Goal: Task Accomplishment & Management: Complete application form

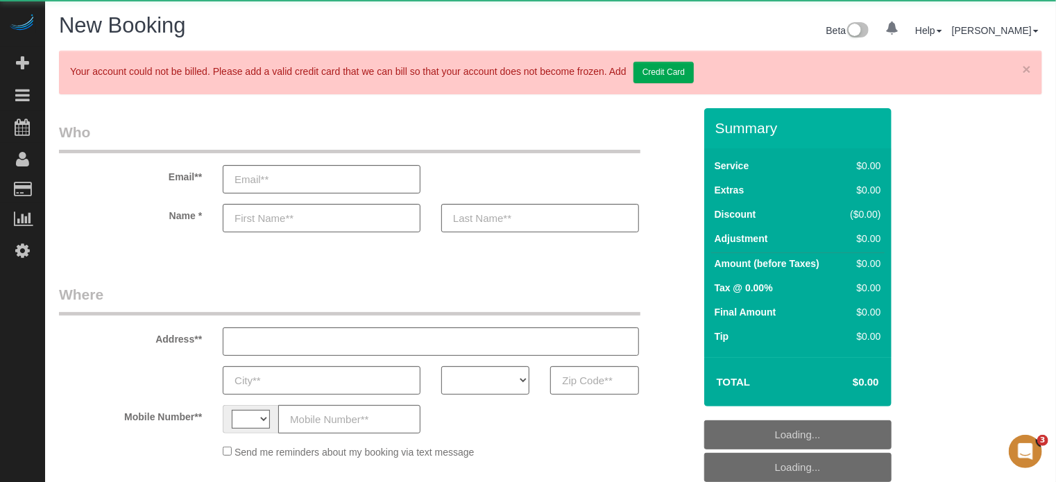
select select "string:US"
select select "object:637"
select select "4"
select select "number:9"
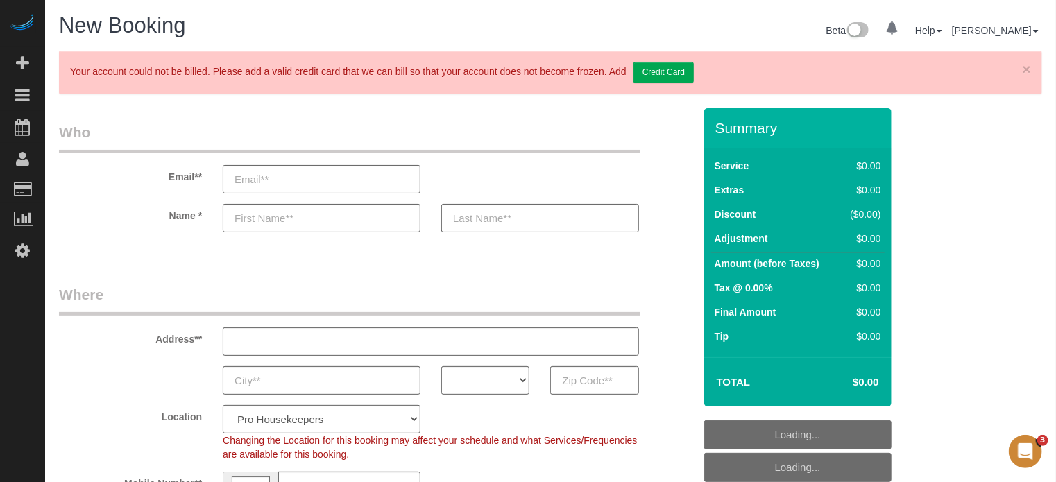
select select "object:775"
click at [575, 382] on input "text" at bounding box center [594, 380] width 88 height 28
paste input "32818"
type input "32818"
click at [469, 377] on select "AK AL AR AZ CA CO CT DC DE FL GA HI IA ID IL IN KS KY LA MA MD ME MI MN MO MS M…" at bounding box center [485, 380] width 88 height 28
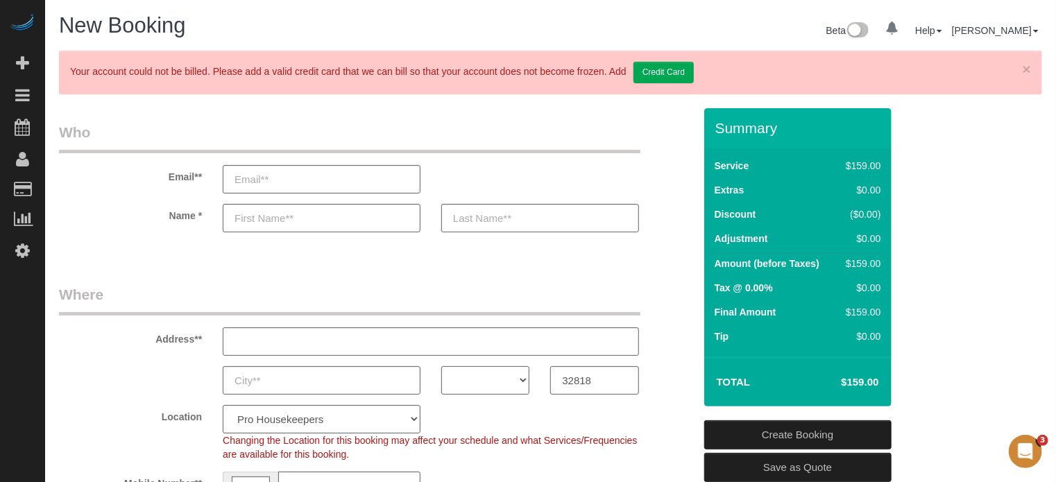
select select "FL"
click at [441, 366] on select "AK AL AR AZ CA CO CT DC DE FL GA HI IA ID IL IN KS KY LA MA MD ME MI MN MO MS M…" at bounding box center [485, 380] width 88 height 28
click at [370, 420] on select "Pro Housekeepers Atlanta Austin Boston Chicago Cincinnati Clearwater Denver Ft …" at bounding box center [322, 419] width 198 height 28
select select "20"
click at [223, 405] on select "Pro Housekeepers Atlanta Austin Boston Chicago Cincinnati Clearwater Denver Ft …" at bounding box center [322, 419] width 198 height 28
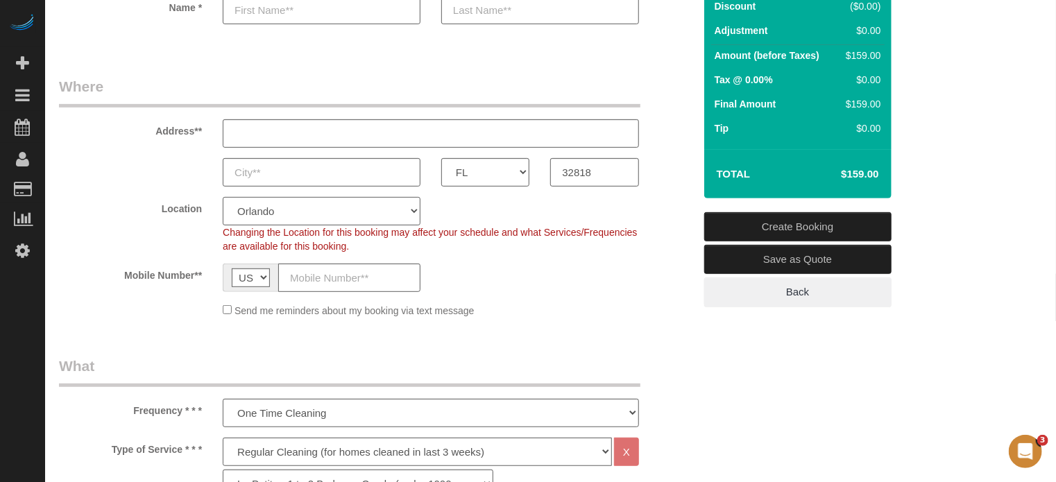
select select "object:1235"
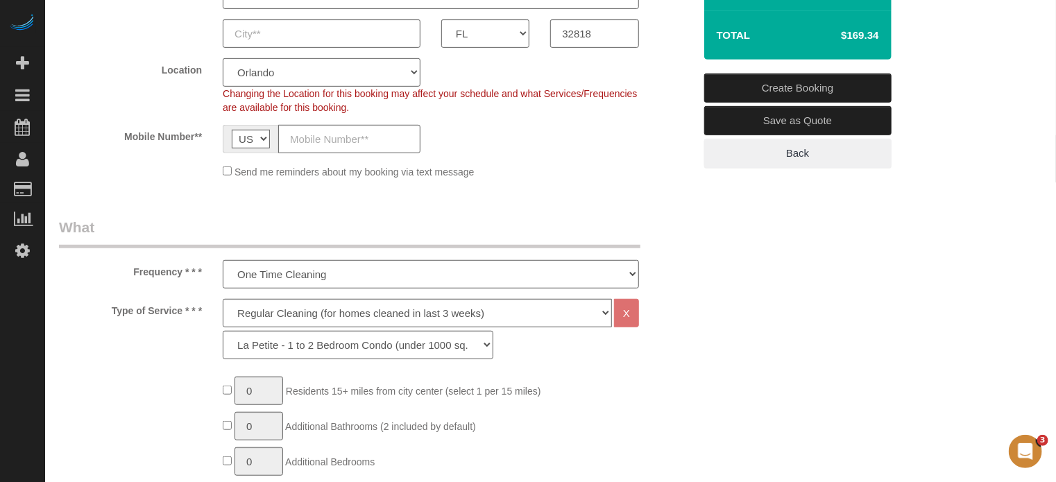
scroll to position [416, 0]
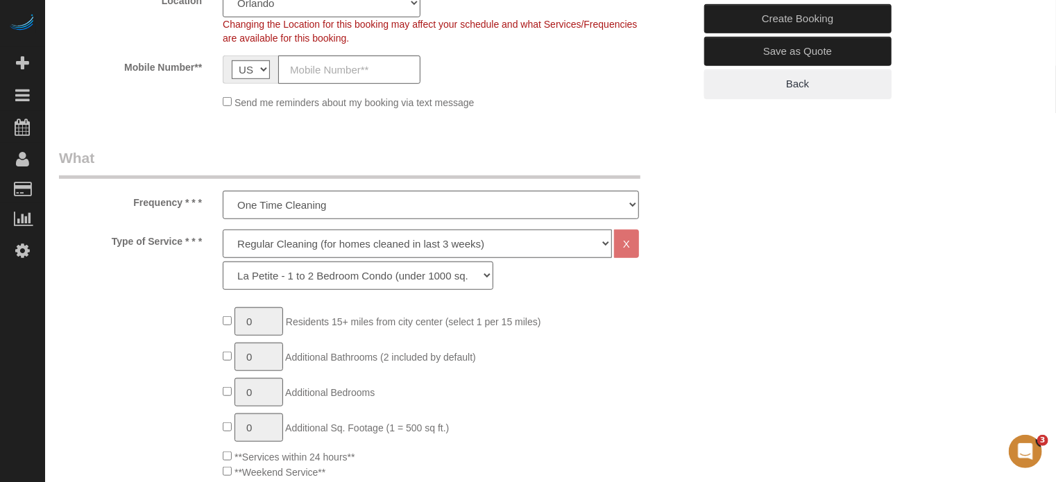
click at [346, 239] on select "Deep Cleaning (for homes that have not been cleaned in 3+ weeks) Spruce Regular…" at bounding box center [417, 244] width 389 height 28
select select "5"
click at [223, 230] on select "Deep Cleaning (for homes that have not been cleaned in 3+ weeks) Spruce Regular…" at bounding box center [417, 244] width 389 height 28
select select "93"
type input "1"
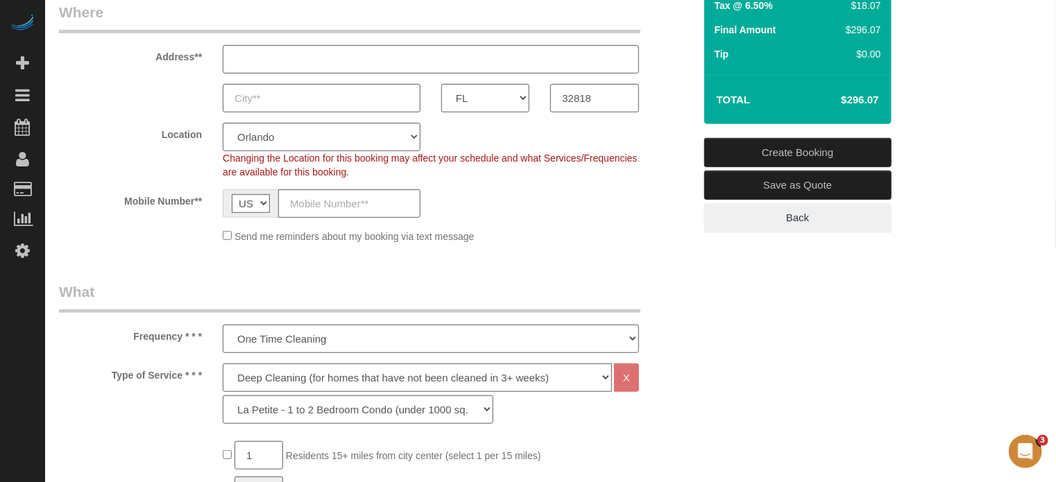
scroll to position [139, 0]
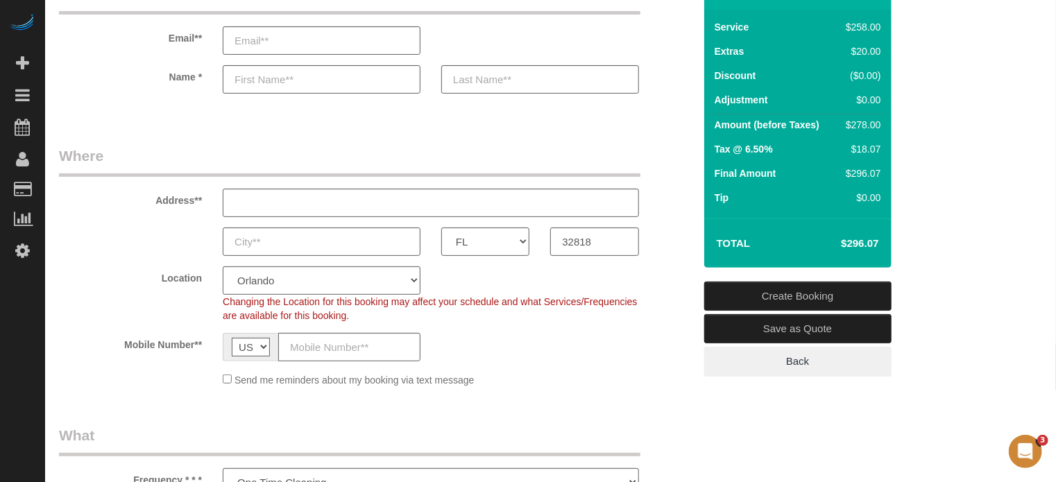
click at [605, 300] on span "Changing the Location for this booking may affect your schedule and what Servic…" at bounding box center [430, 308] width 414 height 25
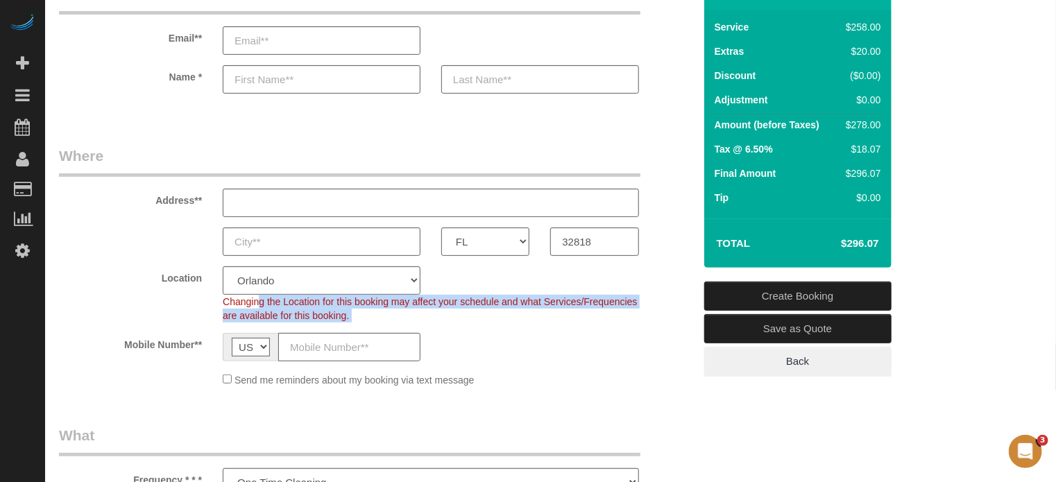
click at [605, 300] on span "Changing the Location for this booking may affect your schedule and what Servic…" at bounding box center [430, 308] width 414 height 25
click at [643, 310] on div "Changing the Location for this booking may affect your schedule and what Servic…" at bounding box center [430, 309] width 437 height 28
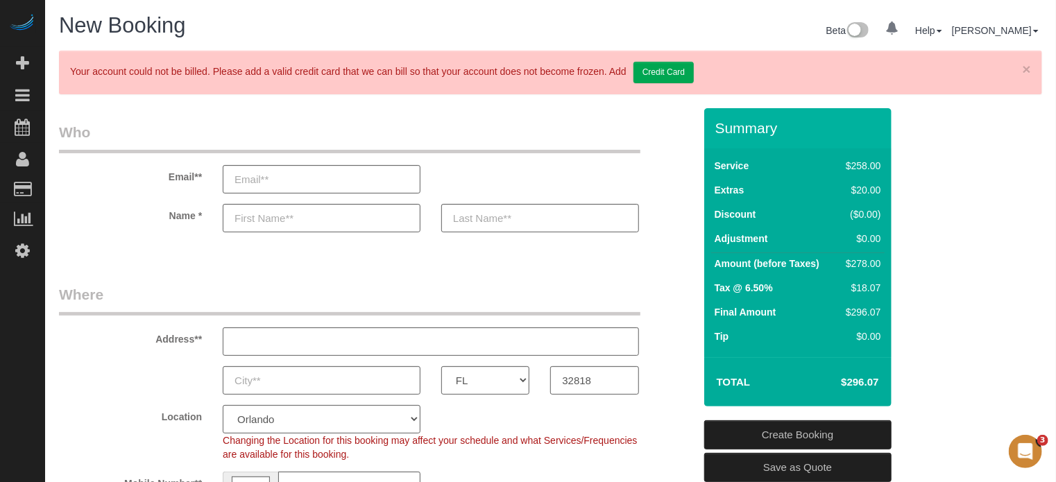
scroll to position [0, 0]
click at [663, 299] on div "Address**" at bounding box center [376, 319] width 655 height 71
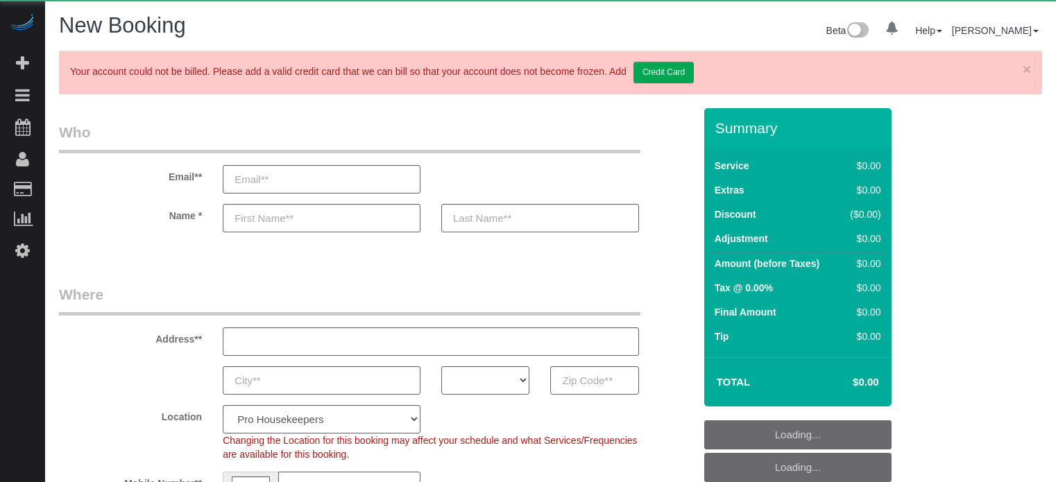
select select "number:9"
select select "4"
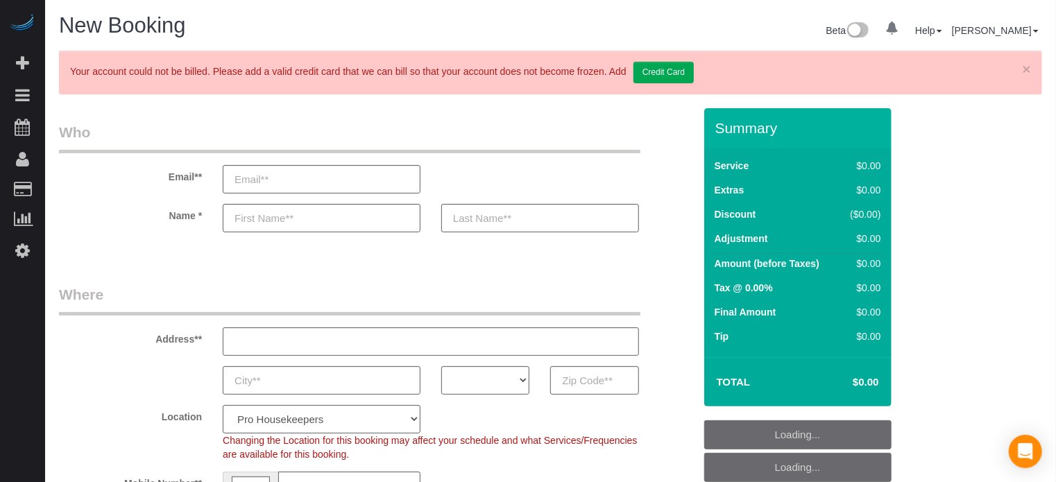
select select "object:1226"
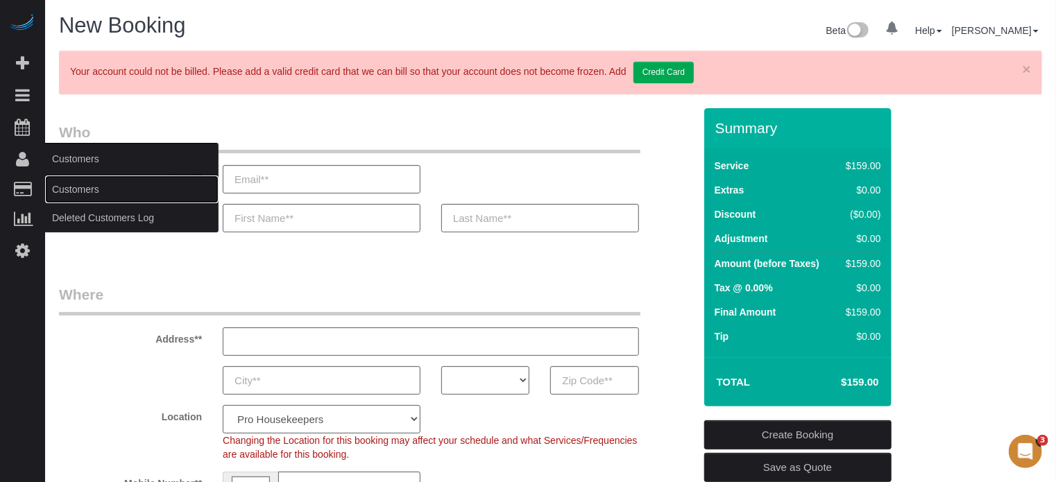
click at [86, 188] on link "Customers" at bounding box center [131, 189] width 173 height 28
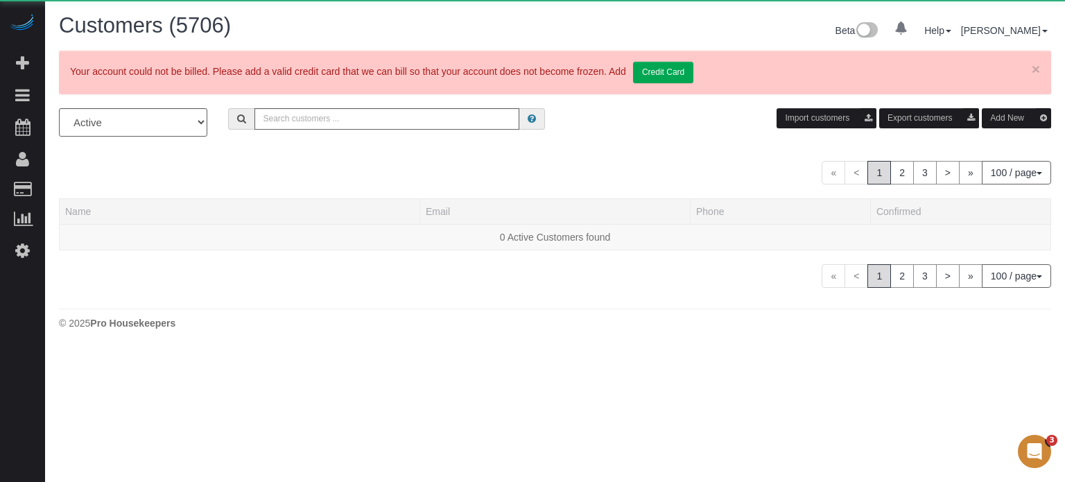
click at [1008, 121] on button "Add New" at bounding box center [1016, 118] width 69 height 20
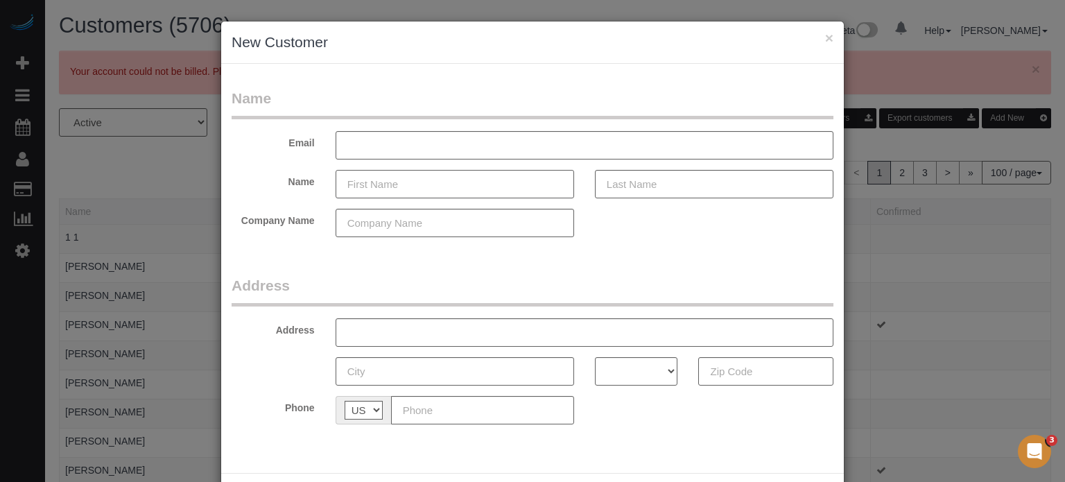
click at [436, 190] on input "text" at bounding box center [455, 184] width 239 height 28
paste input "Zachary"
type input "Zachary"
click at [644, 188] on input "text" at bounding box center [714, 184] width 239 height 28
click at [1023, 273] on div "× New Customer Name Email Name Zachary Di Company Name Address Address AK AL AR…" at bounding box center [532, 241] width 1065 height 482
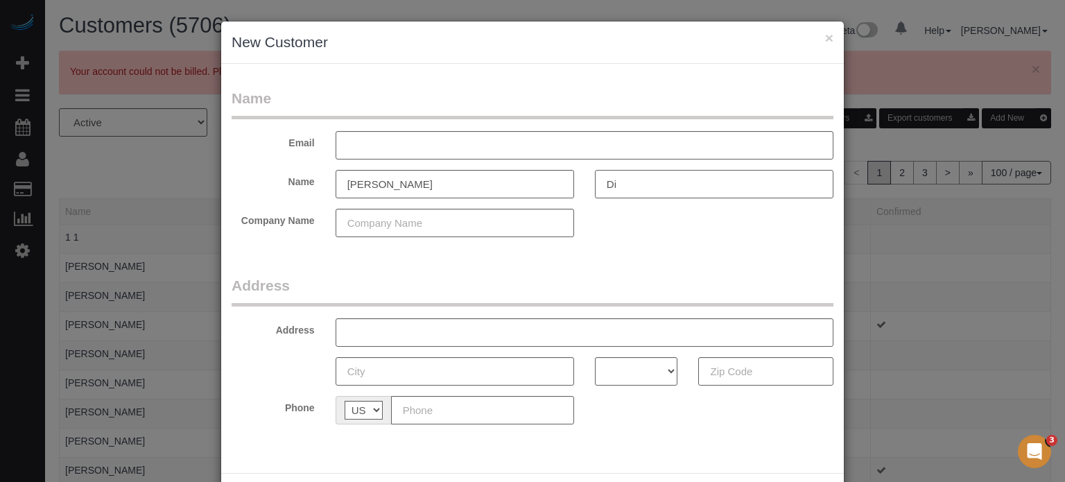
click at [627, 180] on input "Di" at bounding box center [714, 184] width 239 height 28
type input "Dill"
click at [363, 152] on input "text" at bounding box center [585, 145] width 498 height 28
paste input "zachd123456@hotmail.com"
type input "zachd123456@hotmail.com"
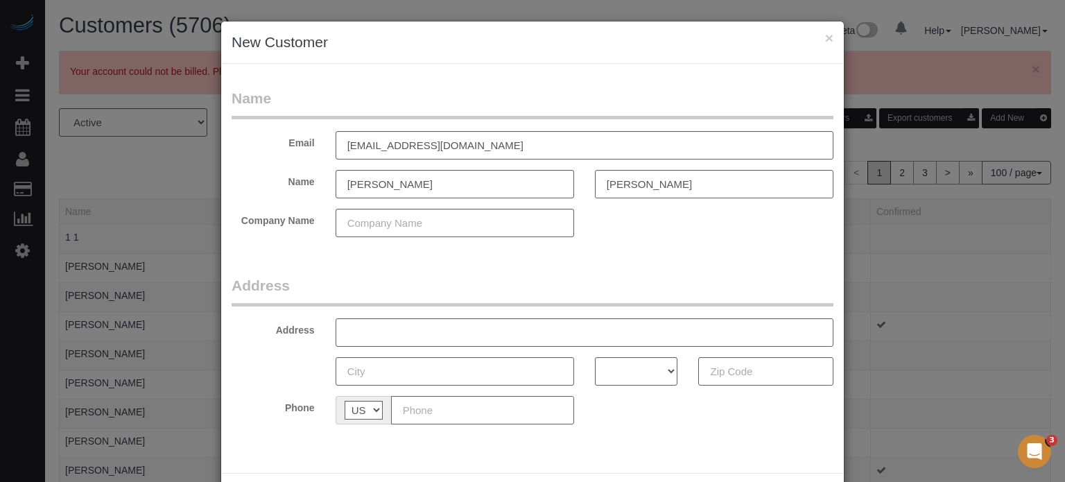
click at [487, 411] on input "text" at bounding box center [482, 410] width 183 height 28
paste input "(954) 707-9380"
type input "(954) 707-9380"
click at [451, 329] on input "text" at bounding box center [585, 332] width 498 height 28
paste input "3164 Pell Mell Dr, Orlando, FL 32818, USA"
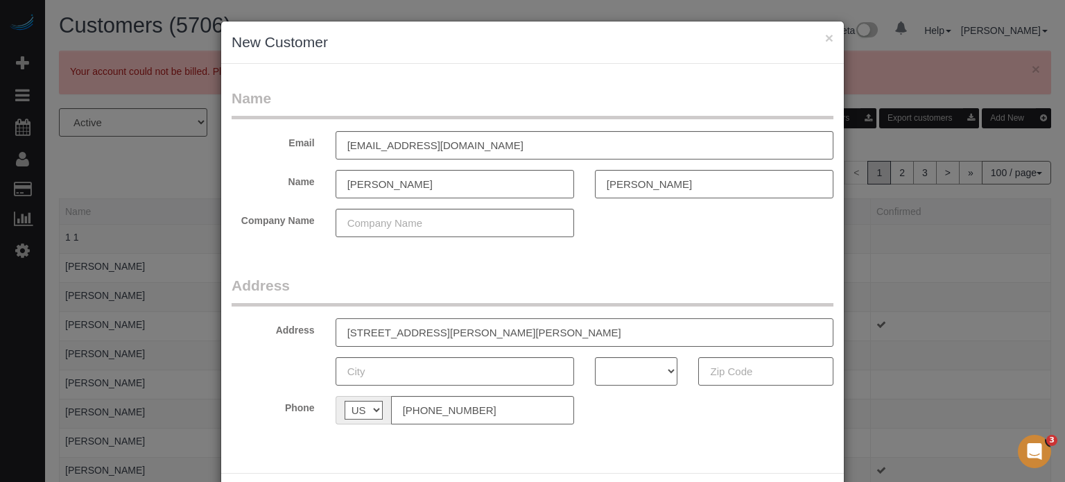
click at [503, 332] on input "3164 Pell Mell Dr, Orlando, FL 32818, USA" at bounding box center [585, 332] width 498 height 28
type input "3164 Pell Mell Dr, Orlando, FL , USA"
click at [755, 368] on input "text" at bounding box center [765, 371] width 135 height 28
paste input "32818"
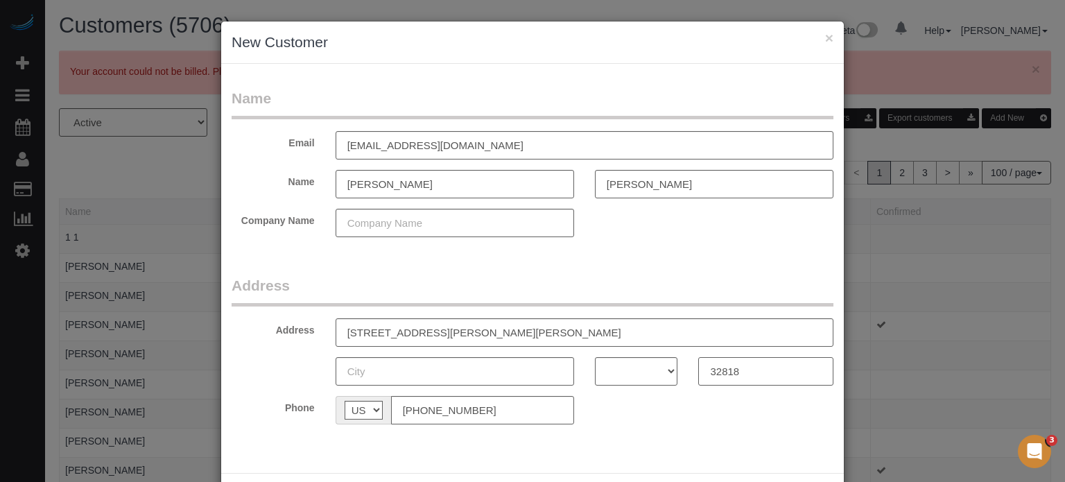
type input "32818"
click at [613, 378] on select "AK AL AR AZ CA CO CT DC DE FL GA HI IA ID IL IN KS KY LA MA MD ME MI MN MO MS M…" at bounding box center [636, 371] width 83 height 28
select select "FL"
click at [595, 357] on select "AK AL AR AZ CA CO CT DC DE FL GA HI IA ID IL IN KS KY LA MA MD ME MI MN MO MS M…" at bounding box center [636, 371] width 83 height 28
click at [430, 335] on input "3164 Pell Mell Dr, Orlando, FL , USA" at bounding box center [585, 332] width 498 height 28
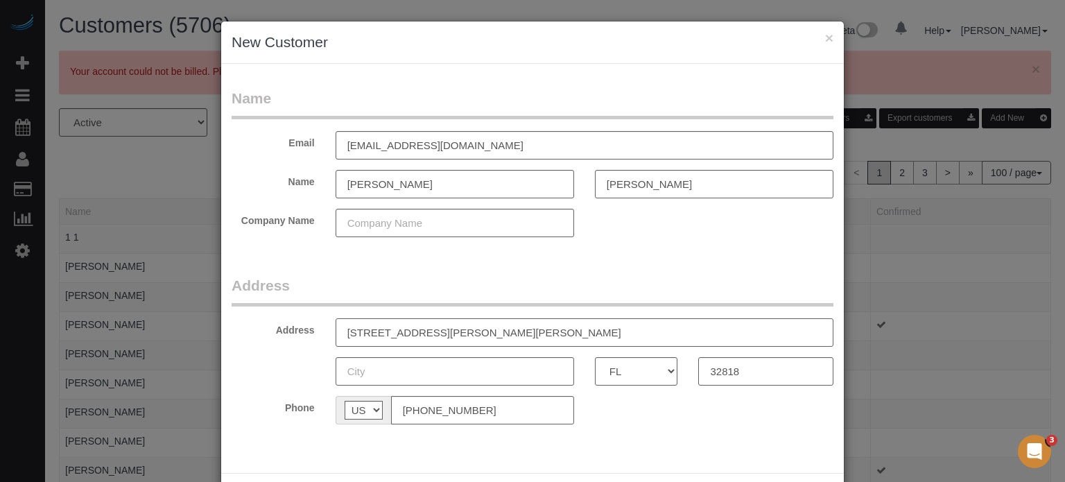
click at [430, 335] on input "3164 Pell Mell Dr, Orlando, FL , USA" at bounding box center [585, 332] width 498 height 28
type input "3164 Pell Mell Dr, , FL , USA"
click at [420, 368] on input "text" at bounding box center [455, 371] width 239 height 28
paste input "Orlando"
type input "Orlando"
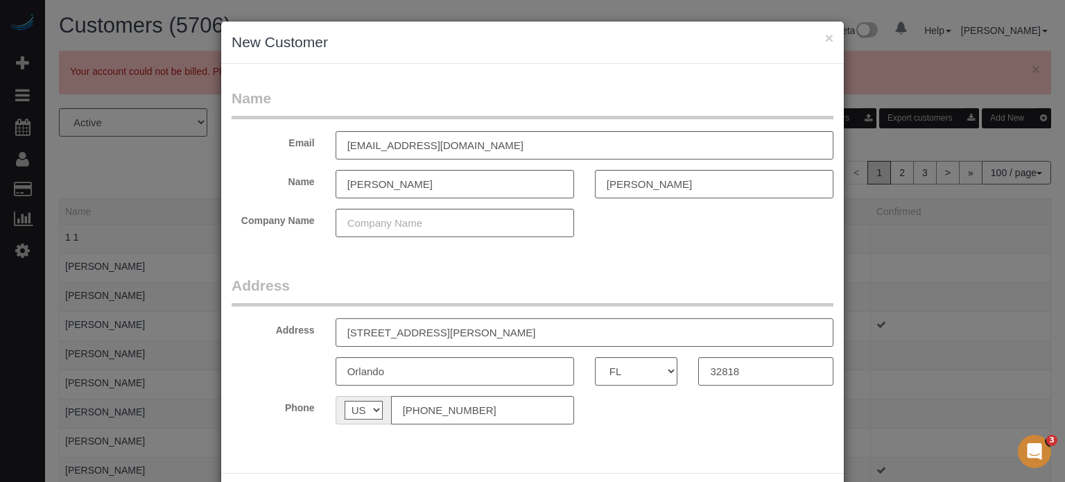
drag, startPoint x: 517, startPoint y: 329, endPoint x: 436, endPoint y: 341, distance: 81.9
click at [436, 341] on input "3164 Pell Mell Dr, , FL , USA" at bounding box center [585, 332] width 498 height 28
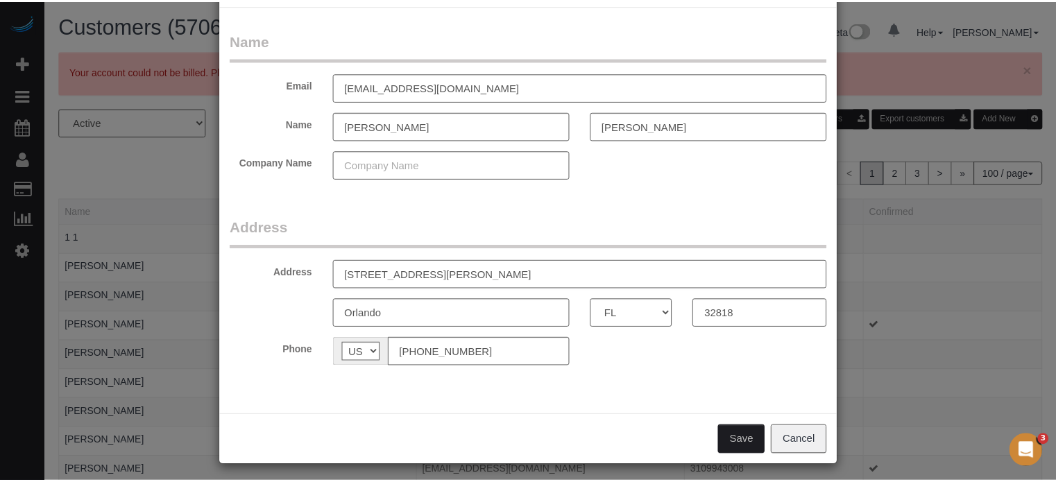
scroll to position [61, 0]
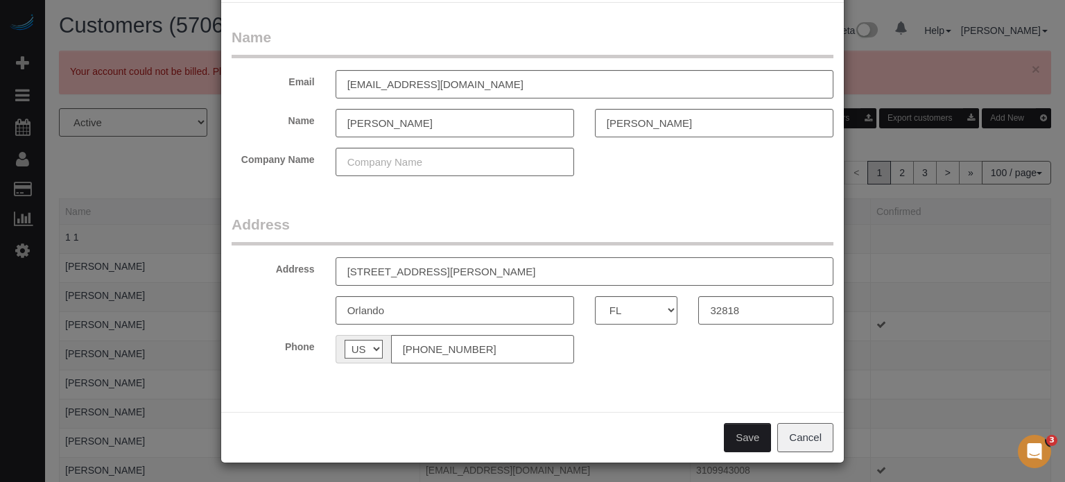
type input "3164 Pell Mell Dr"
click at [747, 436] on button "Save" at bounding box center [747, 437] width 47 height 29
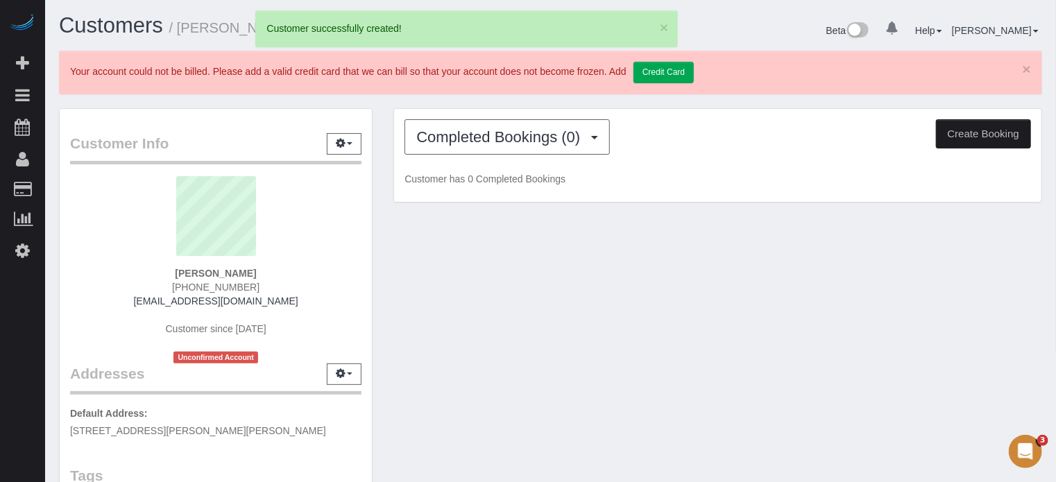
click at [986, 123] on button "Create Booking" at bounding box center [983, 133] width 95 height 29
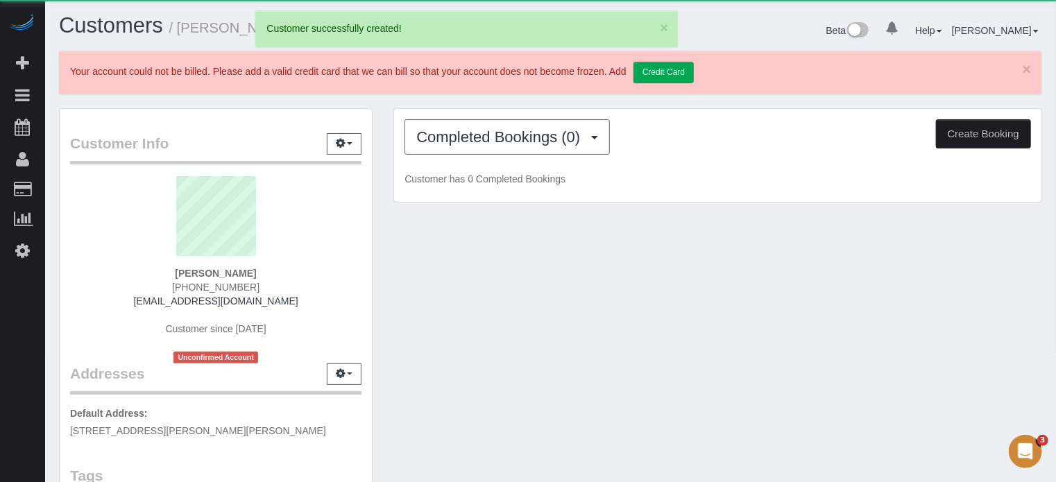
select select "FL"
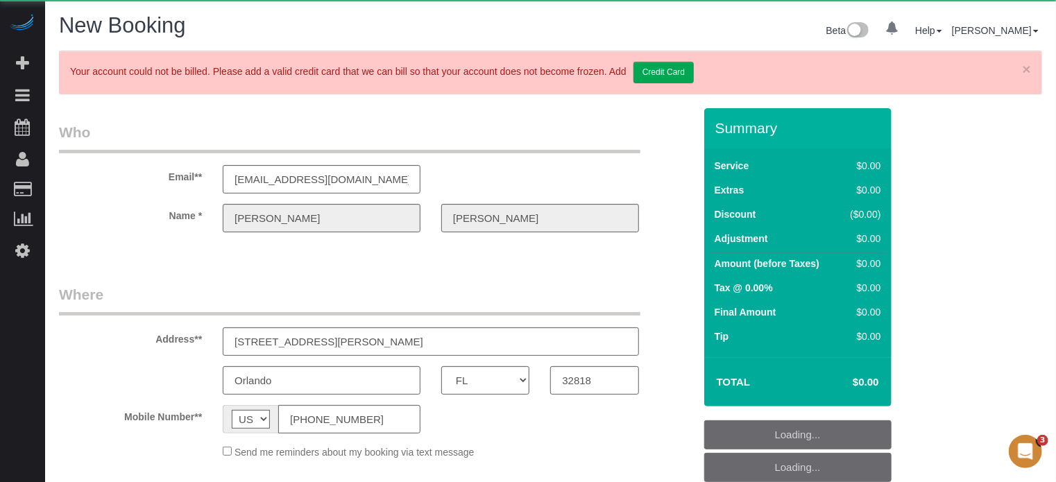
select select "object:2253"
select select "number:9"
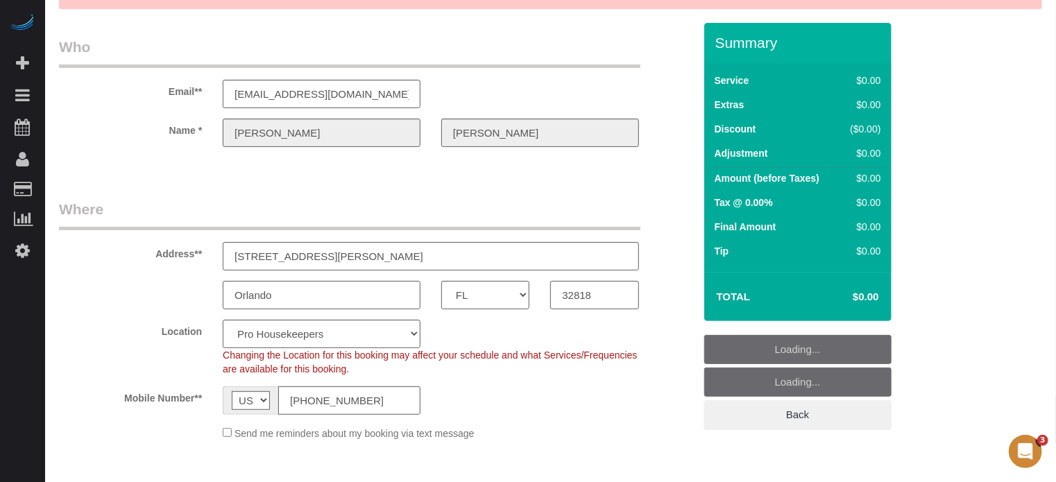
select select "4"
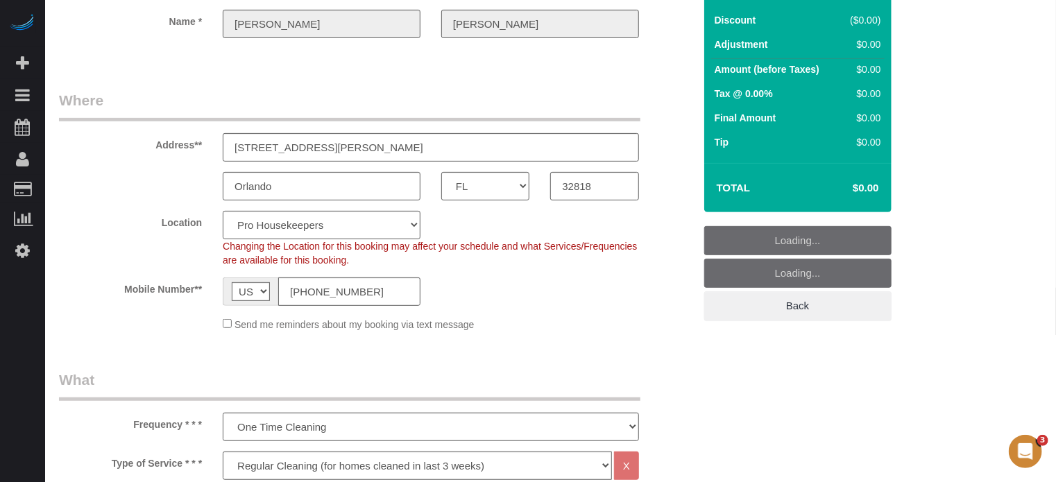
scroll to position [277, 0]
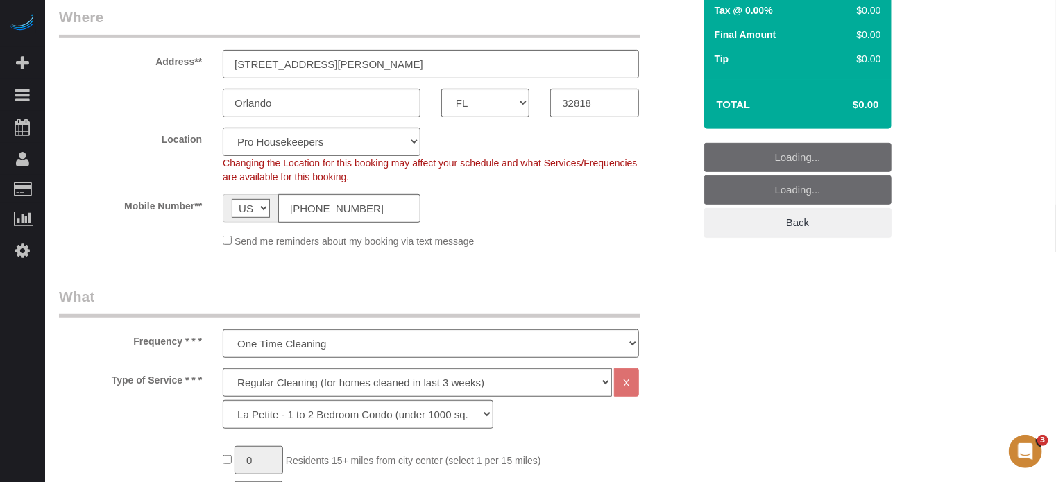
select select "object:2849"
click at [336, 148] on select "Pro Housekeepers Atlanta Austin Boston Chicago Cincinnati Clearwater Denver Ft …" at bounding box center [322, 142] width 198 height 28
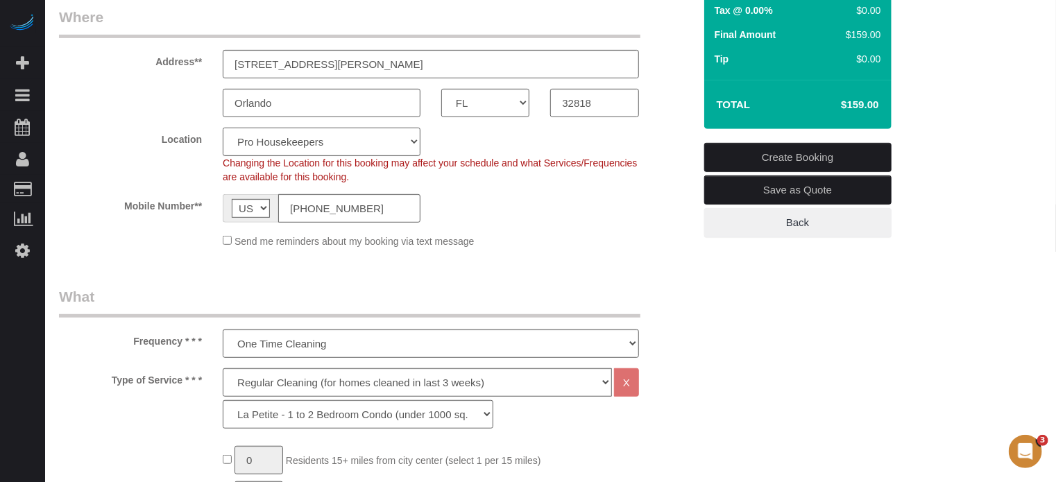
select select "20"
click at [223, 128] on select "Pro Housekeepers Atlanta Austin Boston Chicago Cincinnati Clearwater Denver Ft …" at bounding box center [322, 142] width 198 height 28
select select "object:2858"
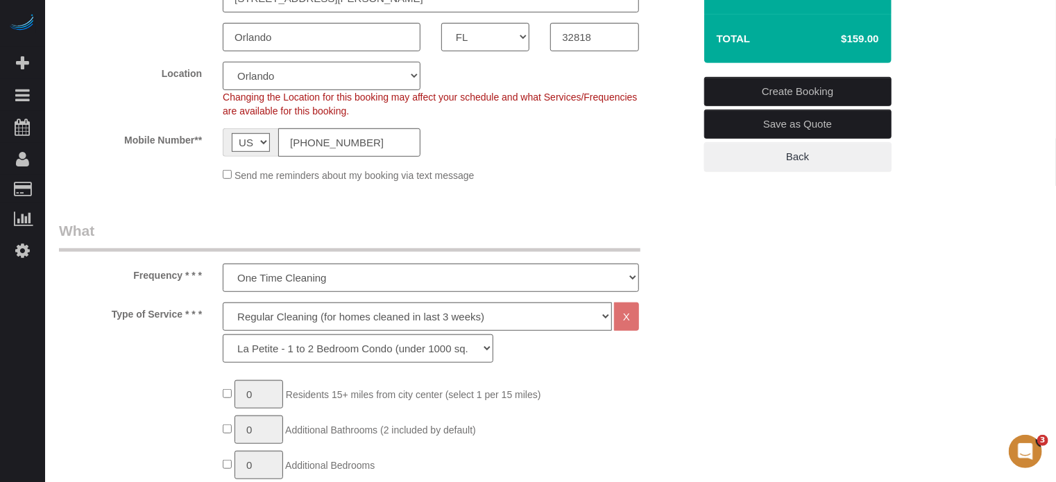
scroll to position [347, 0]
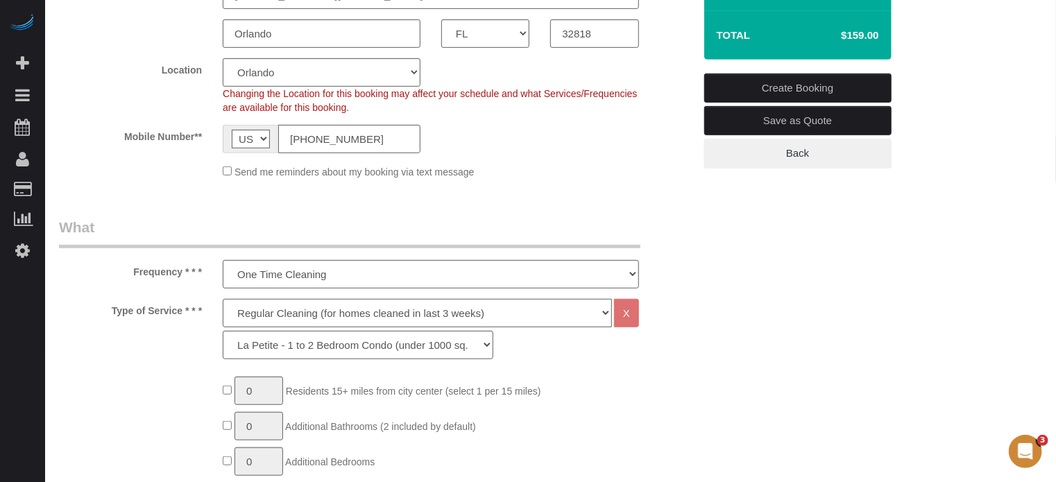
click at [250, 318] on select "Deep Cleaning (for homes that have not been cleaned in 3+ weeks) Spruce Regular…" at bounding box center [417, 313] width 389 height 28
select select "5"
click at [223, 299] on select "Deep Cleaning (for homes that have not been cleaned in 3+ weeks) Spruce Regular…" at bounding box center [417, 313] width 389 height 28
select select "93"
type input "1"
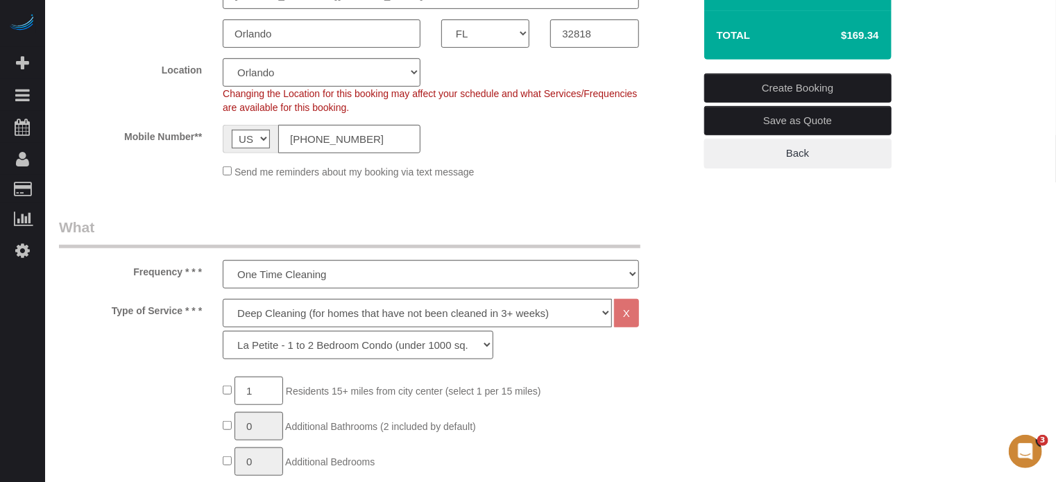
click at [194, 352] on div "Type of Service * * * Deep Cleaning (for homes that have not been cleaned in 3+…" at bounding box center [376, 332] width 655 height 67
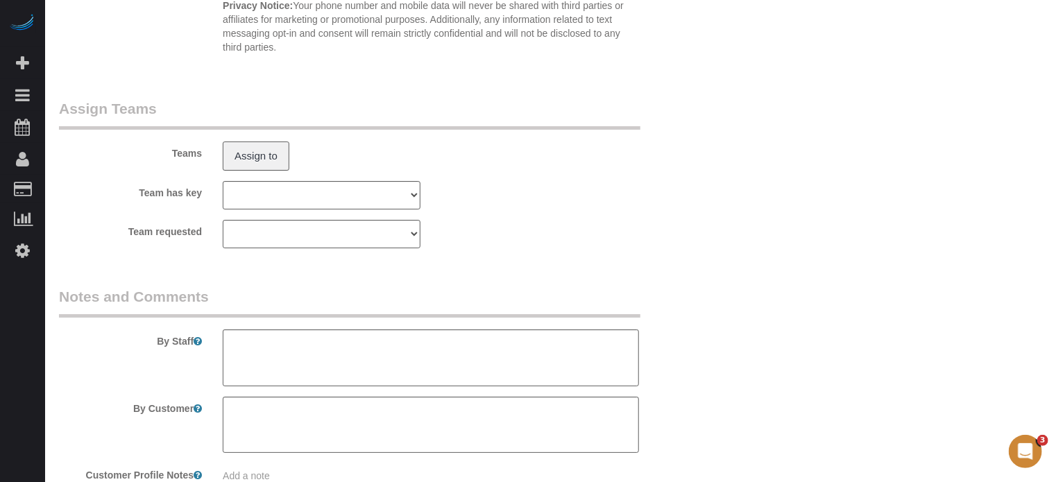
scroll to position [2580, 0]
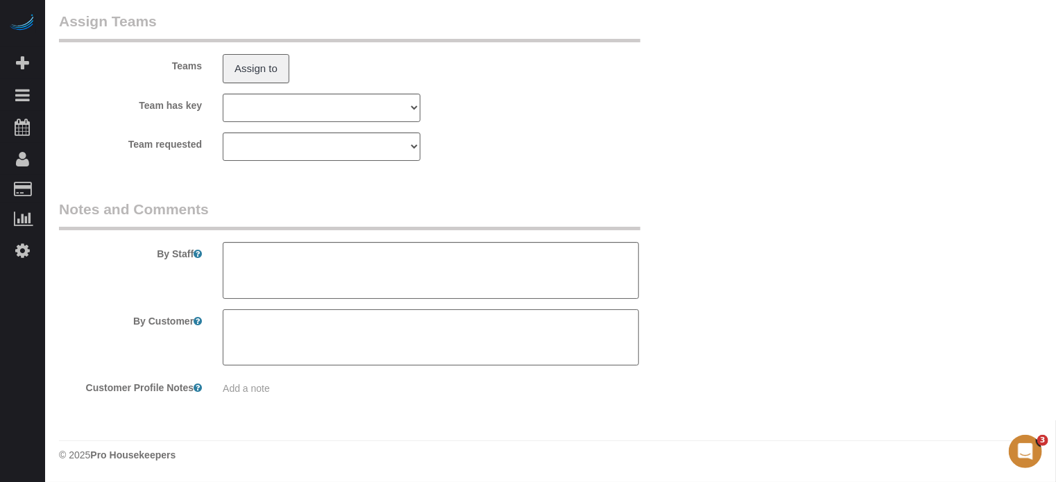
drag, startPoint x: 55, startPoint y: 351, endPoint x: 70, endPoint y: 350, distance: 14.6
click at [55, 351] on div "By Customer" at bounding box center [376, 337] width 655 height 57
click at [308, 261] on textarea at bounding box center [431, 270] width 416 height 57
click at [376, 259] on textarea at bounding box center [431, 270] width 416 height 57
type textarea "The rooms will be vacant. They will be there to provide access."
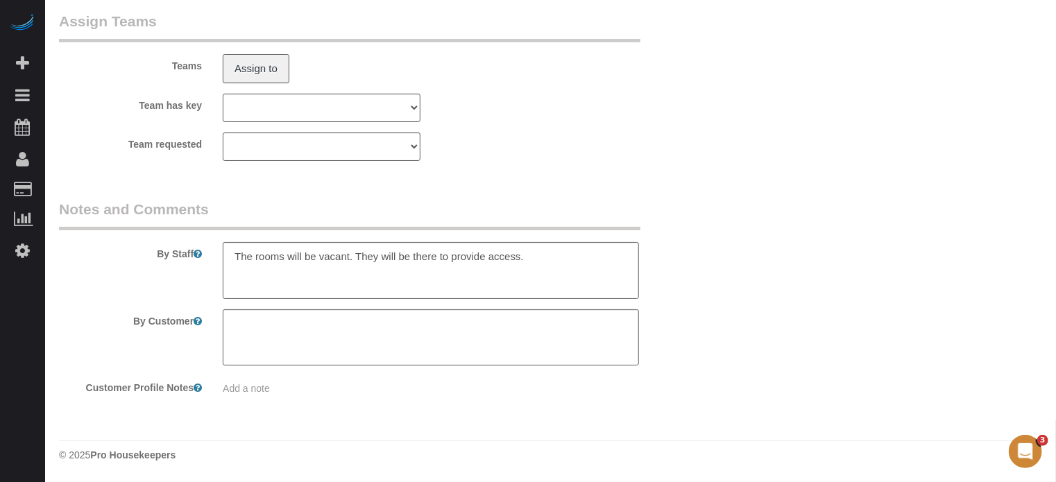
click at [698, 261] on div "By Staff" at bounding box center [376, 249] width 655 height 100
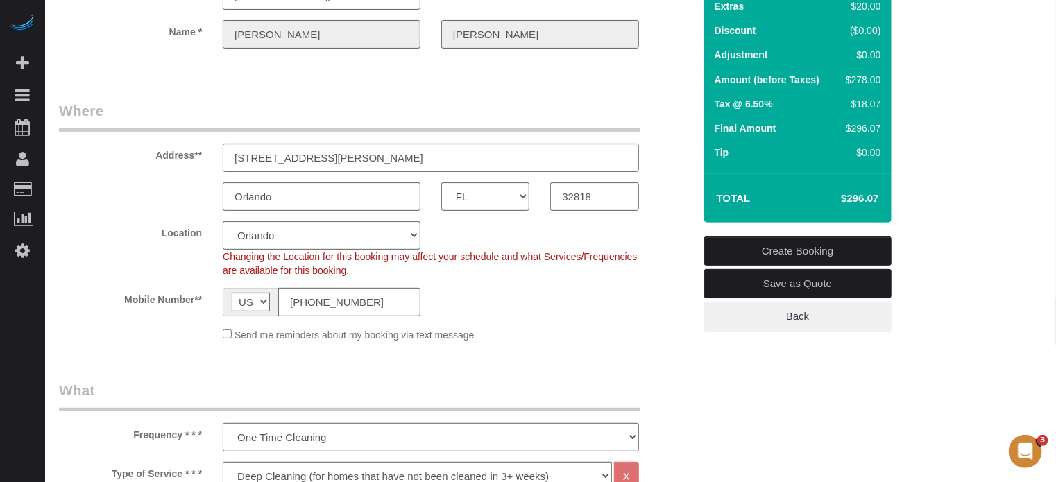
scroll to position [83, 0]
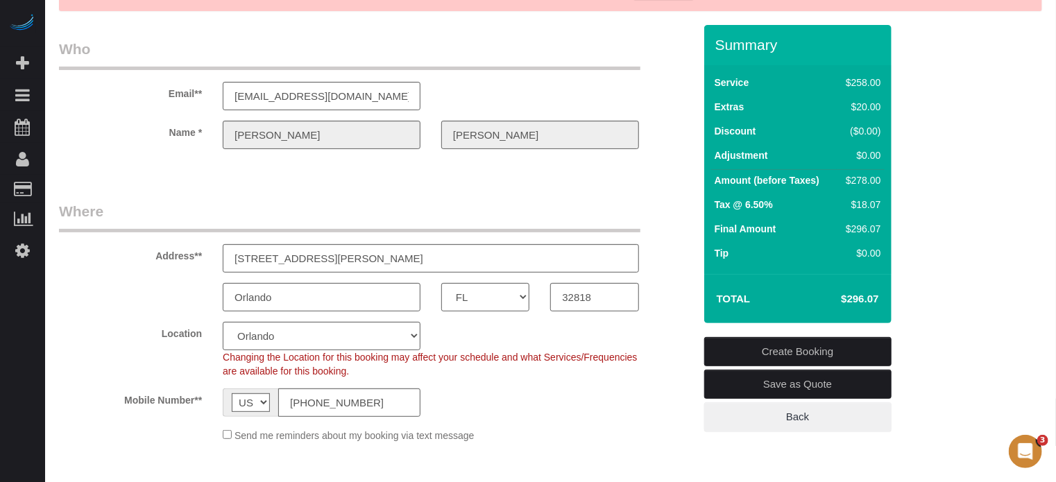
click at [660, 218] on div "Address** 3164 Pell Mell Dr" at bounding box center [376, 236] width 655 height 71
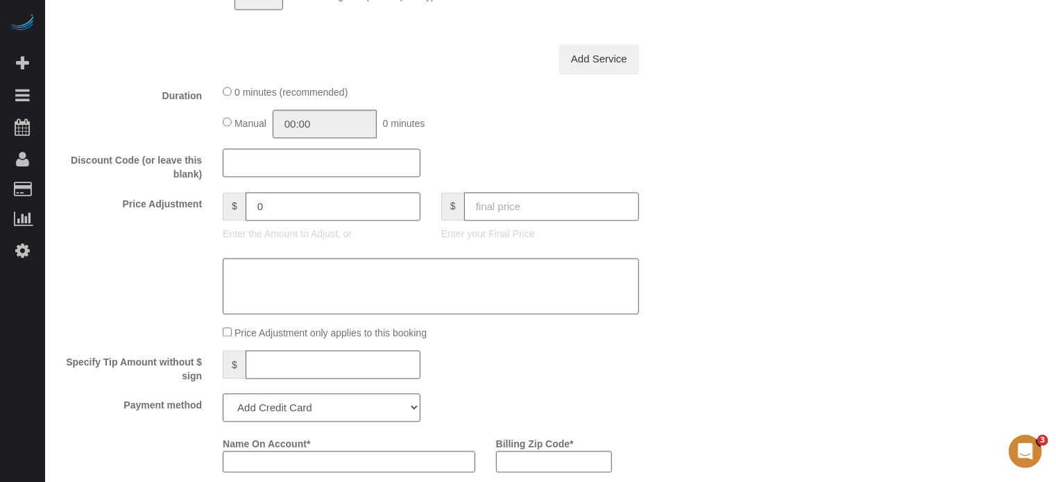
scroll to position [1401, 0]
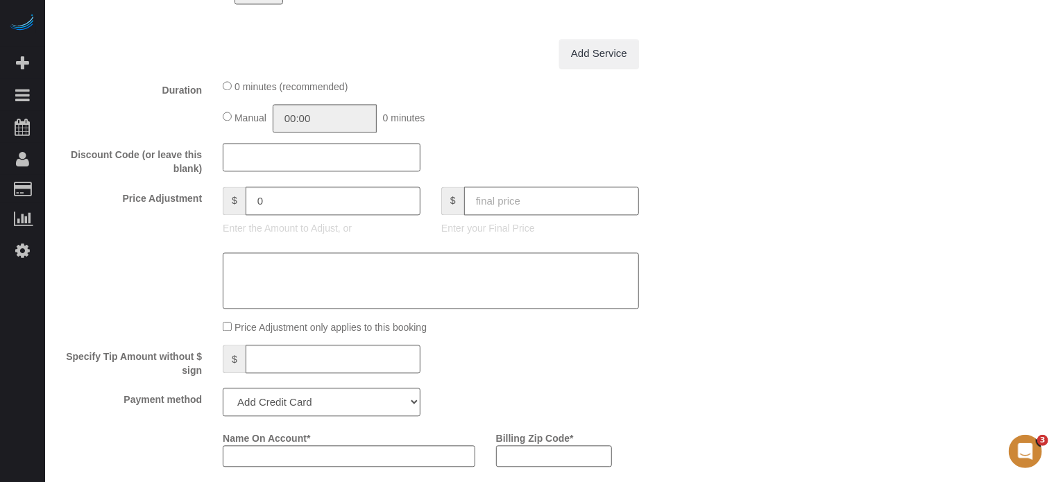
click at [548, 206] on input "text" at bounding box center [551, 201] width 175 height 28
type input "240"
click at [766, 184] on div "Who Email** zachd123456@hotmail.com Name * Zachary Dill Where Address** 3164 Pe…" at bounding box center [550, 158] width 983 height 2902
type input "-52.65"
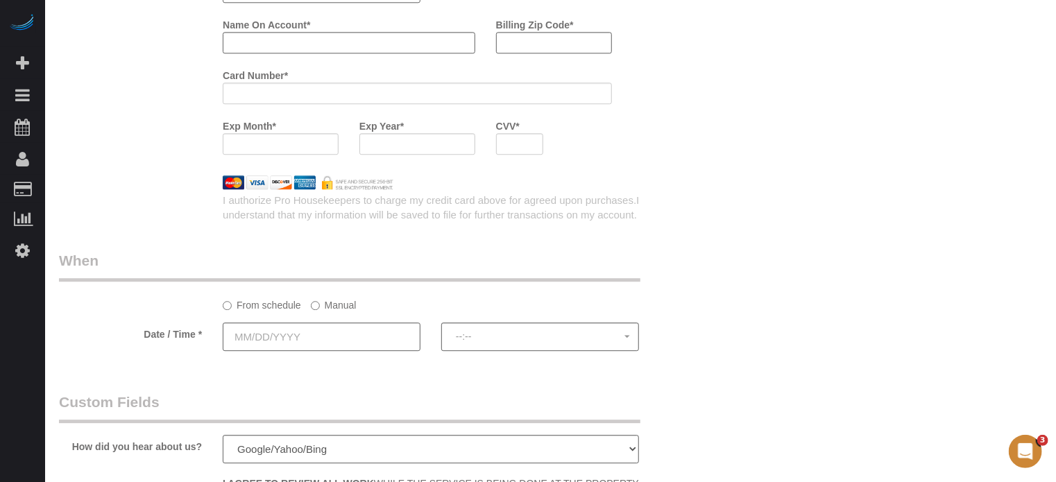
scroll to position [1817, 0]
click at [256, 351] on div at bounding box center [322, 349] width 198 height 3
click at [261, 337] on input "text" at bounding box center [322, 334] width 198 height 28
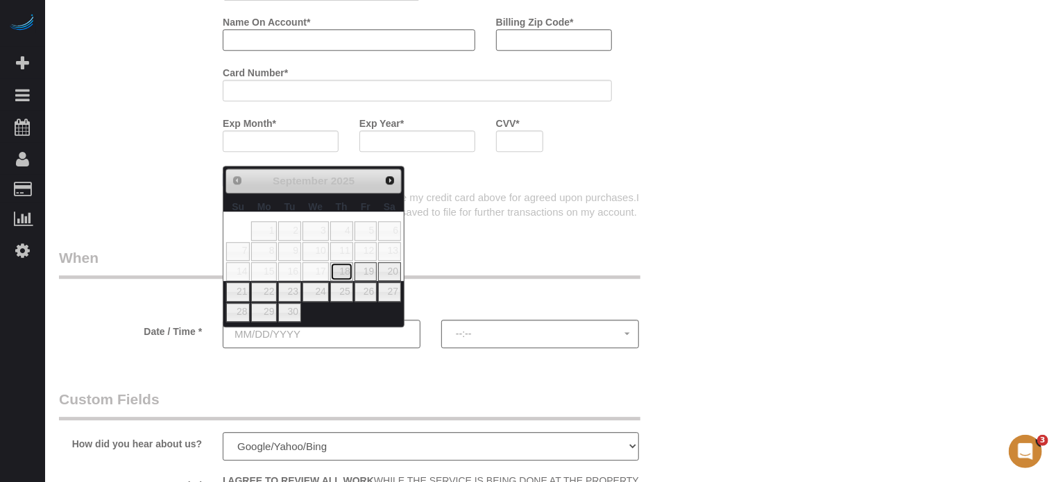
click at [347, 269] on link "18" at bounding box center [341, 271] width 23 height 19
type input "09/18/2025"
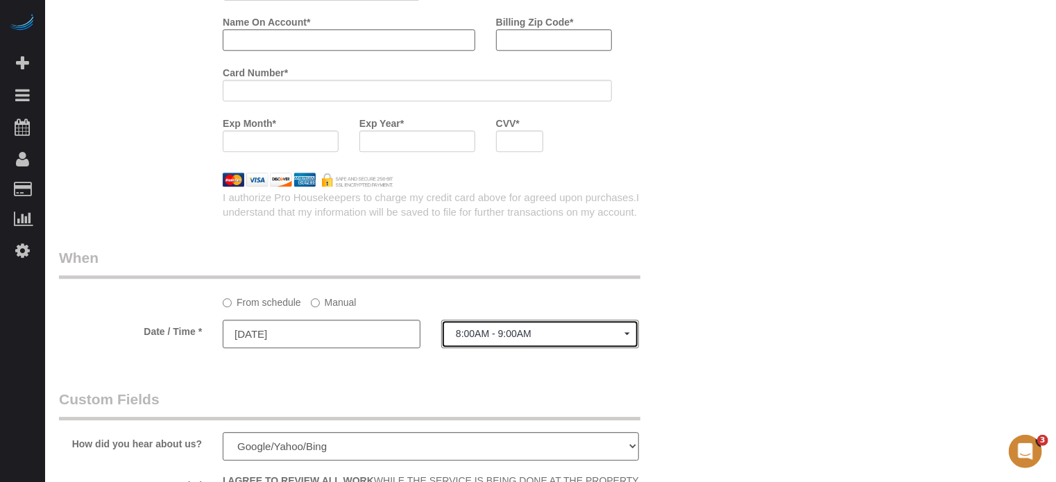
click at [469, 348] on button "8:00AM - 9:00AM" at bounding box center [540, 334] width 198 height 28
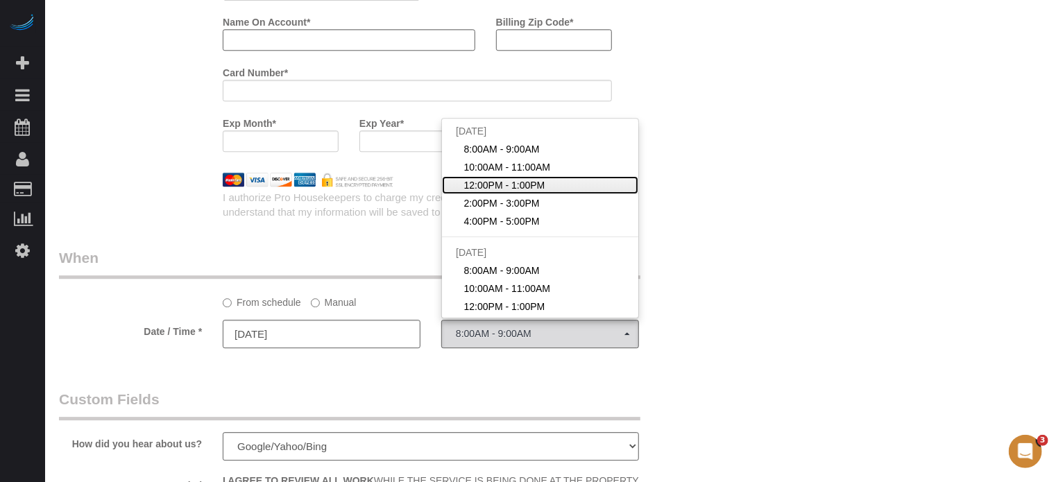
click at [499, 188] on span "12:00PM - 1:00PM" at bounding box center [504, 185] width 81 height 14
select select "spot3"
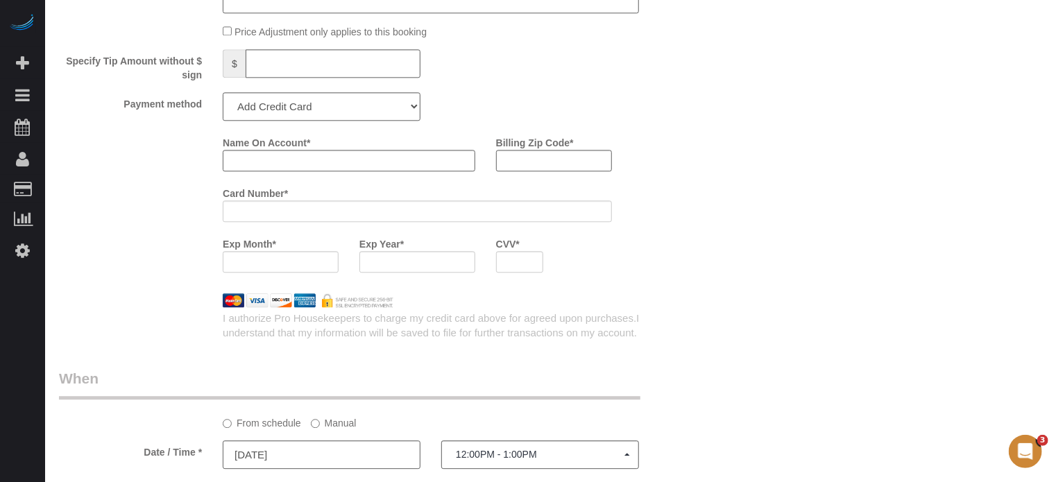
scroll to position [1678, 0]
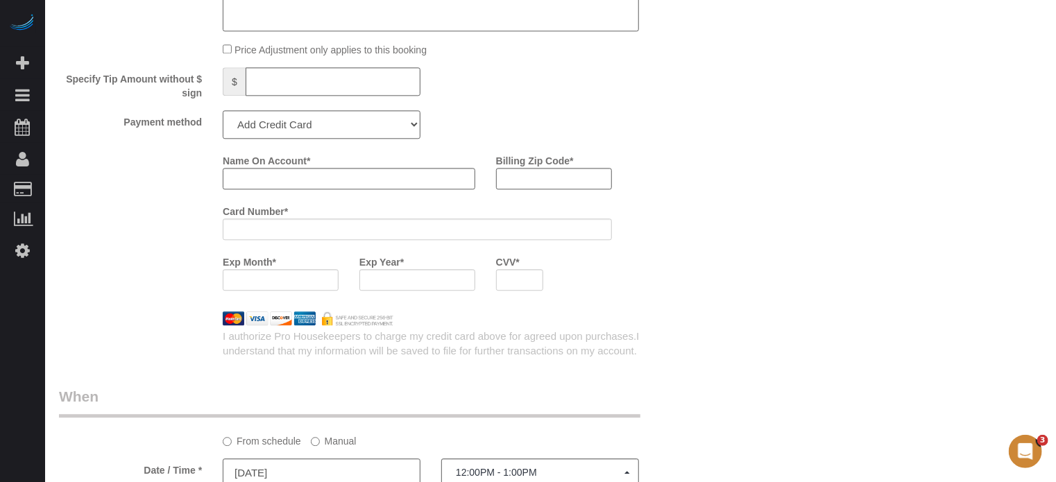
click at [648, 193] on div "Name On Account * Billing Zip Code * Card Number * Exp Month * Exp Year * CVV *" at bounding box center [457, 225] width 491 height 152
click at [646, 200] on div "Name On Account * Billing Zip Code * Card Number * Exp Month * Exp Year * CVV *" at bounding box center [457, 225] width 491 height 152
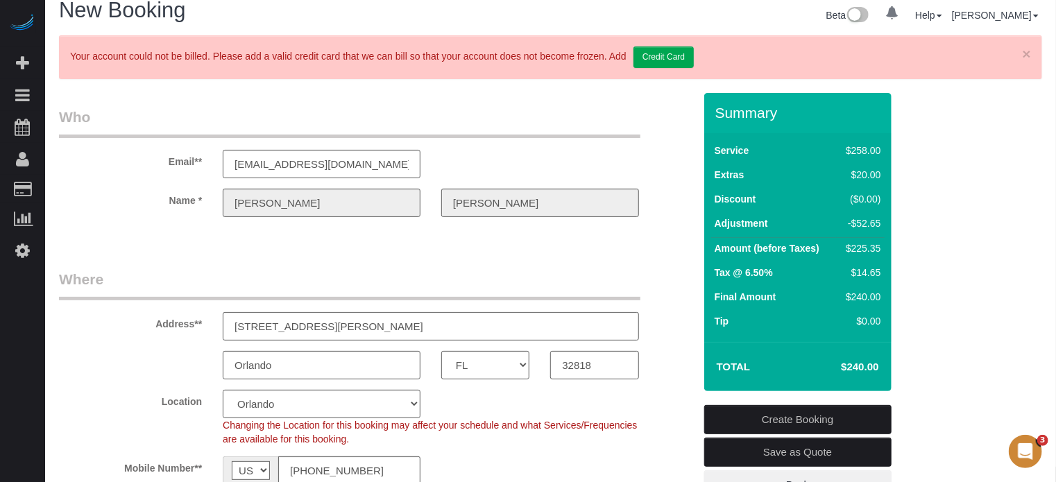
scroll to position [14, 0]
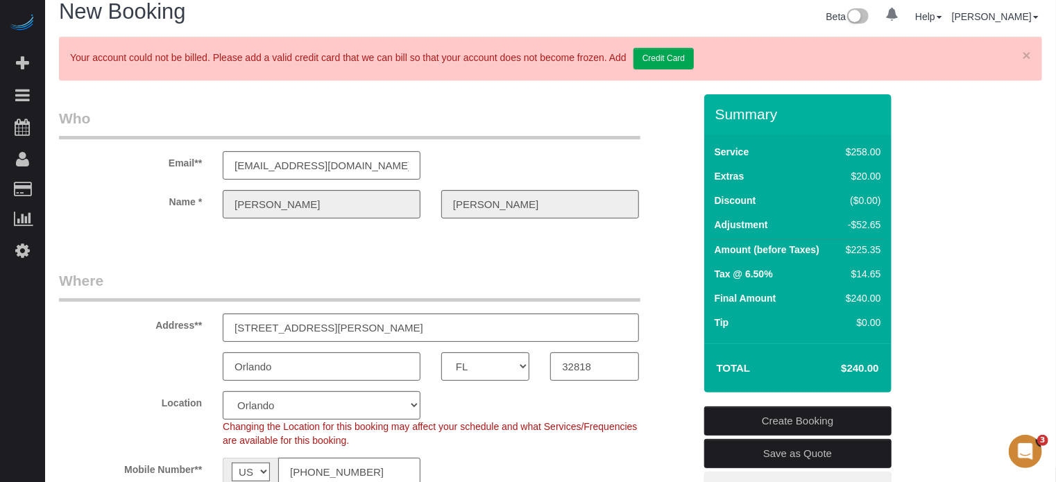
click at [657, 177] on div "Email** zachd123456@hotmail.com" at bounding box center [376, 143] width 655 height 71
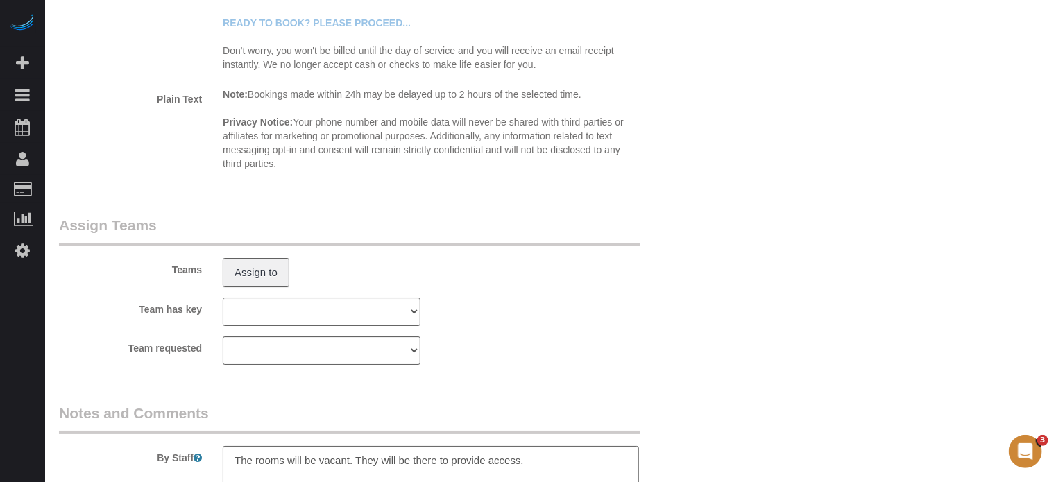
scroll to position [2580, 0]
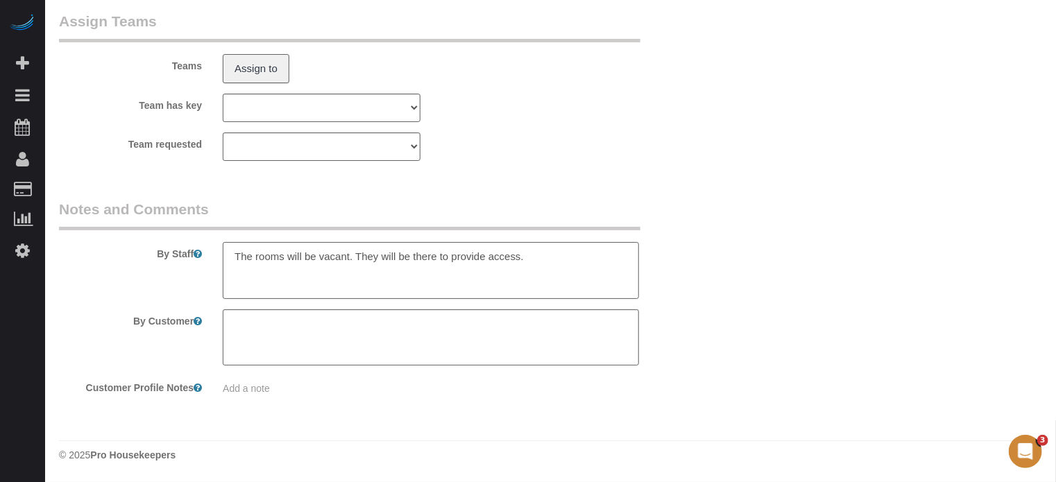
click at [541, 261] on textarea at bounding box center [431, 270] width 416 height 57
click at [565, 255] on textarea at bounding box center [431, 270] width 416 height 57
paste textarea "2 small bedrooms and a small bathroom"
type textarea "The rooms will be vacant. They will be there to provide access. They only need …"
click at [701, 295] on div "By Staff" at bounding box center [376, 249] width 655 height 100
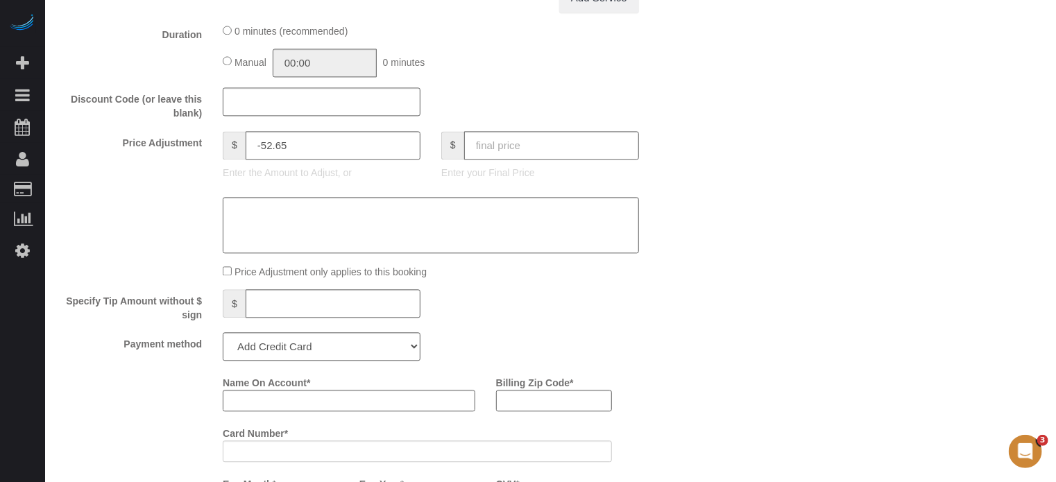
scroll to position [1734, 0]
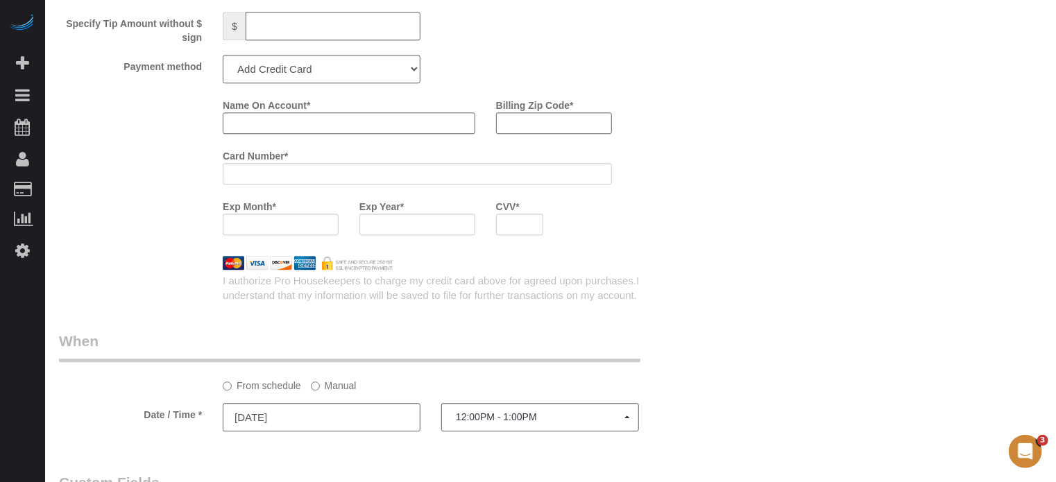
click at [279, 134] on input "Name On Account *" at bounding box center [349, 123] width 252 height 22
type input "Brianna D'angelo"
click at [551, 127] on input "Billing Zip Code *" at bounding box center [554, 123] width 116 height 22
type input "32818"
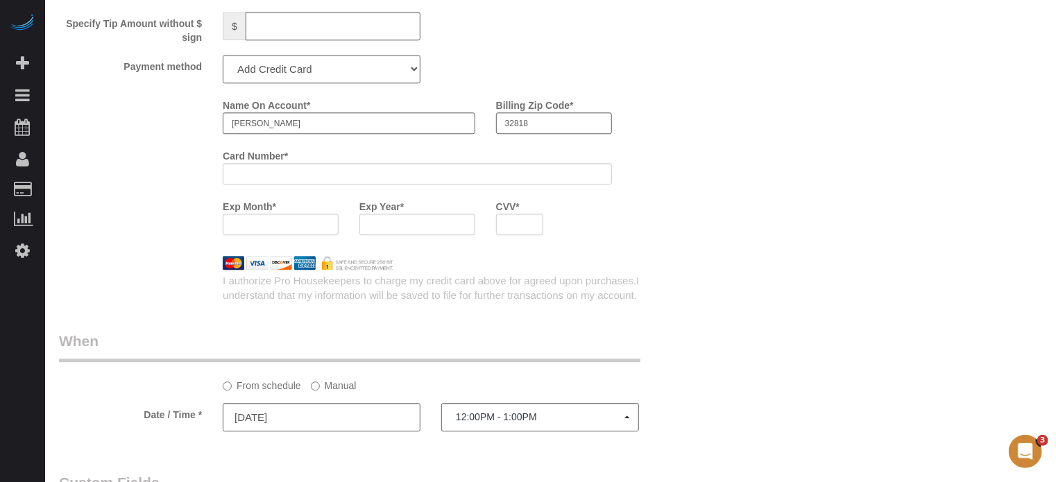
click at [678, 242] on div "Name On Account * Brianna D'angelo Billing Zip Code * 32818 Card Number * Exp M…" at bounding box center [457, 170] width 491 height 152
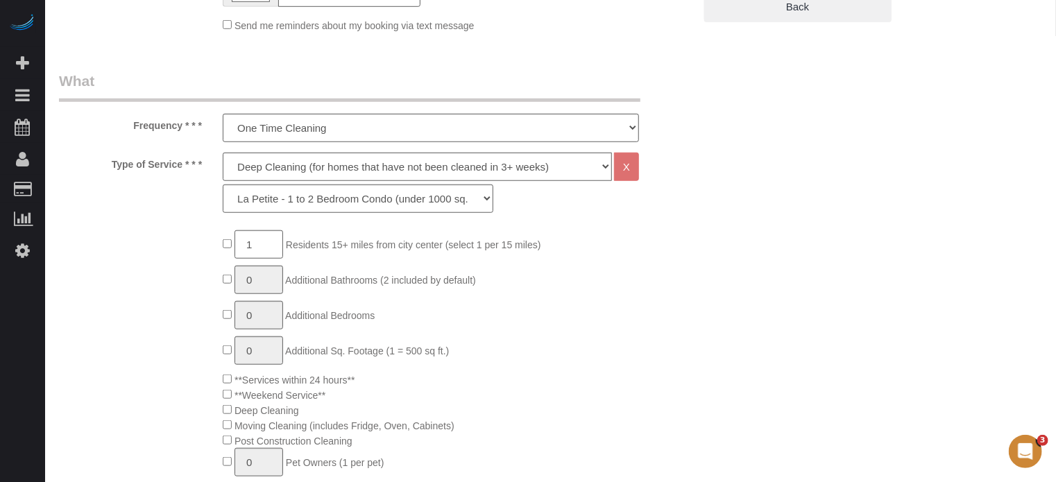
scroll to position [277, 0]
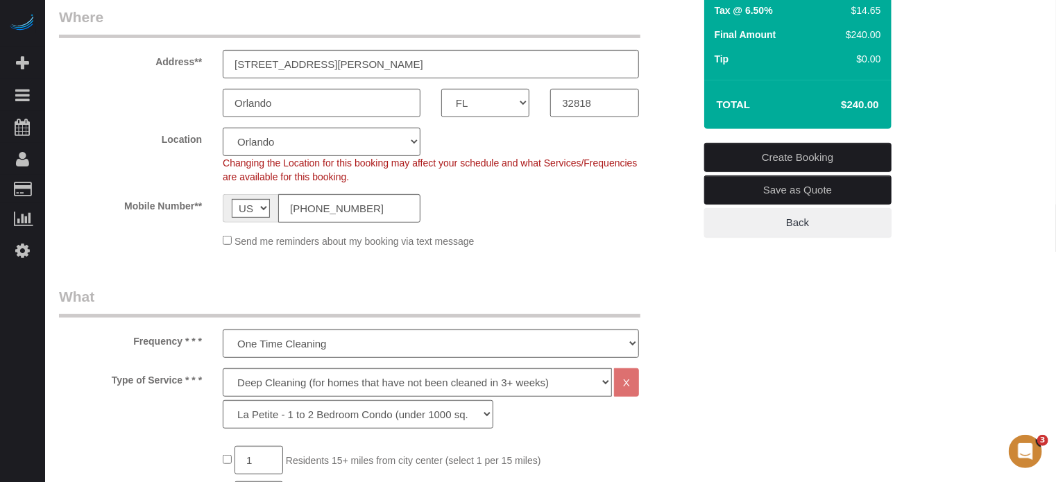
click at [741, 152] on link "Create Booking" at bounding box center [797, 157] width 187 height 29
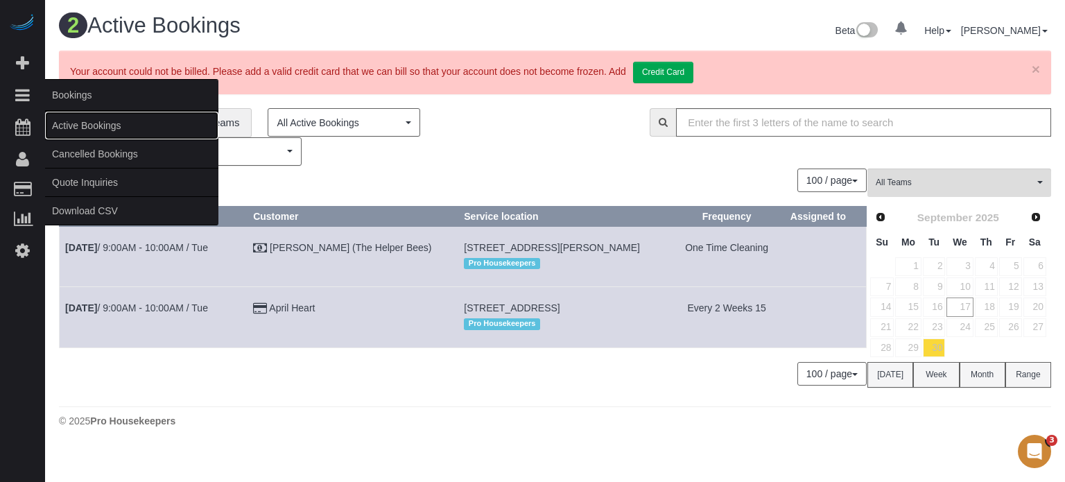
click at [77, 121] on link "Active Bookings" at bounding box center [131, 126] width 173 height 28
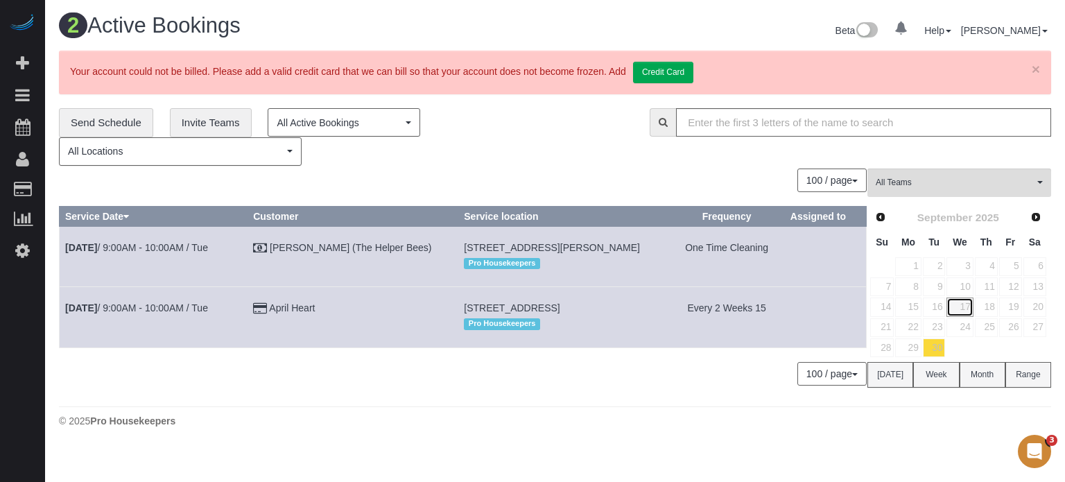
click at [966, 307] on link "17" at bounding box center [960, 307] width 26 height 19
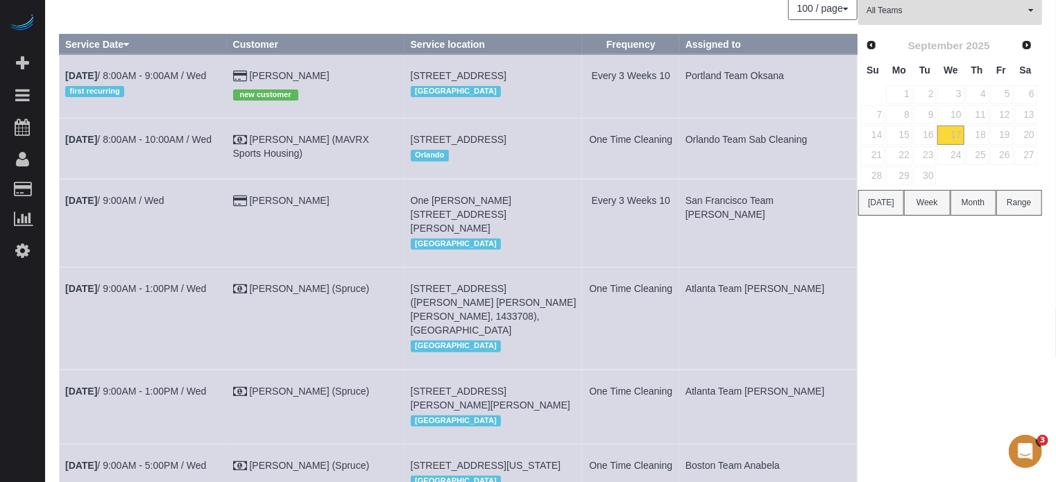
scroll to position [69, 0]
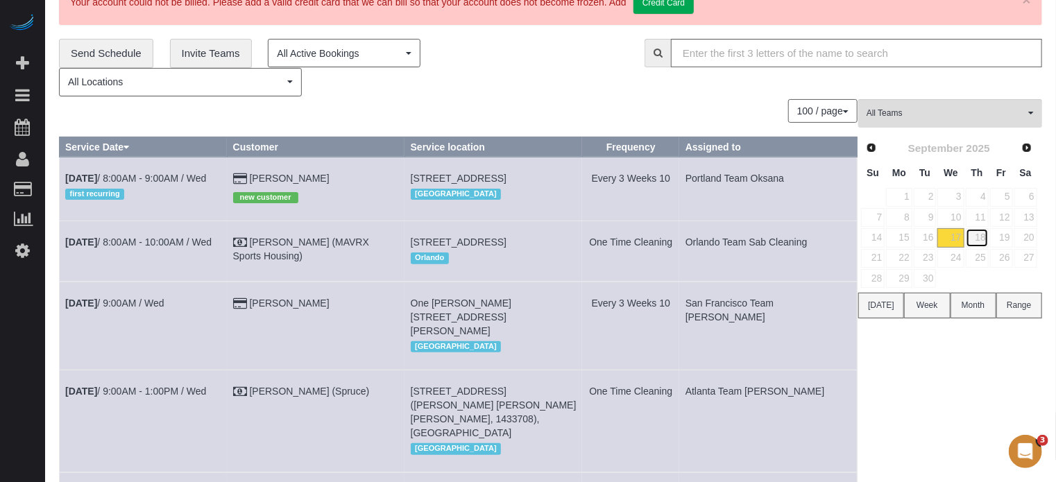
click at [978, 237] on link "18" at bounding box center [976, 237] width 23 height 19
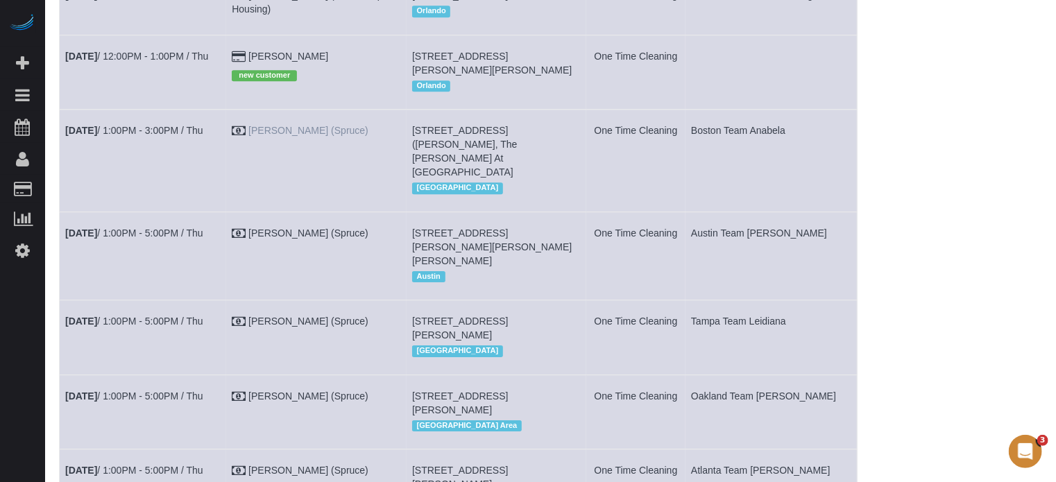
scroll to position [2011, 0]
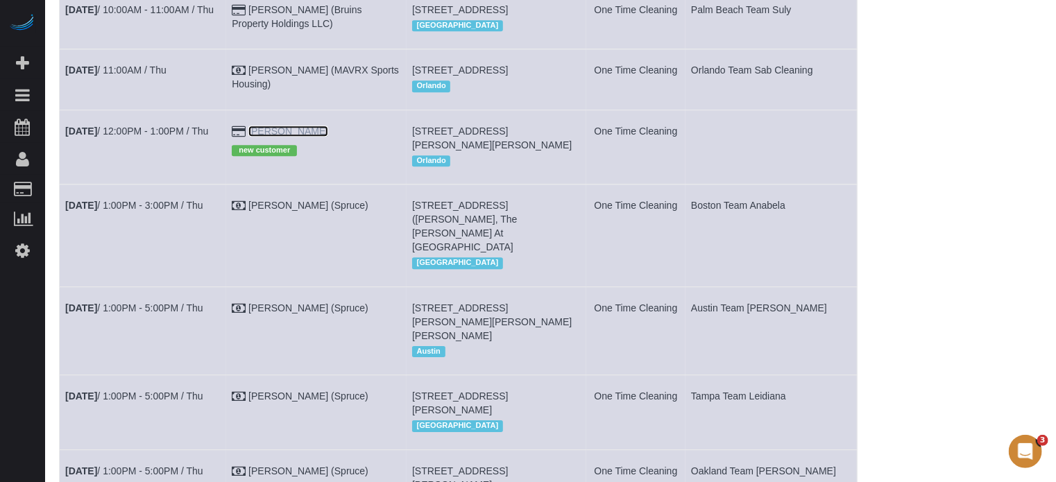
click at [289, 137] on link "Zachary Dill" at bounding box center [288, 131] width 80 height 11
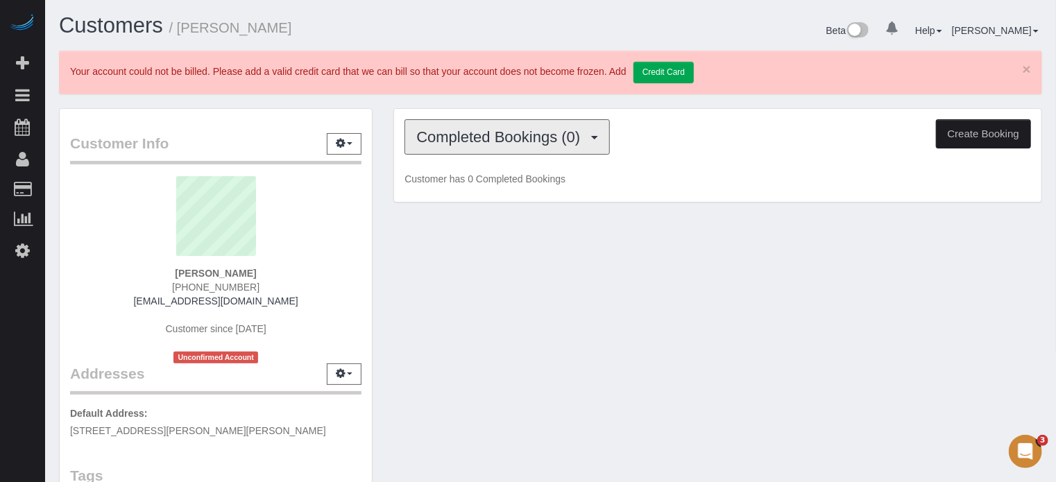
click at [463, 132] on span "Completed Bookings (0)" at bounding box center [501, 136] width 171 height 17
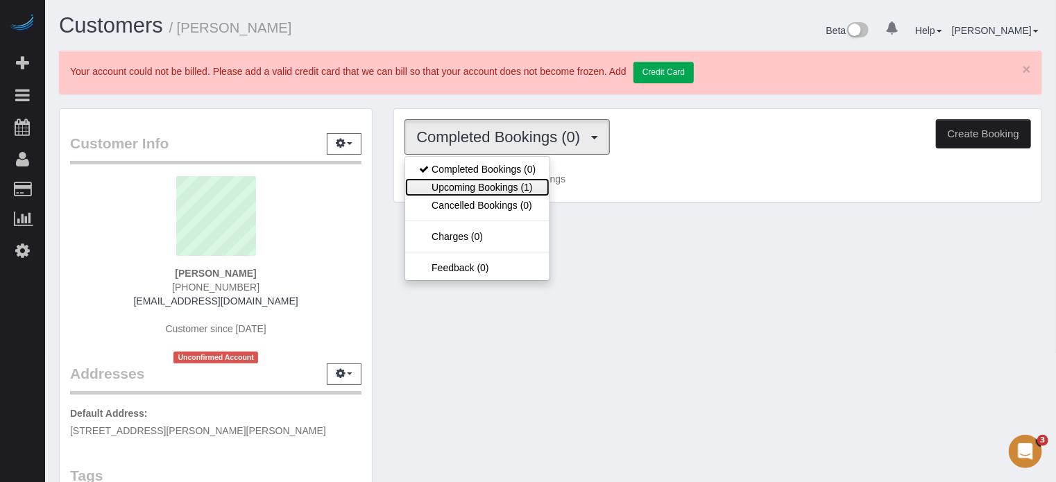
click at [493, 184] on link "Upcoming Bookings (1)" at bounding box center [477, 187] width 144 height 18
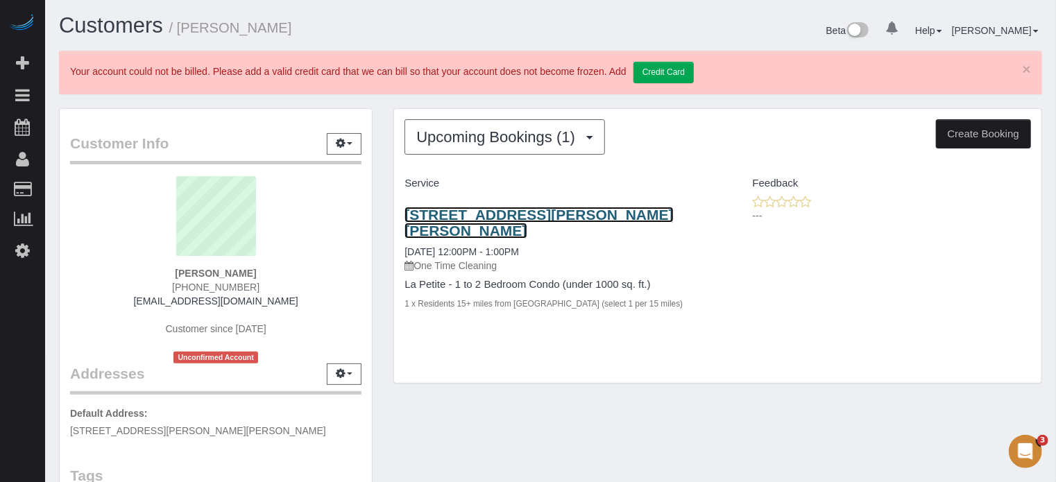
click at [450, 212] on link "3164 Pell Mell Dr, Orlando, FL 32818" at bounding box center [538, 223] width 268 height 32
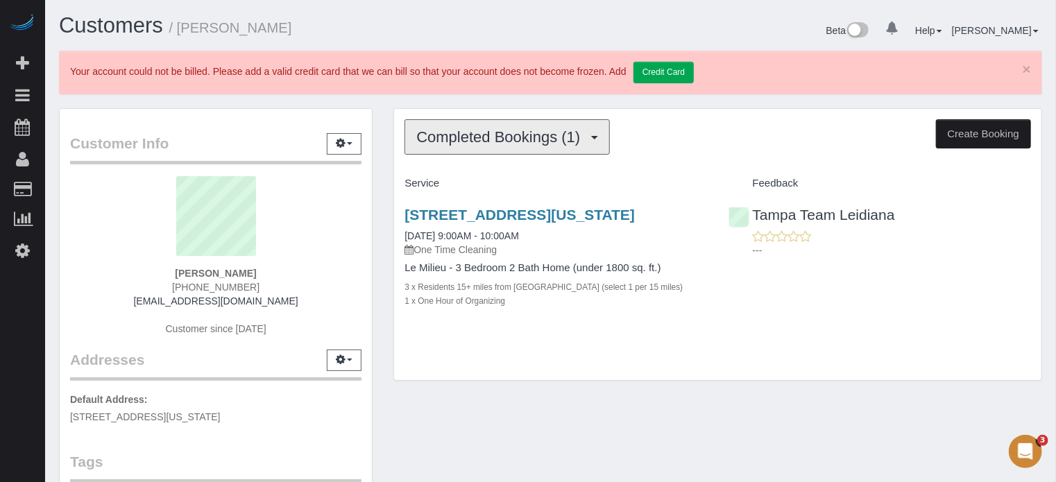
click at [470, 142] on span "Completed Bookings (1)" at bounding box center [501, 136] width 171 height 17
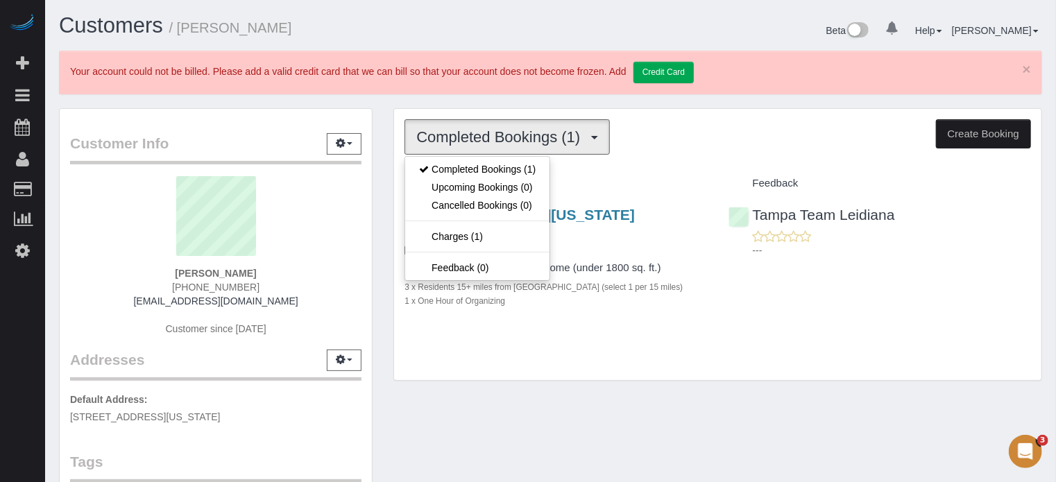
click at [399, 149] on div "Completed Bookings (1) Completed Bookings (1) Upcoming Bookings (0) Cancelled B…" at bounding box center [717, 245] width 647 height 272
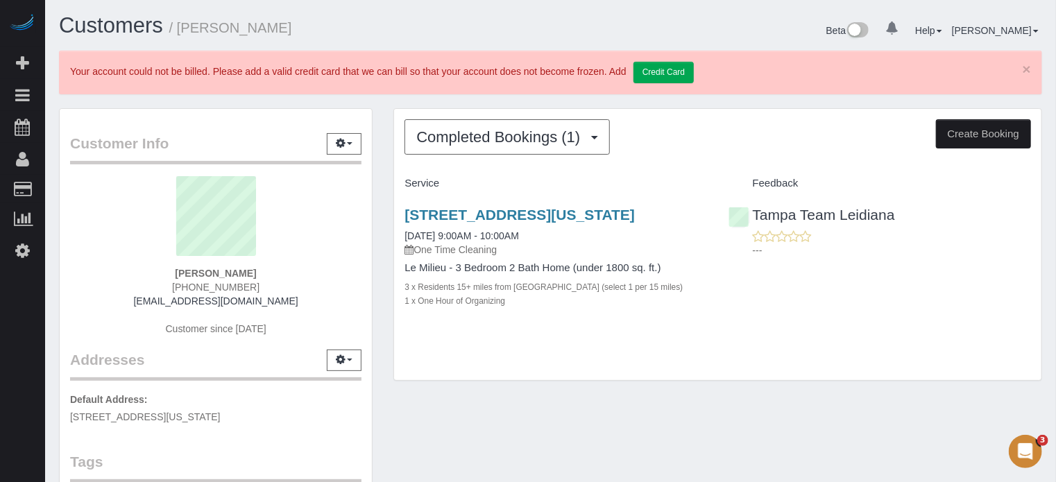
click at [227, 282] on span "(813) 503-0633" at bounding box center [215, 287] width 87 height 11
copy div "(813) 503-0633"
click at [1027, 232] on div "---" at bounding box center [879, 244] width 302 height 28
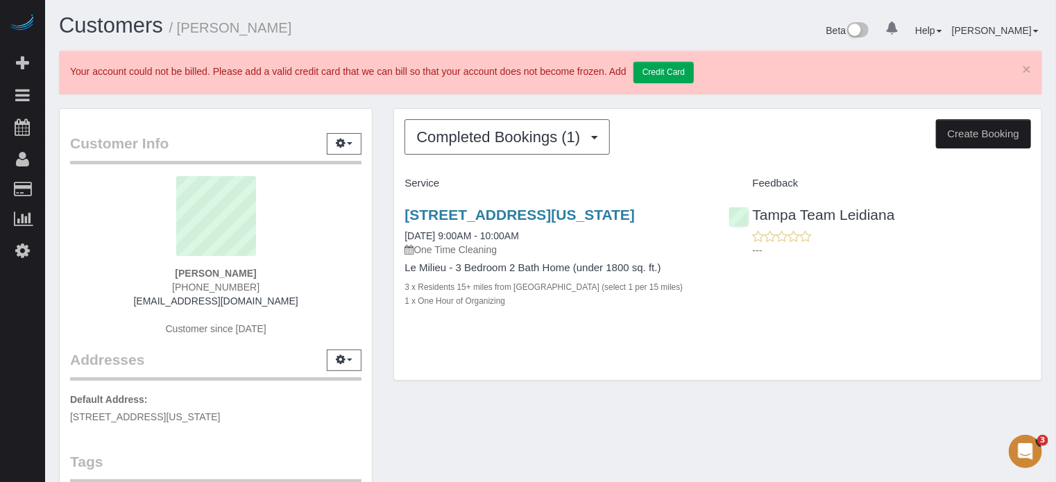
click at [578, 178] on h4 "Service" at bounding box center [555, 184] width 302 height 12
click at [1022, 353] on div "Completed Bookings (1) Completed Bookings (1) Upcoming Bookings (0) Cancelled B…" at bounding box center [717, 245] width 647 height 272
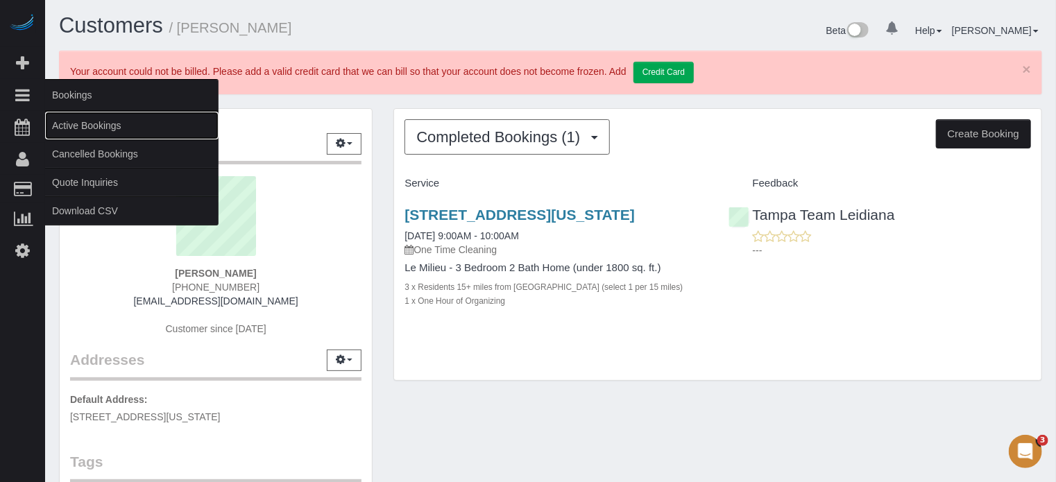
click at [78, 120] on link "Active Bookings" at bounding box center [131, 126] width 173 height 28
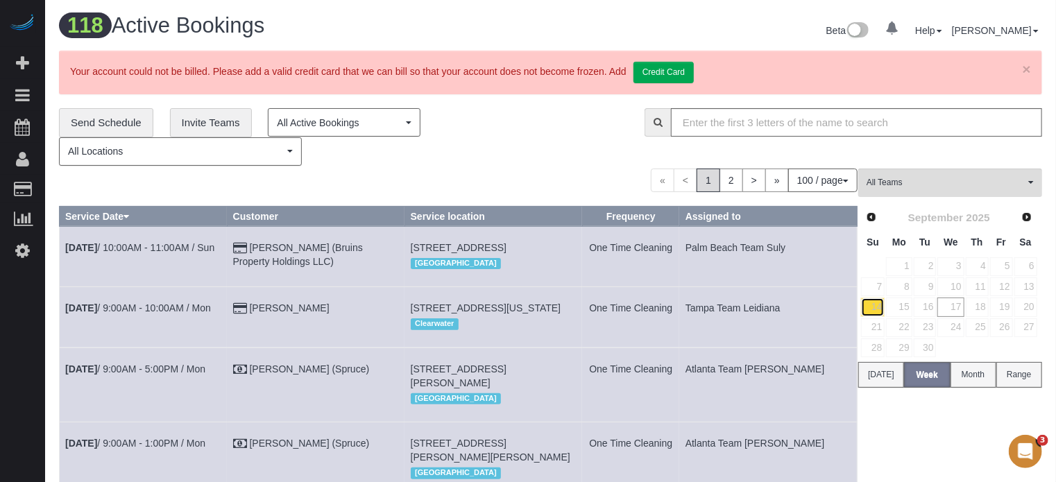
click at [877, 303] on link "14" at bounding box center [873, 307] width 24 height 19
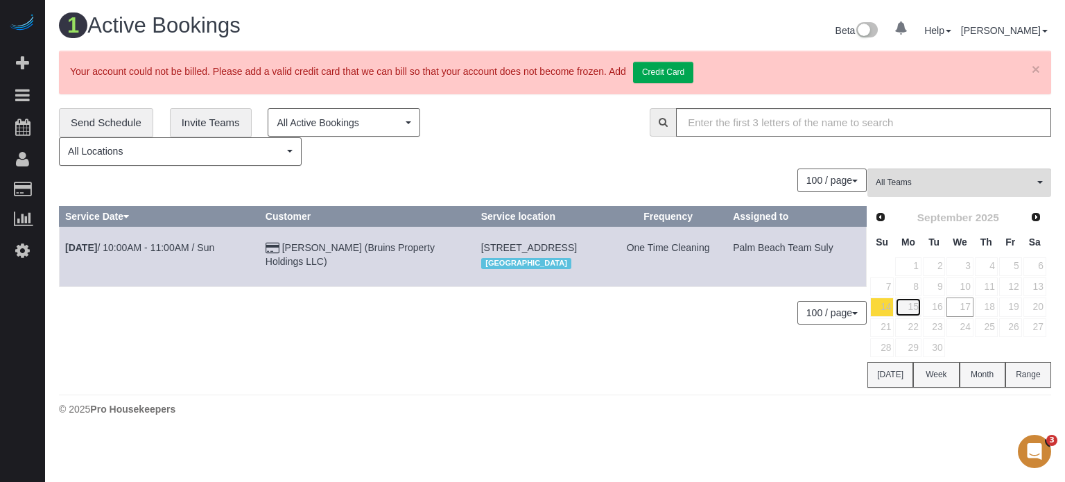
click at [909, 310] on link "15" at bounding box center [908, 307] width 26 height 19
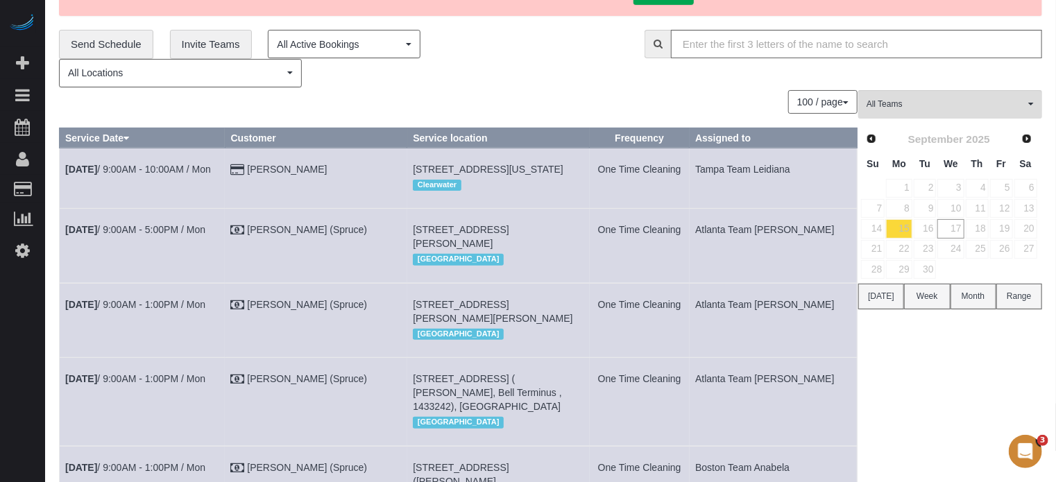
scroll to position [139, 0]
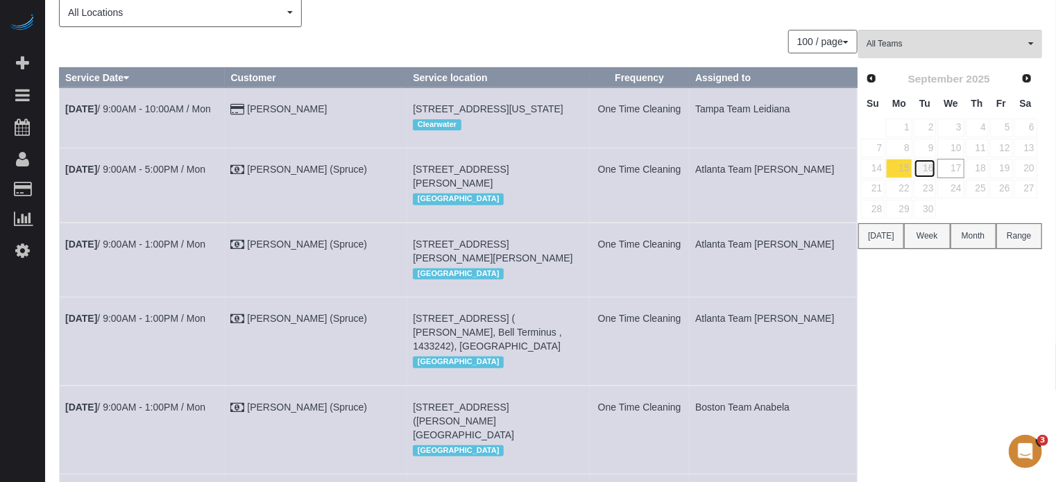
click at [931, 164] on link "16" at bounding box center [924, 168] width 23 height 19
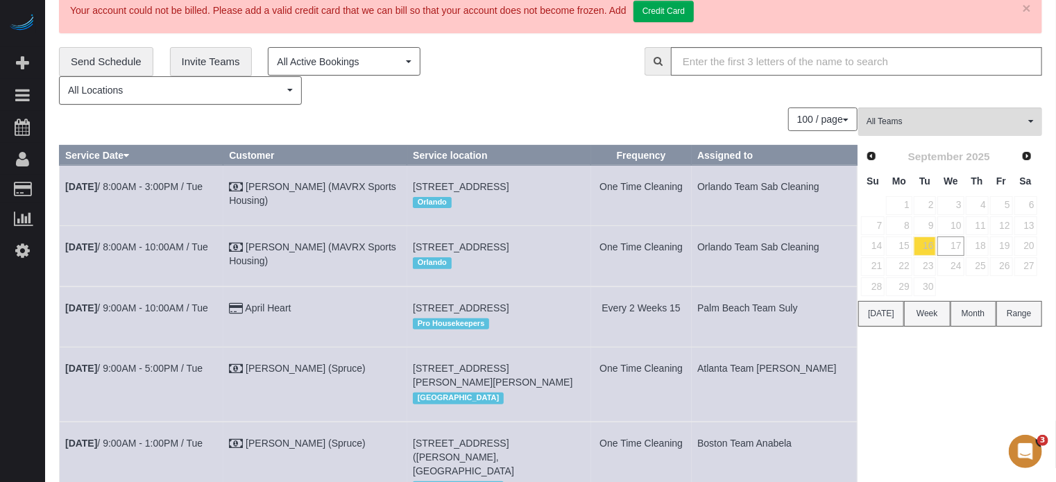
scroll to position [0, 0]
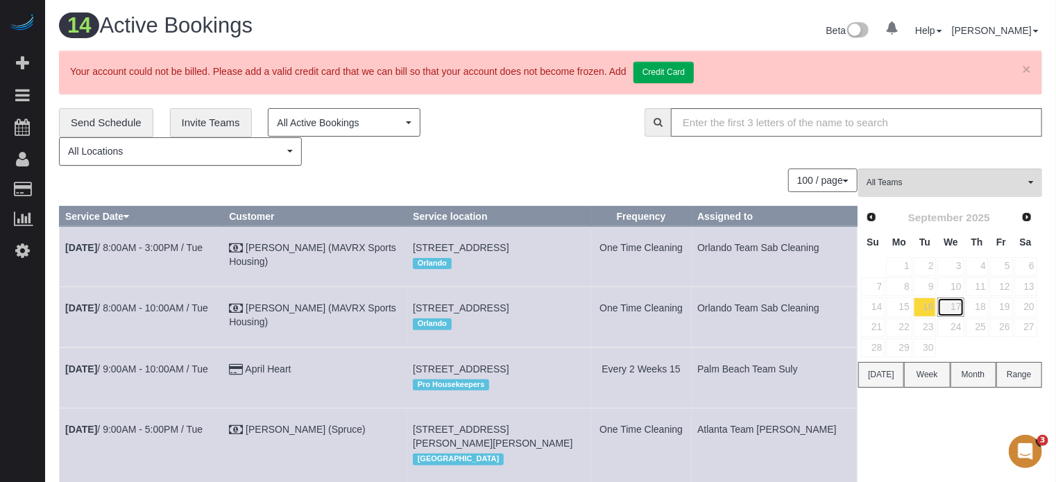
click at [945, 300] on link "17" at bounding box center [950, 307] width 26 height 19
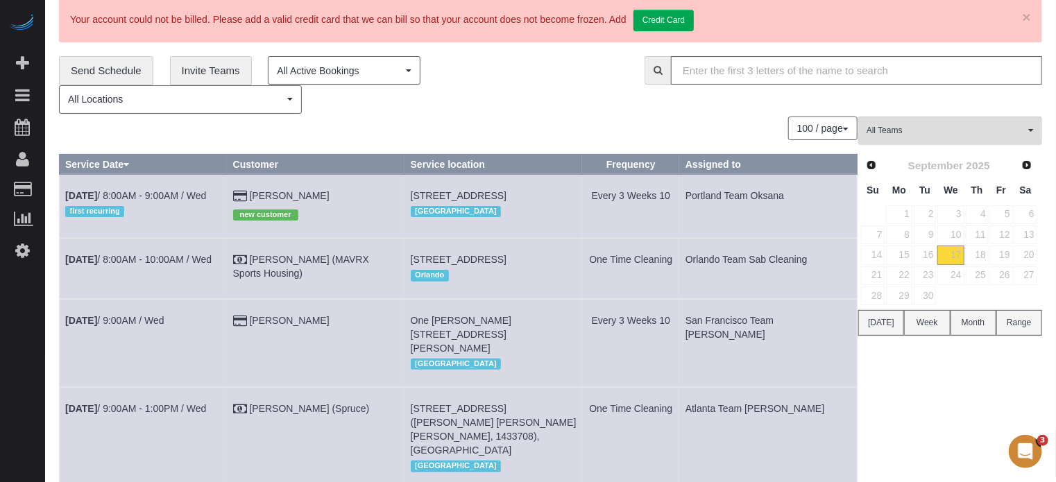
scroll to position [42, 0]
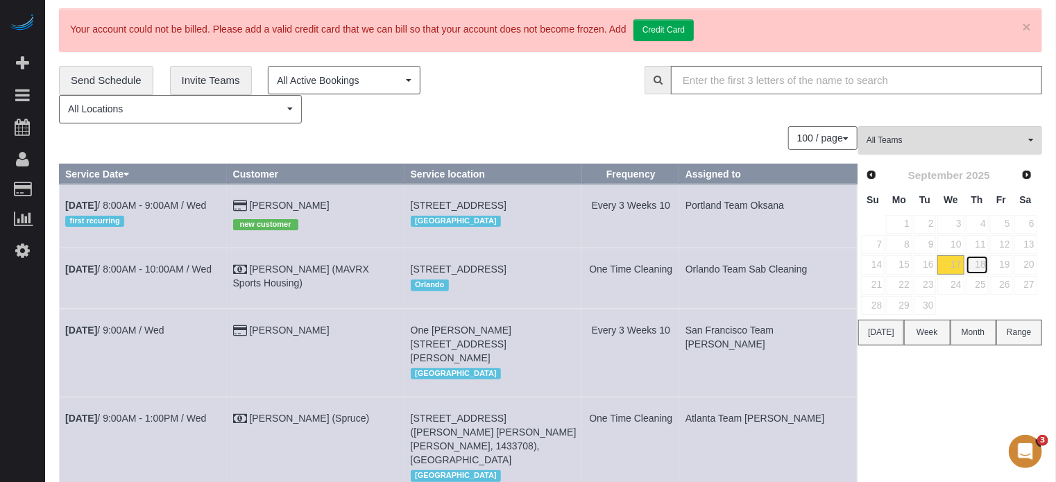
click at [981, 263] on link "18" at bounding box center [976, 264] width 23 height 19
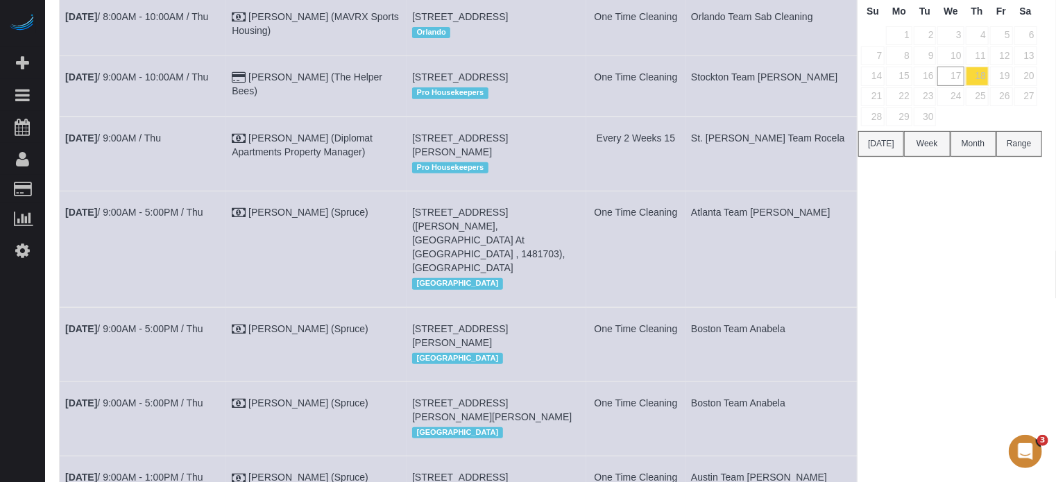
scroll to position [187, 0]
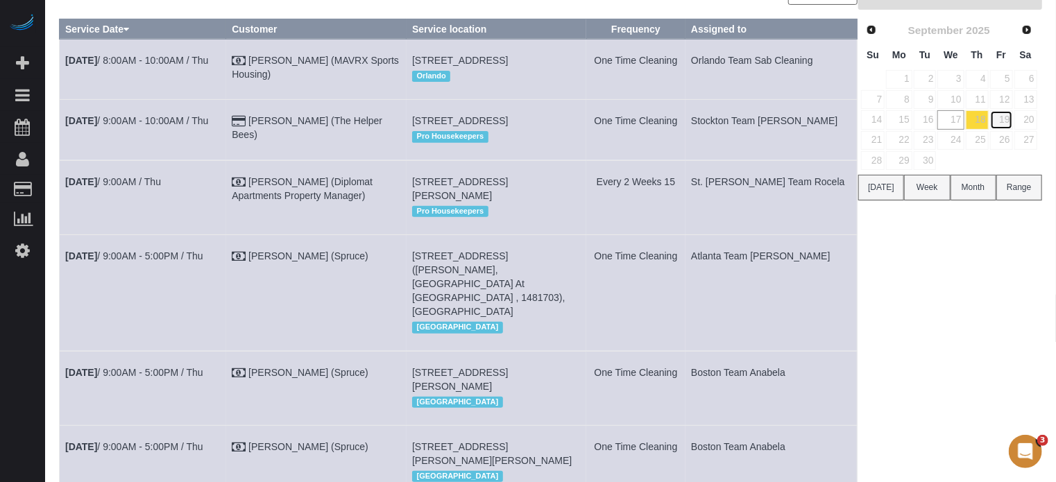
click at [1002, 115] on link "19" at bounding box center [1001, 119] width 23 height 19
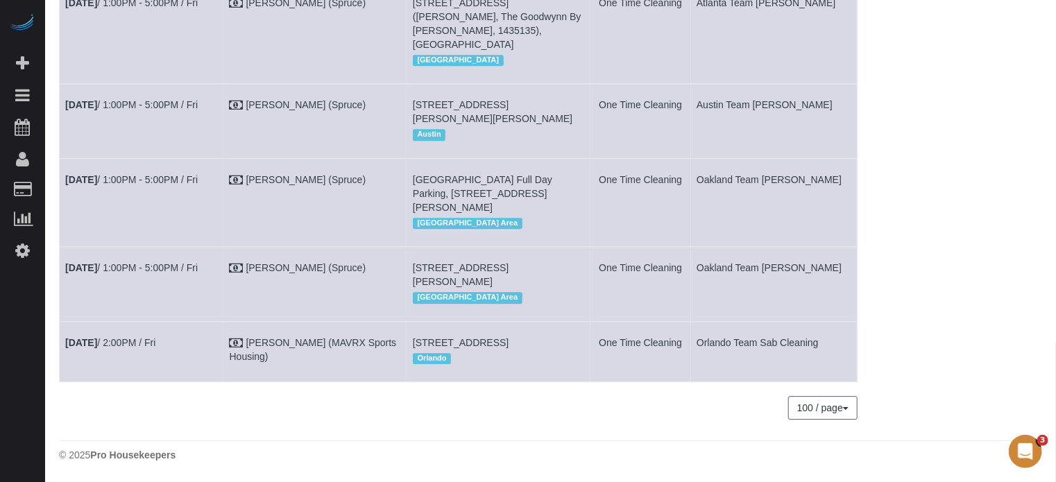
scroll to position [0, 0]
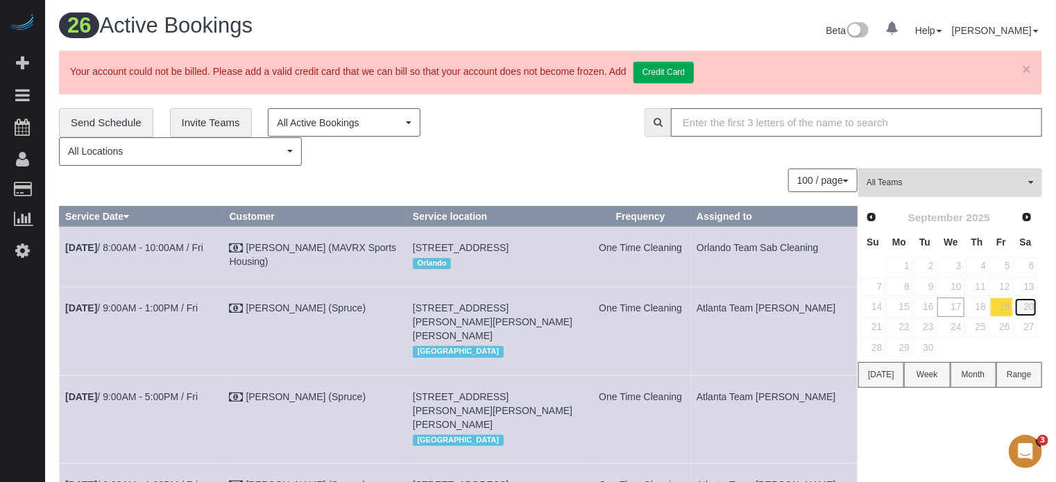
click at [1031, 298] on link "20" at bounding box center [1025, 307] width 23 height 19
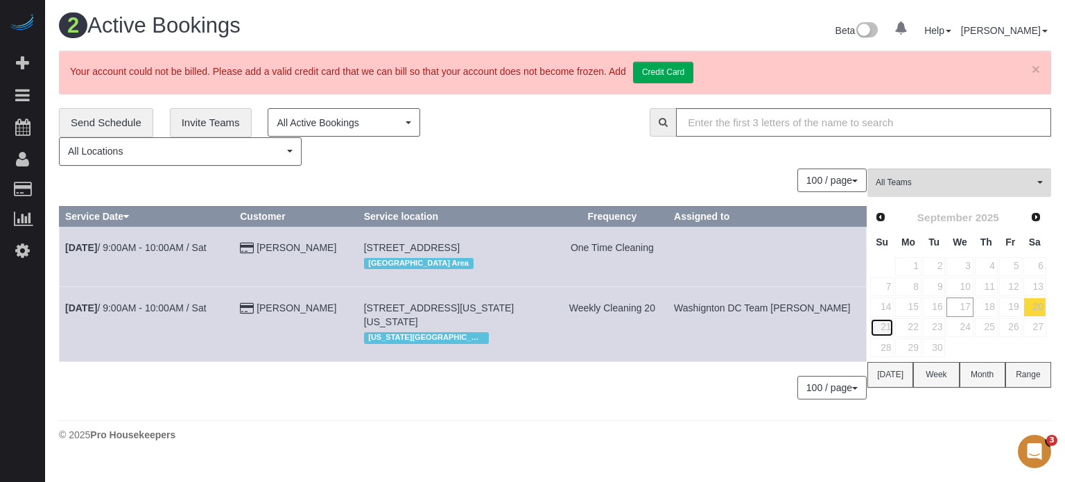
click at [890, 327] on link "21" at bounding box center [882, 327] width 24 height 19
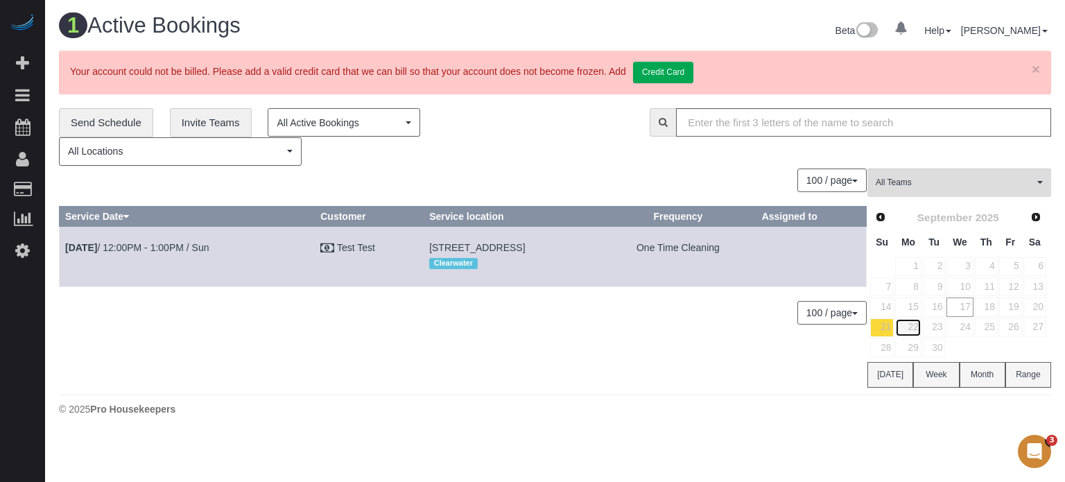
click at [918, 327] on link "22" at bounding box center [908, 327] width 26 height 19
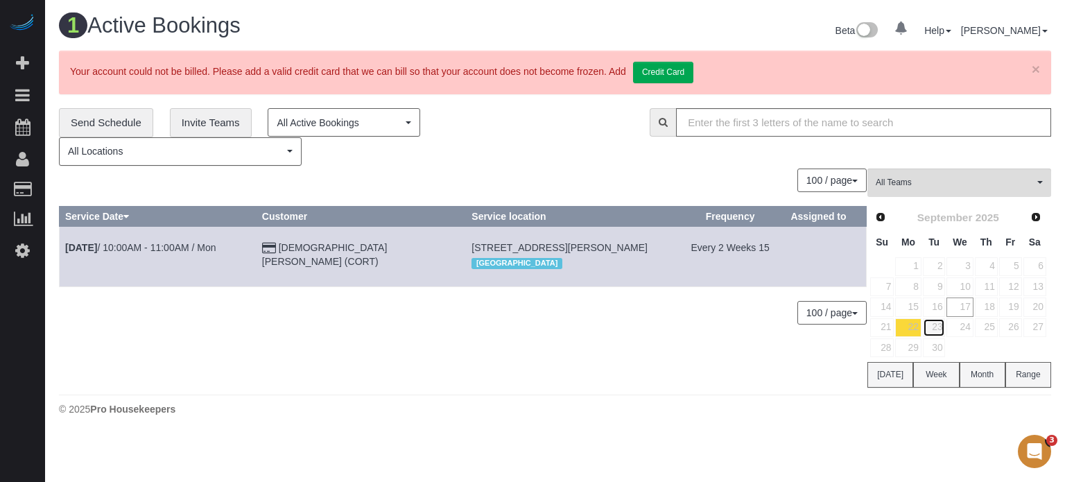
click at [934, 327] on link "23" at bounding box center [934, 327] width 23 height 19
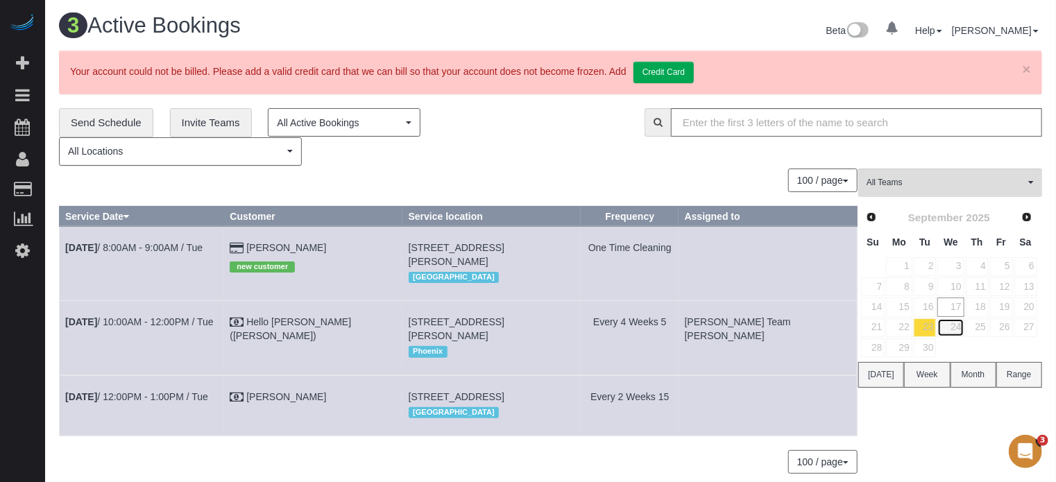
click at [963, 325] on link "24" at bounding box center [950, 327] width 26 height 19
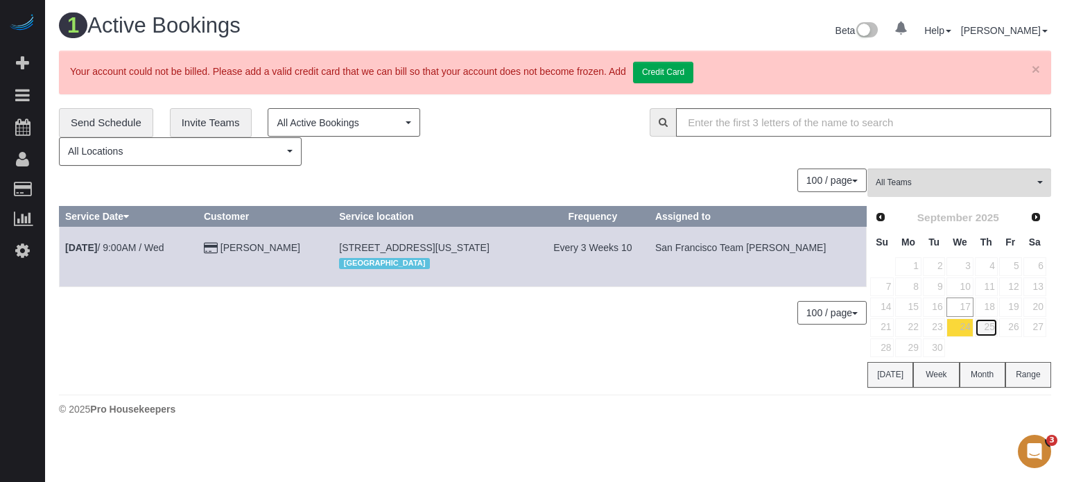
click at [987, 325] on link "25" at bounding box center [986, 327] width 23 height 19
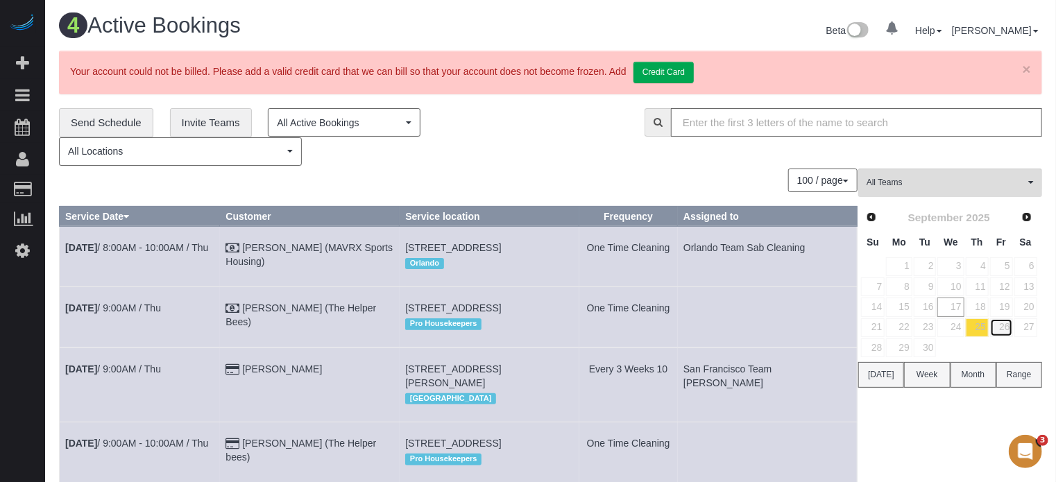
click at [1000, 326] on link "26" at bounding box center [1001, 327] width 23 height 19
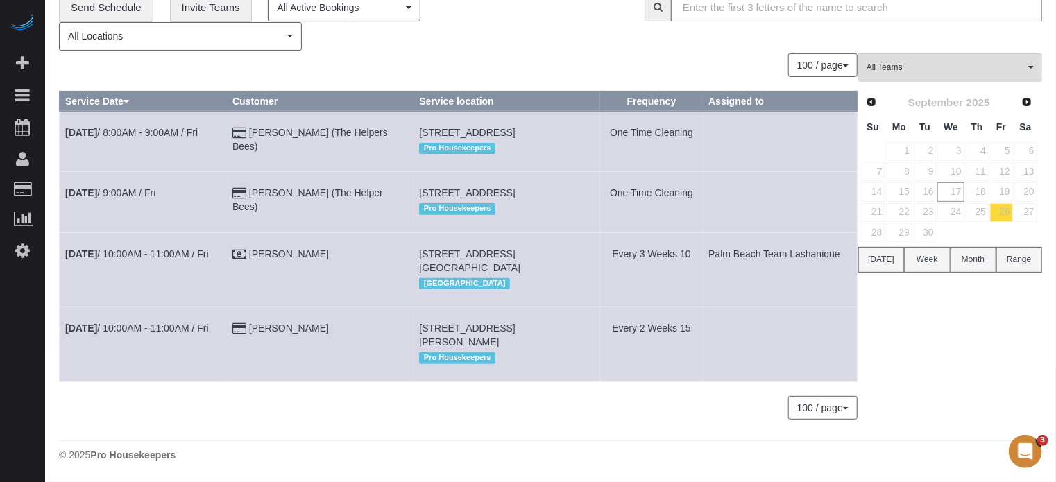
scroll to position [45, 0]
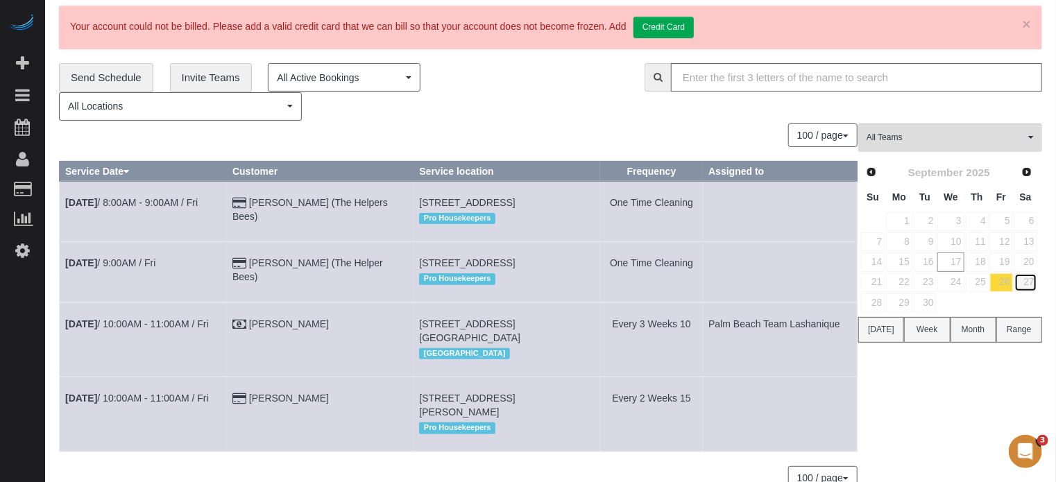
click at [1026, 286] on link "27" at bounding box center [1025, 282] width 23 height 19
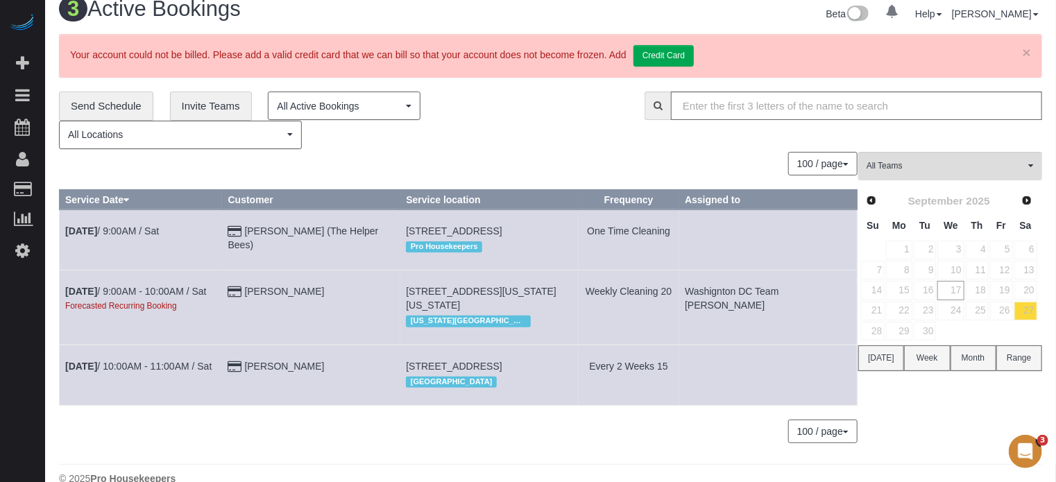
scroll to position [67, 0]
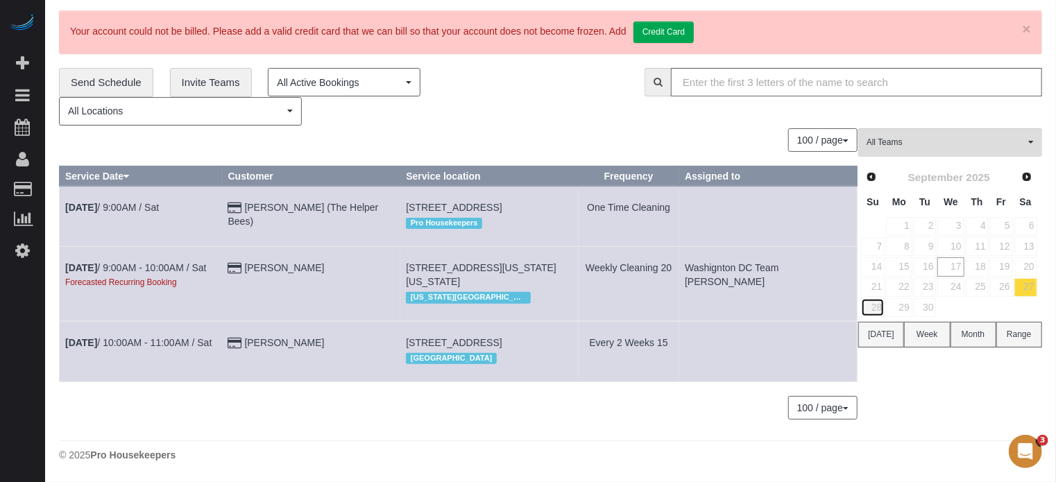
click at [884, 298] on link "28" at bounding box center [873, 307] width 24 height 19
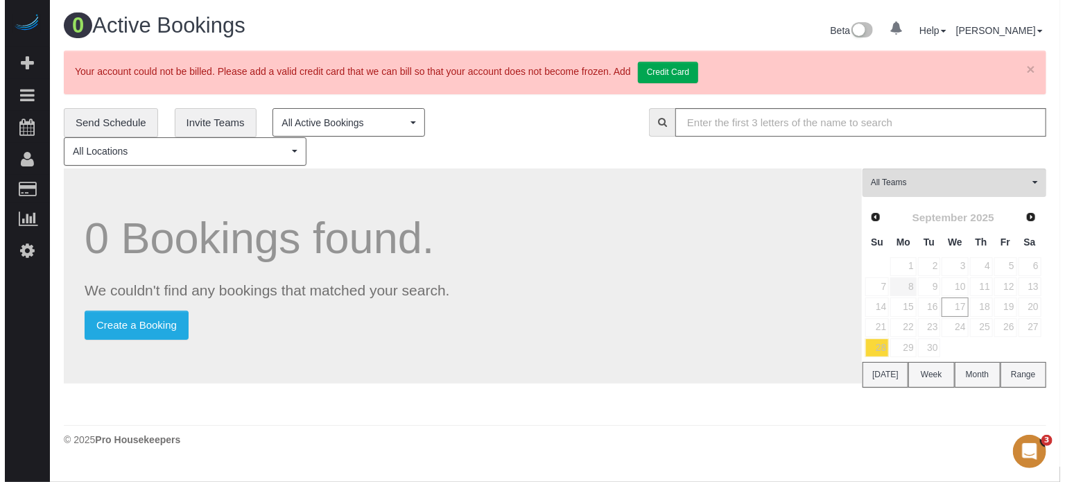
scroll to position [0, 0]
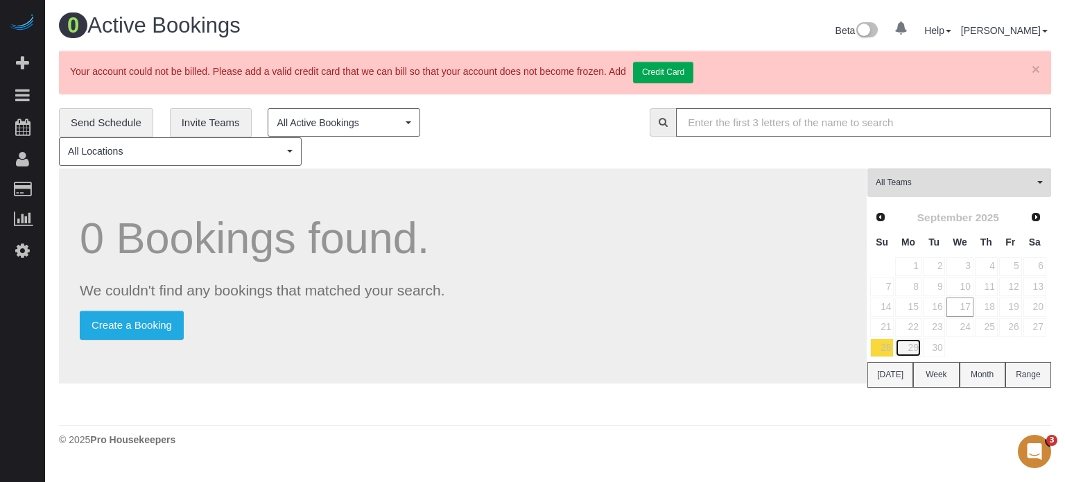
click at [918, 343] on link "29" at bounding box center [908, 347] width 26 height 19
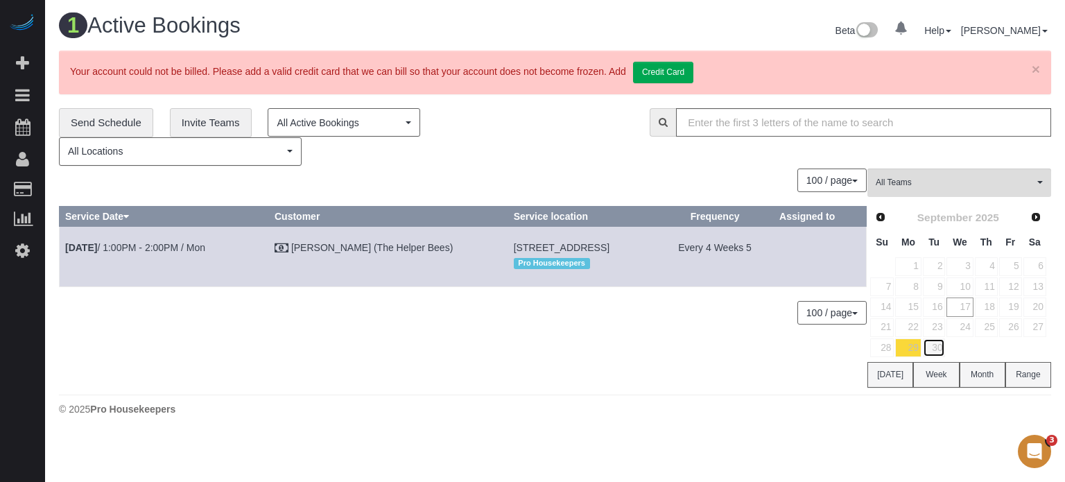
click at [929, 343] on link "30" at bounding box center [934, 347] width 23 height 19
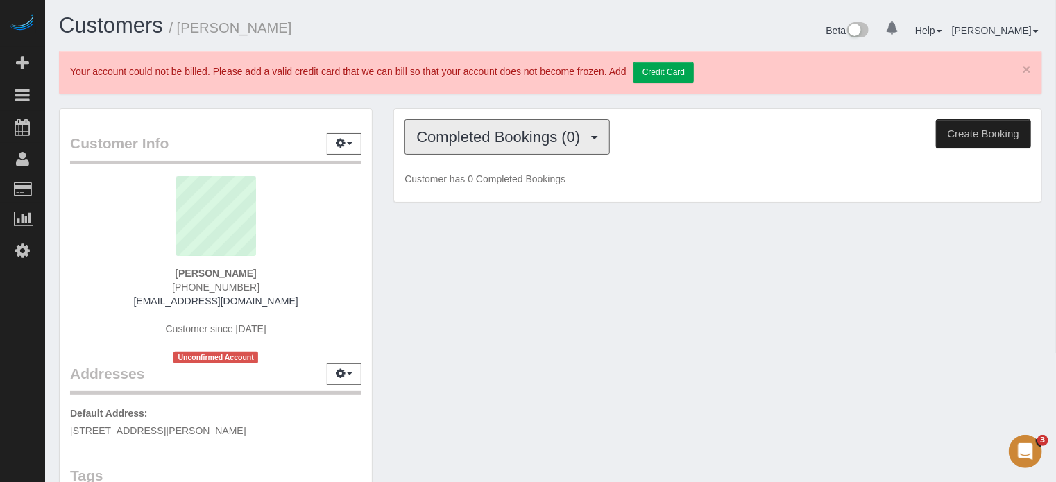
click at [487, 128] on span "Completed Bookings (0)" at bounding box center [501, 136] width 171 height 17
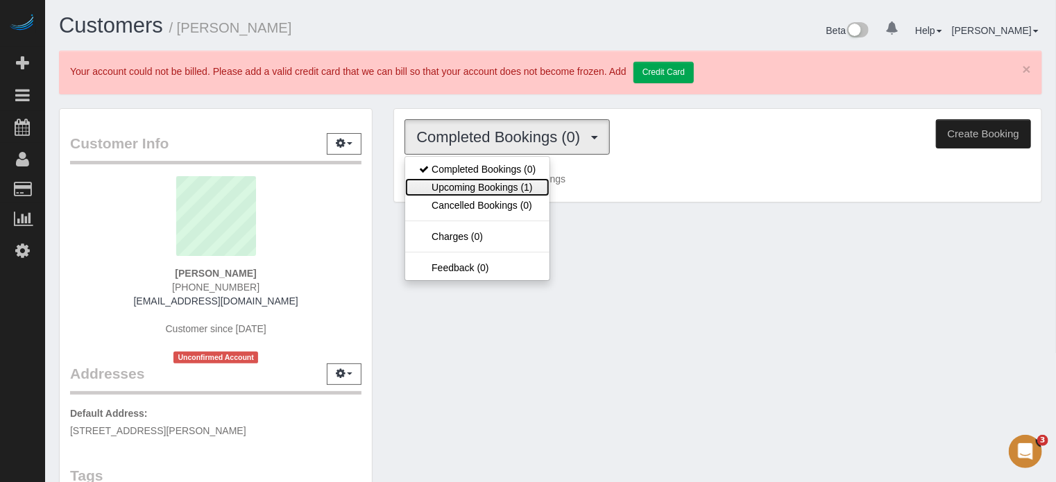
click at [497, 184] on link "Upcoming Bookings (1)" at bounding box center [477, 187] width 144 height 18
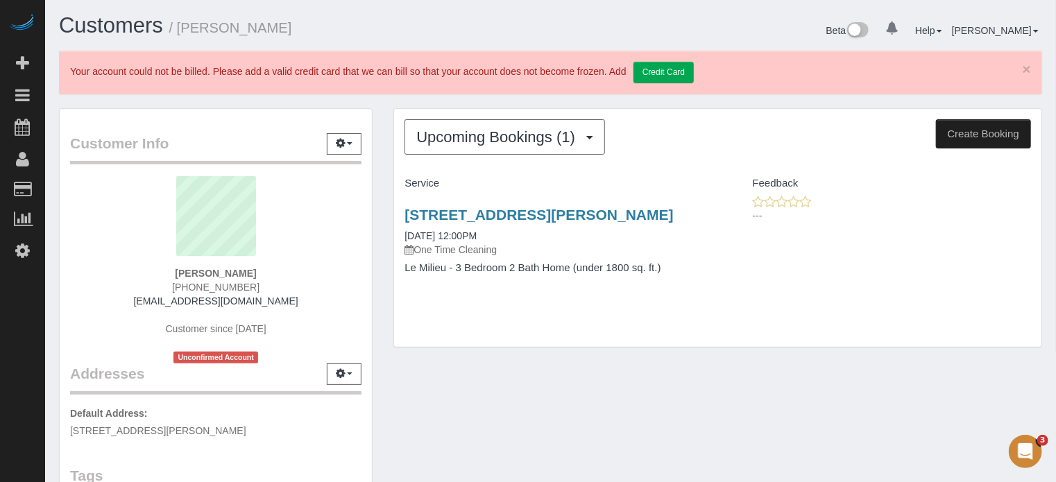
click at [247, 272] on strong "[PERSON_NAME]" at bounding box center [215, 273] width 81 height 11
copy div "[PERSON_NAME]"
drag, startPoint x: 396, startPoint y: 213, endPoint x: 628, endPoint y: 225, distance: 232.6
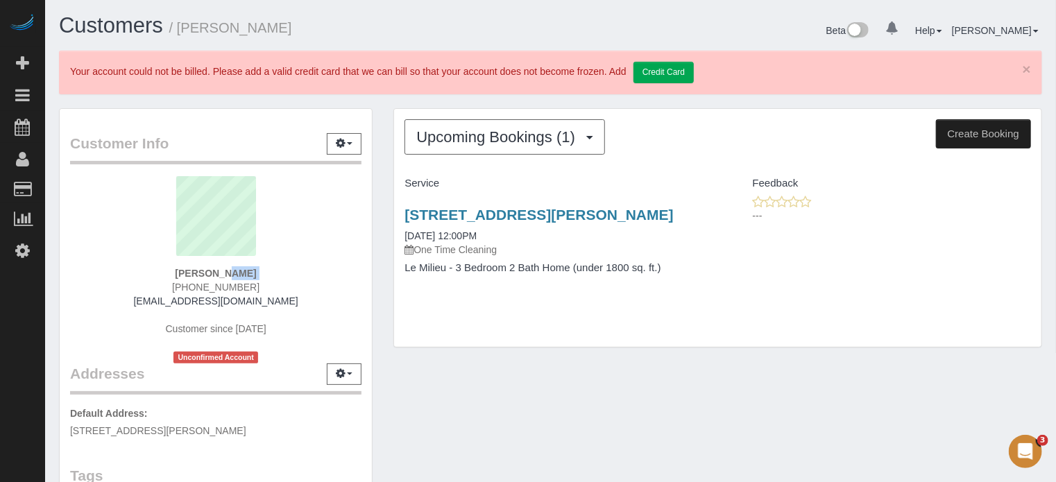
click at [628, 225] on div "[STREET_ADDRESS][PERSON_NAME] [DATE] 12:00PM One Time Cleaning Le Milieu - 3 Be…" at bounding box center [555, 248] width 323 height 107
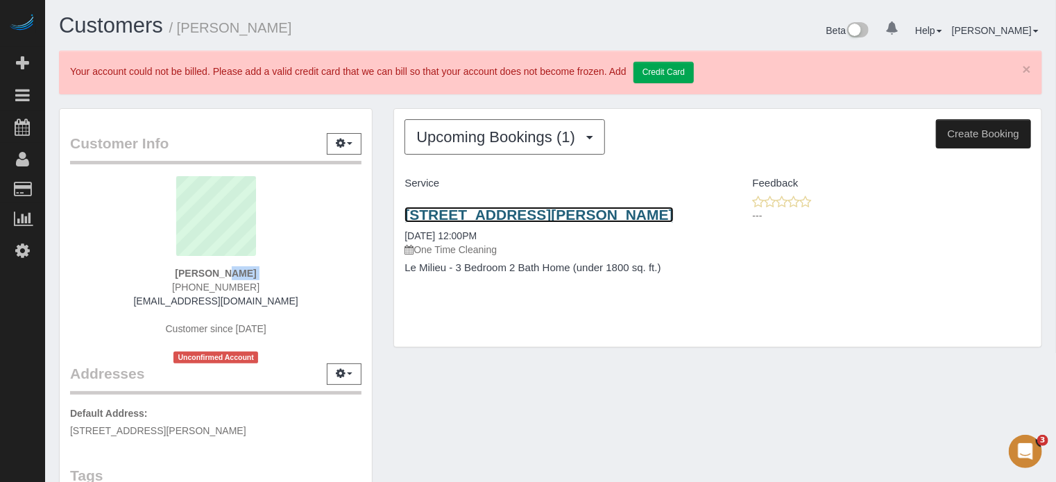
click at [563, 222] on link "[STREET_ADDRESS][PERSON_NAME]" at bounding box center [538, 215] width 268 height 16
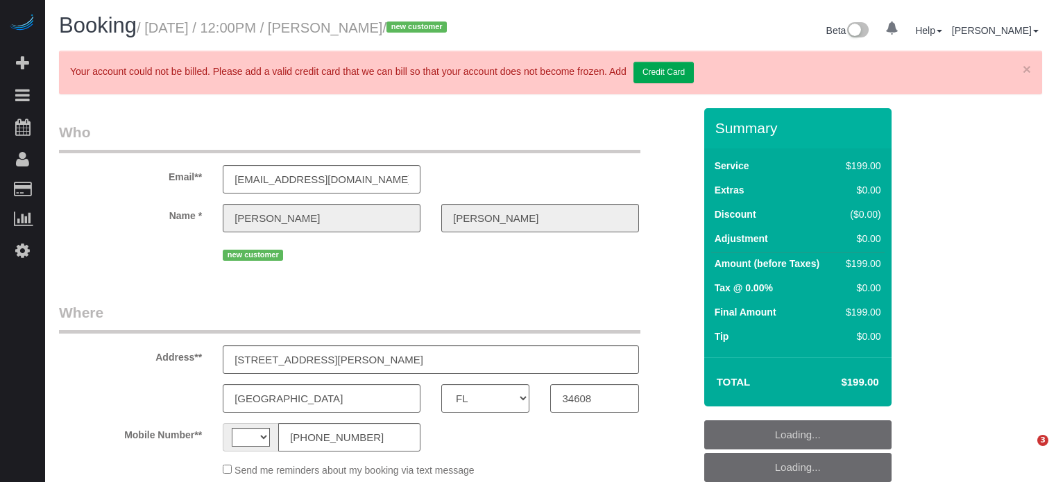
select select "FL"
select select "string:[GEOGRAPHIC_DATA]"
select select "object:365"
select select "spot1"
select select "object:1252"
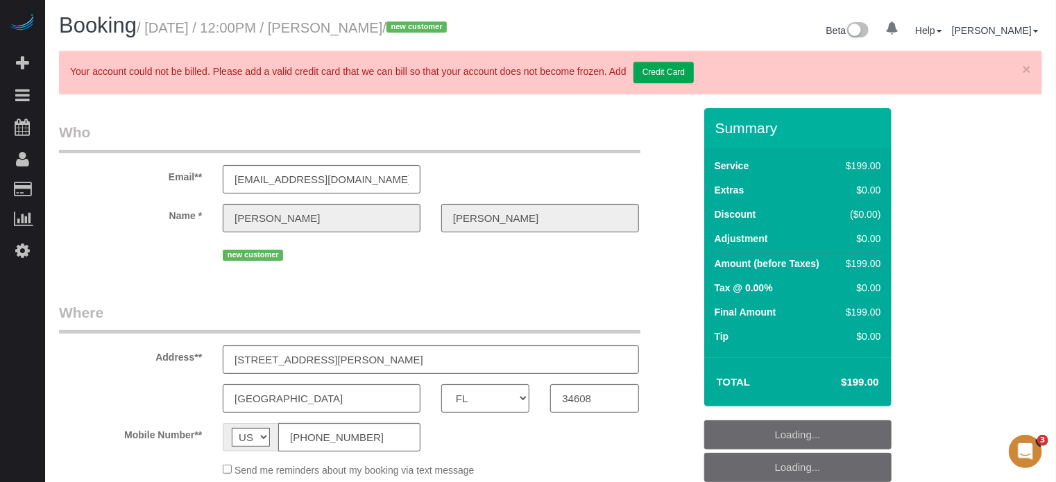
select select "4"
select select "number:9"
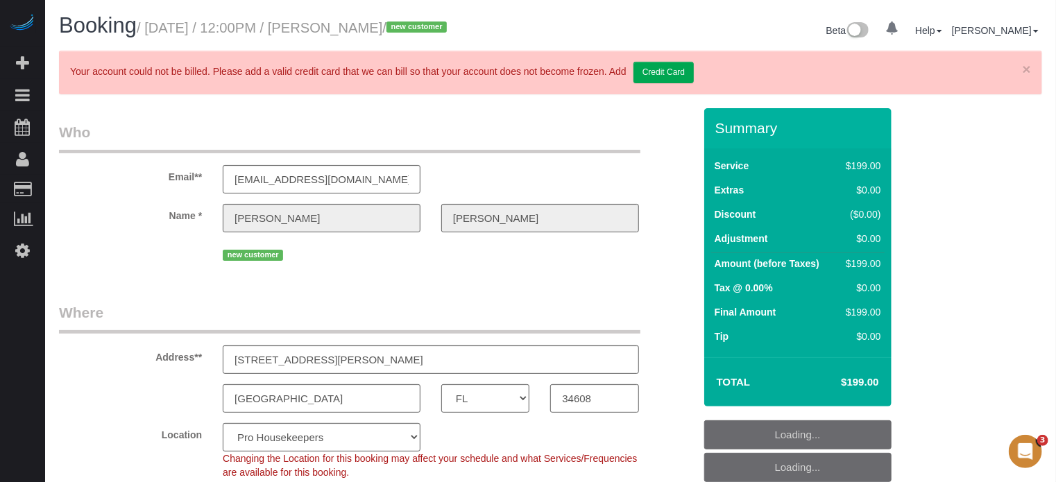
select select "spot48"
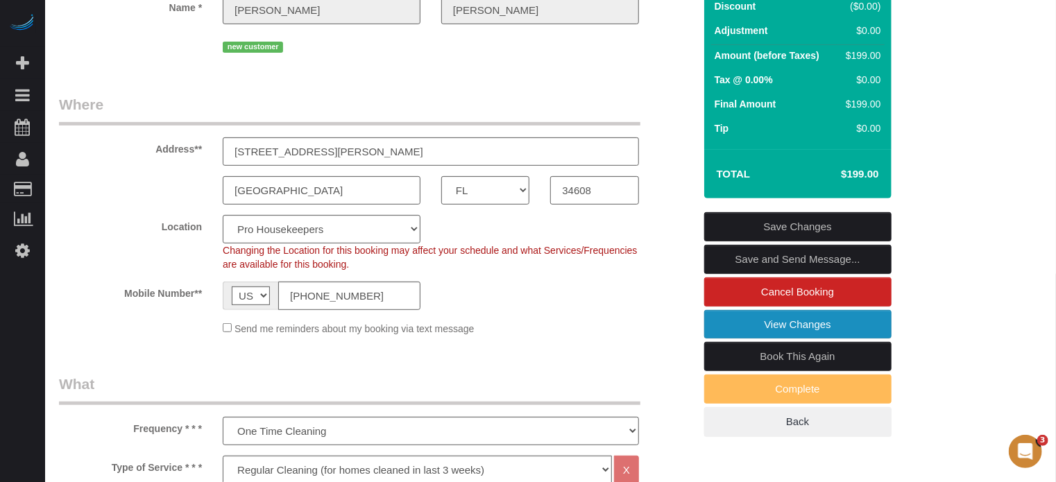
click at [723, 339] on link "View Changes" at bounding box center [797, 324] width 187 height 29
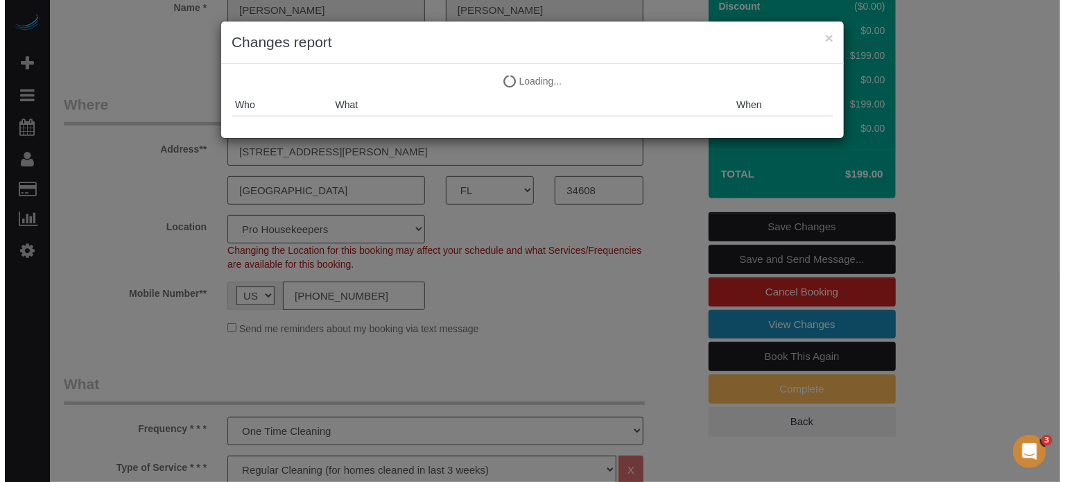
scroll to position [191, 0]
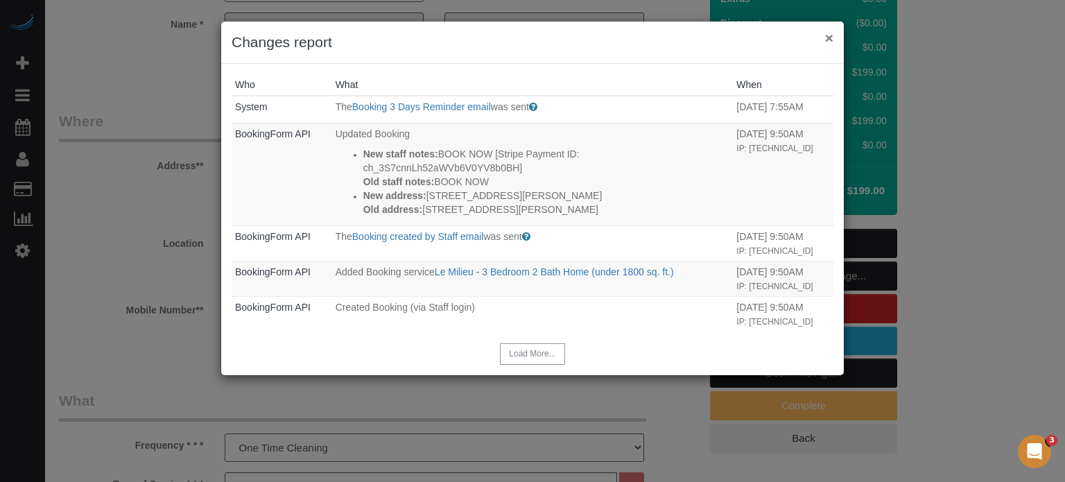
click at [830, 44] on button "×" at bounding box center [829, 38] width 8 height 15
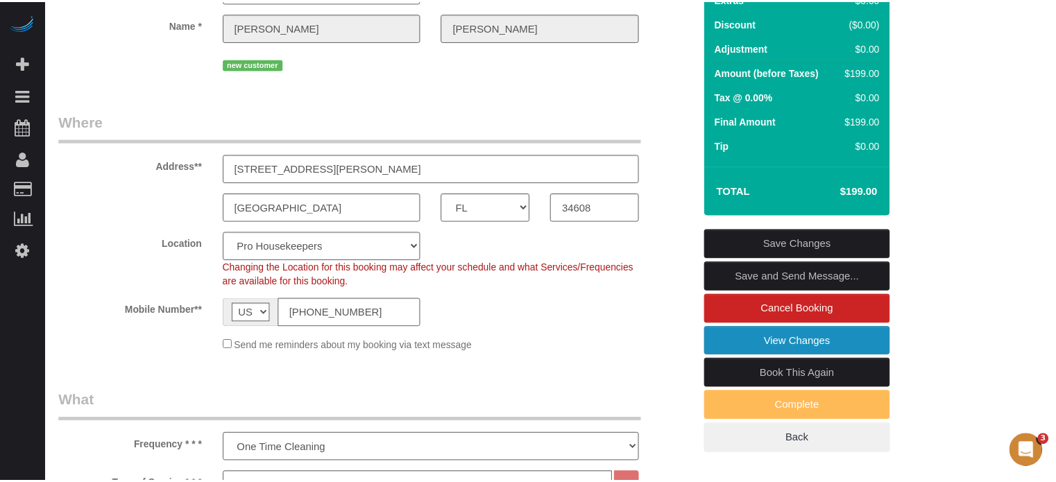
scroll to position [208, 0]
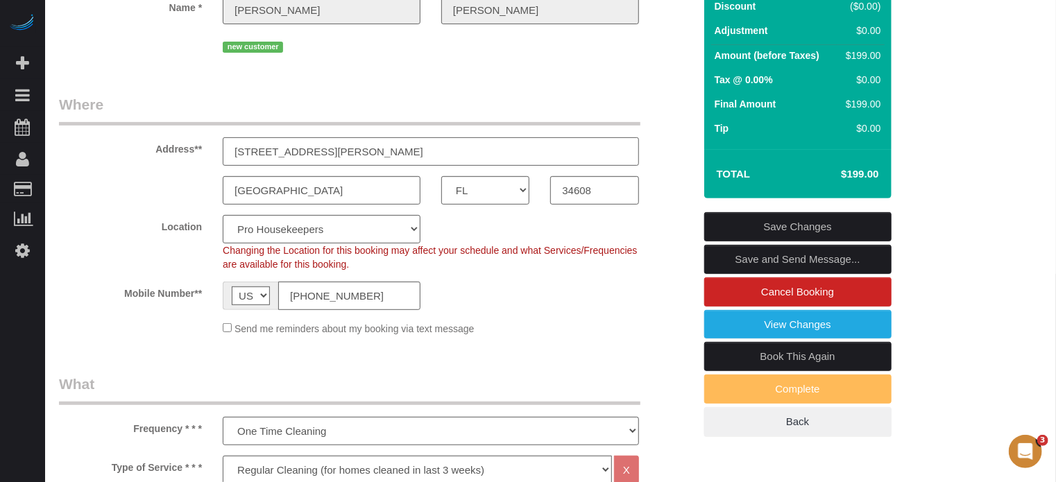
click at [408, 166] on input "3085 Greynolds Ave , Apt/Suite, Spring Hill, FL 34608" at bounding box center [431, 151] width 416 height 28
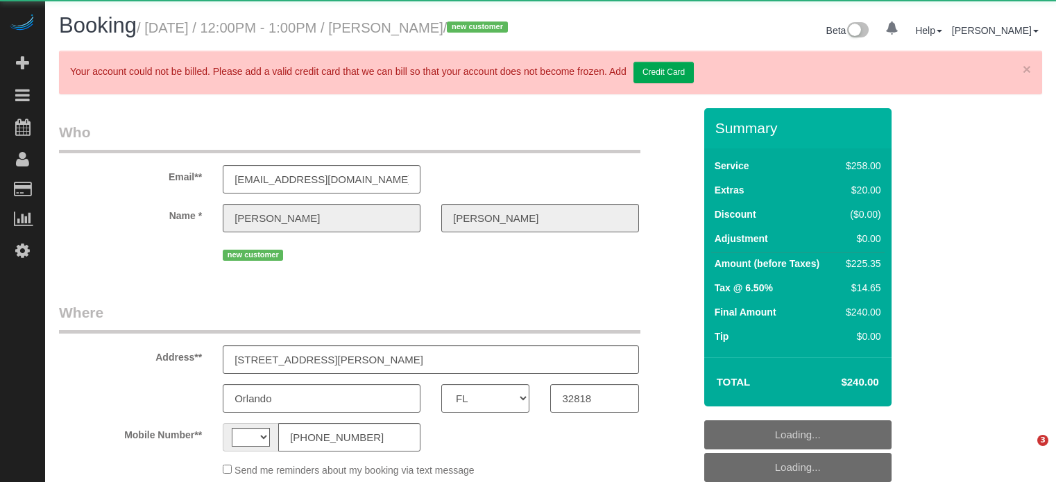
select select "FL"
select select "string:[GEOGRAPHIC_DATA]"
select select "object:721"
select select "string:fspay-5d427f47-ce18-4c7b-af7d-c97a37b47bf5"
select select "5"
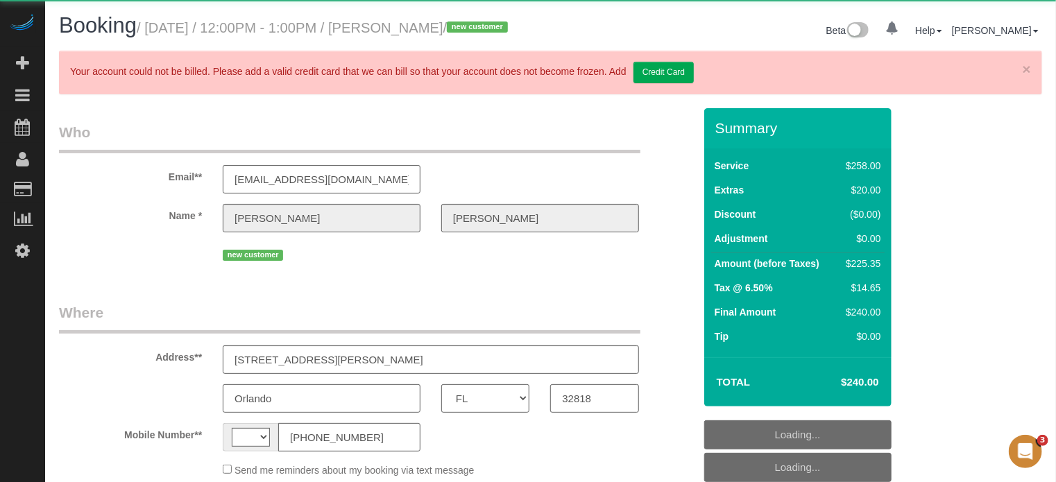
select select "spot1"
select select "number:9"
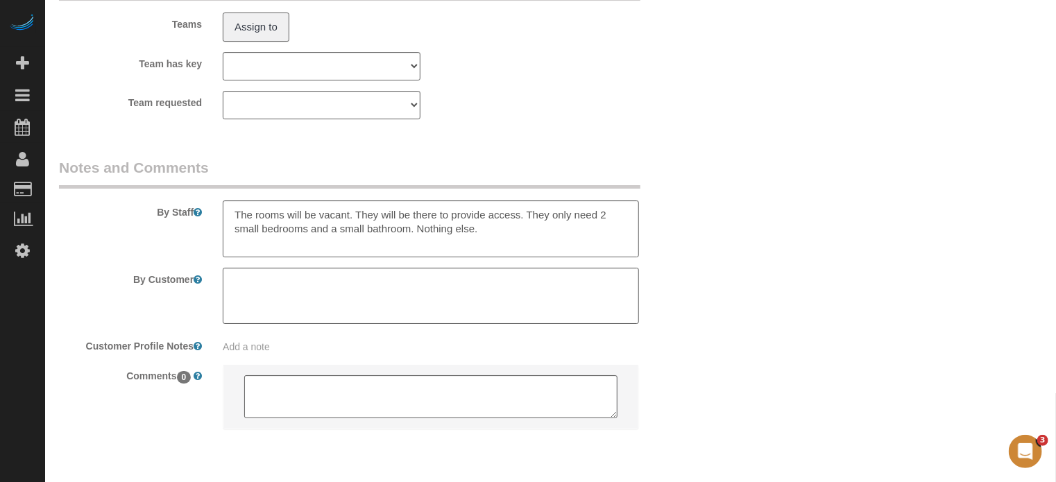
scroll to position [2496, 0]
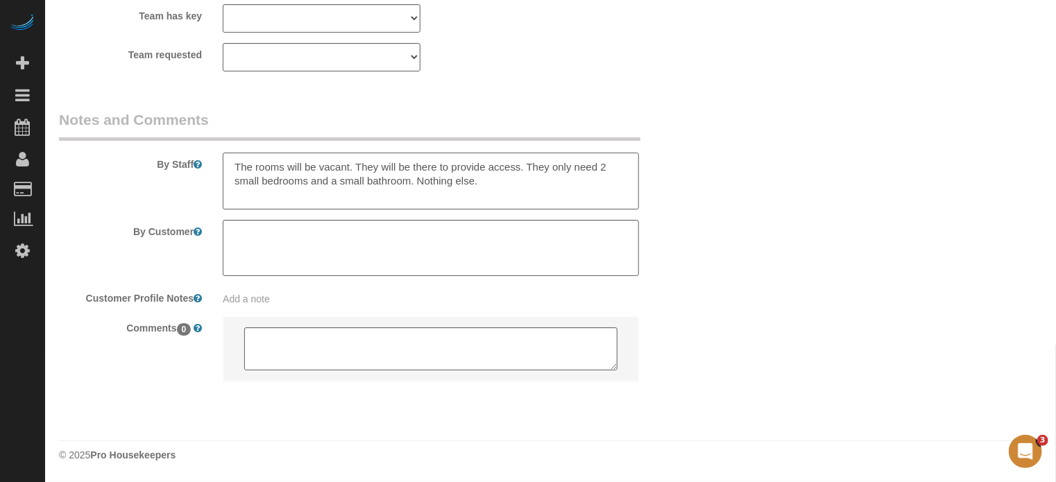
click at [308, 183] on textarea at bounding box center [431, 181] width 416 height 57
click at [449, 182] on textarea at bounding box center [431, 181] width 416 height 57
type textarea "The rooms will be vacant. They will be there to provide access. They only need …"
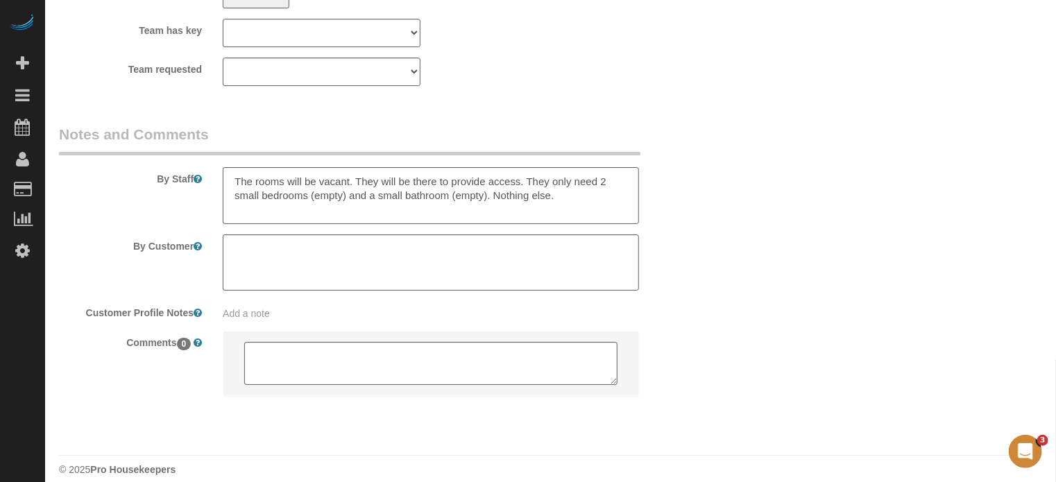
scroll to position [2475, 0]
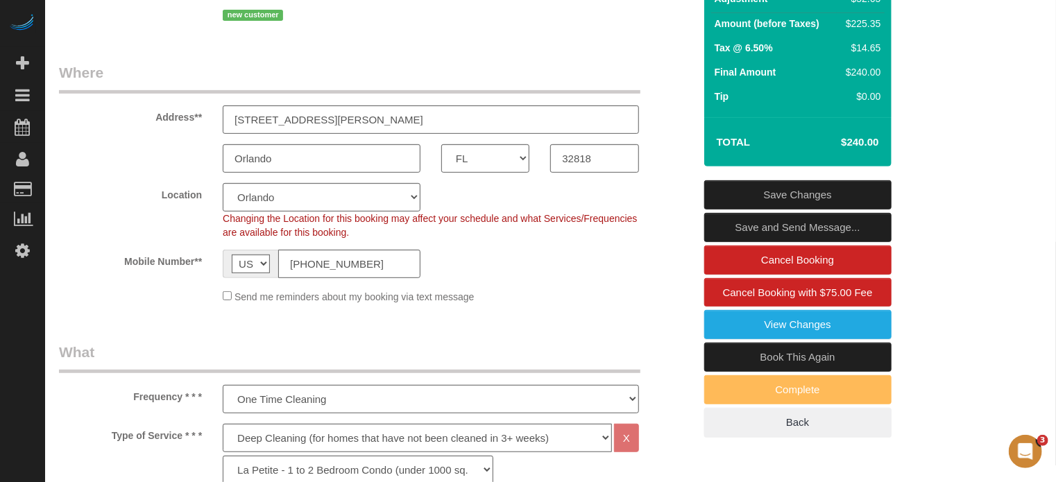
scroll to position [179, 0]
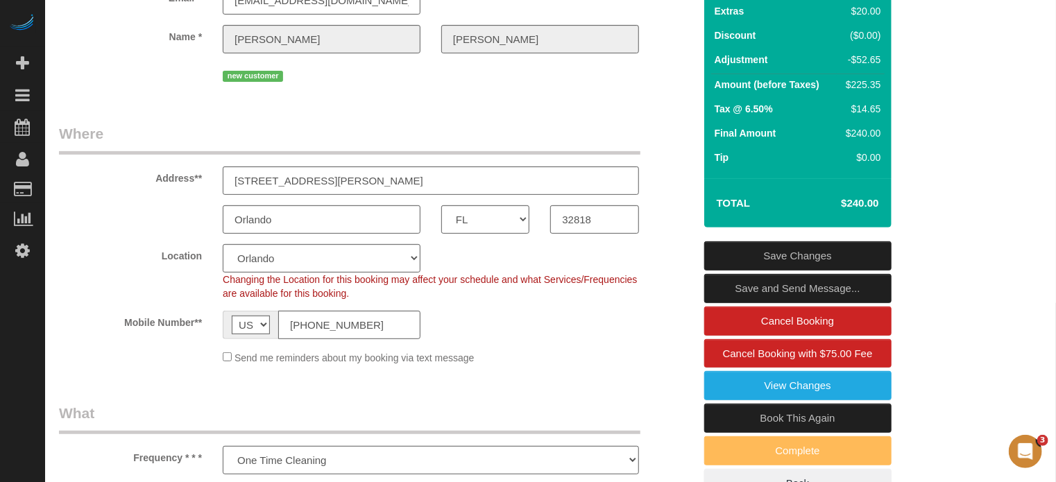
click at [806, 269] on link "Save Changes" at bounding box center [797, 255] width 187 height 29
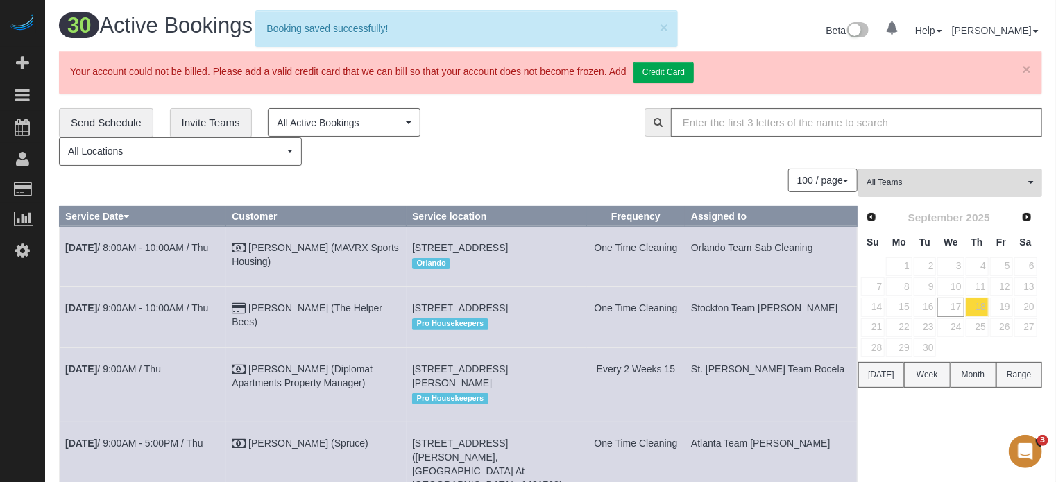
click at [1032, 69] on div "× Your account could not be billed. Please add a valid credit card that we can …" at bounding box center [550, 73] width 983 height 44
click at [1026, 69] on link "×" at bounding box center [1026, 69] width 8 height 15
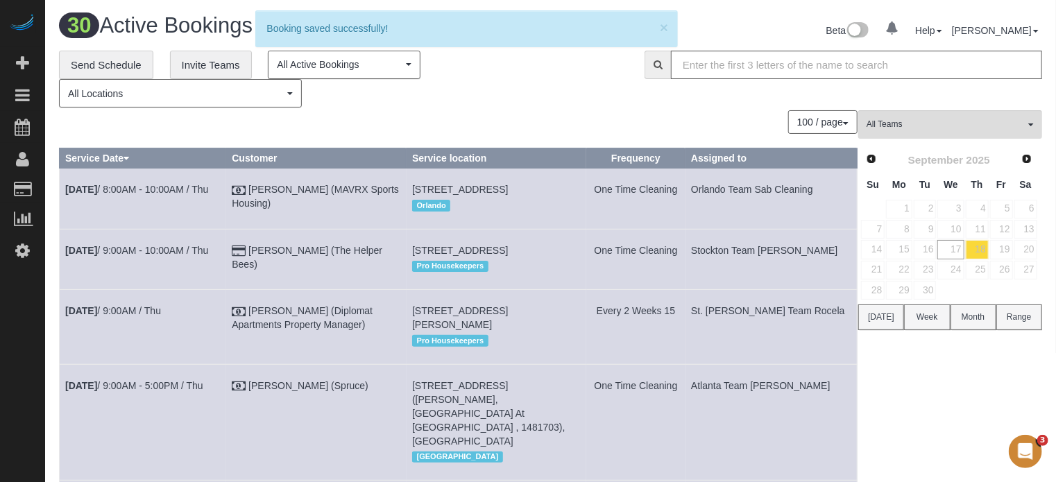
click at [669, 112] on div "100 / page 10 / page 20 / page 30 / page 40 / page 50 / page 100 / page" at bounding box center [458, 122] width 798 height 24
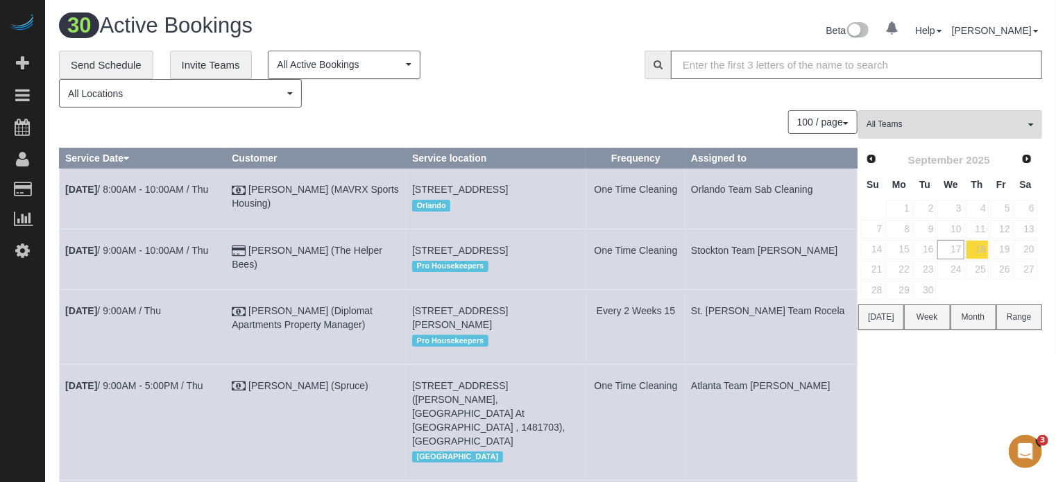
click at [982, 246] on link "18" at bounding box center [976, 249] width 23 height 19
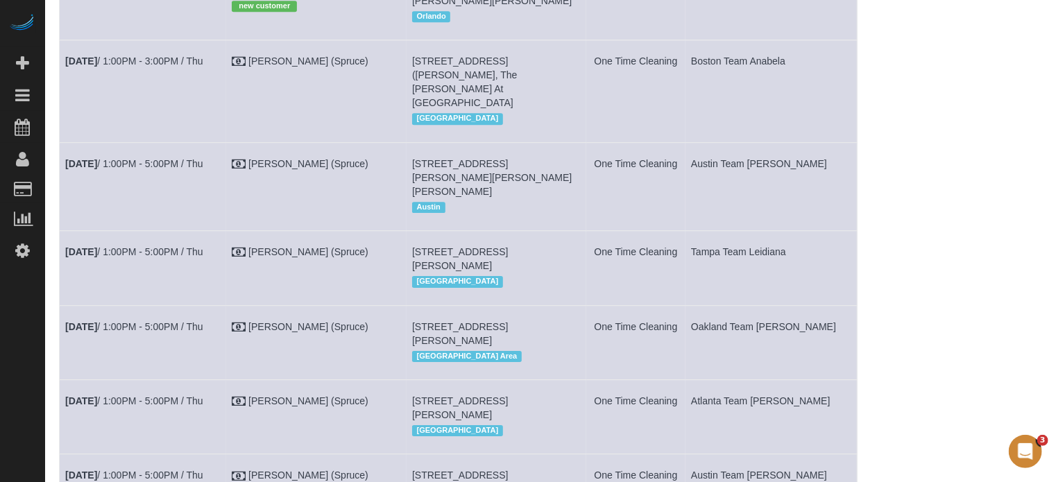
scroll to position [2006, 0]
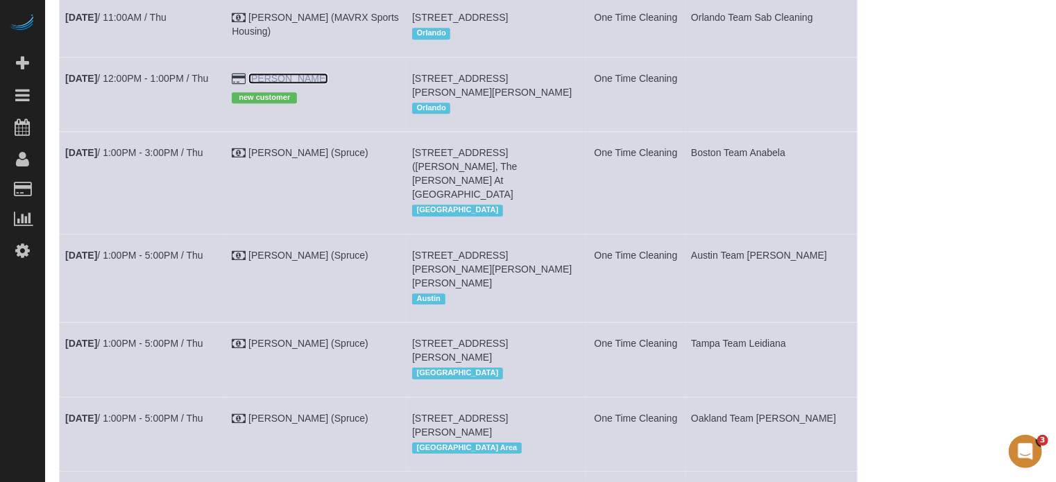
click at [307, 84] on link "Zachary Dill" at bounding box center [288, 78] width 80 height 11
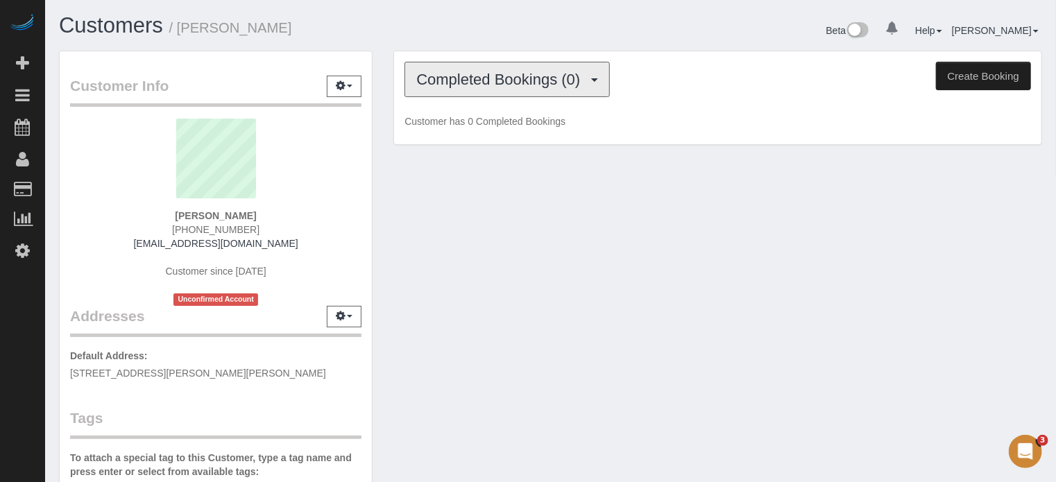
click at [476, 89] on button "Completed Bookings (0)" at bounding box center [506, 79] width 205 height 35
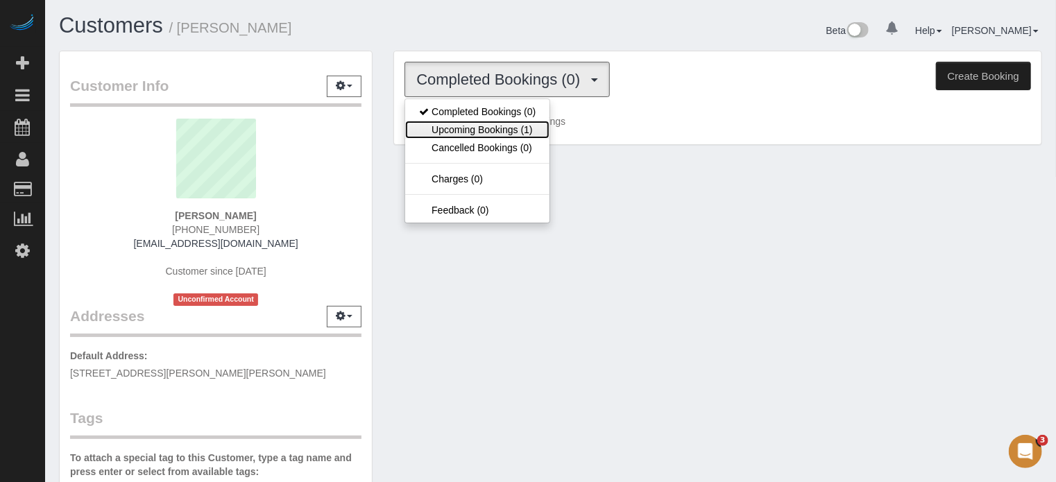
click at [472, 132] on link "Upcoming Bookings (1)" at bounding box center [477, 130] width 144 height 18
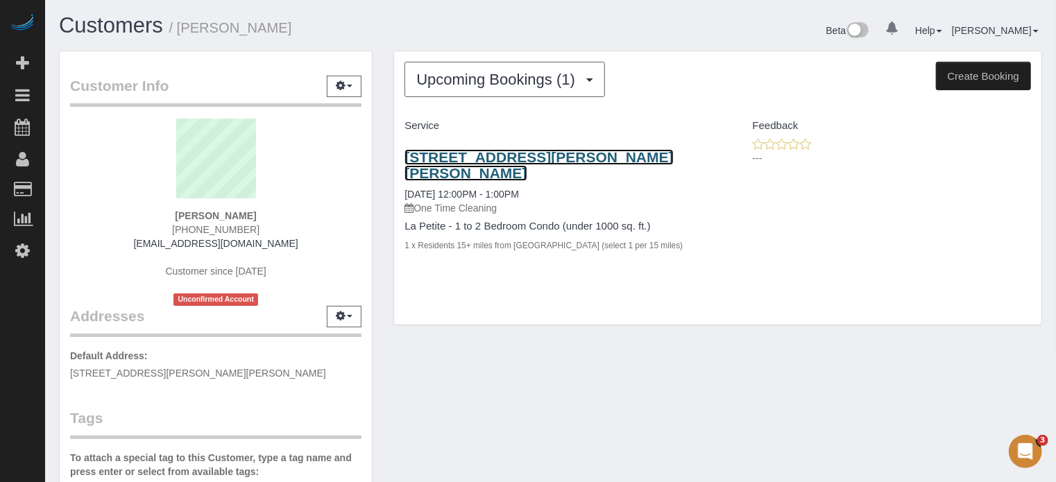
click at [570, 155] on link "3164 Pell Mell Dr, Orlando, FL 32818" at bounding box center [538, 165] width 268 height 32
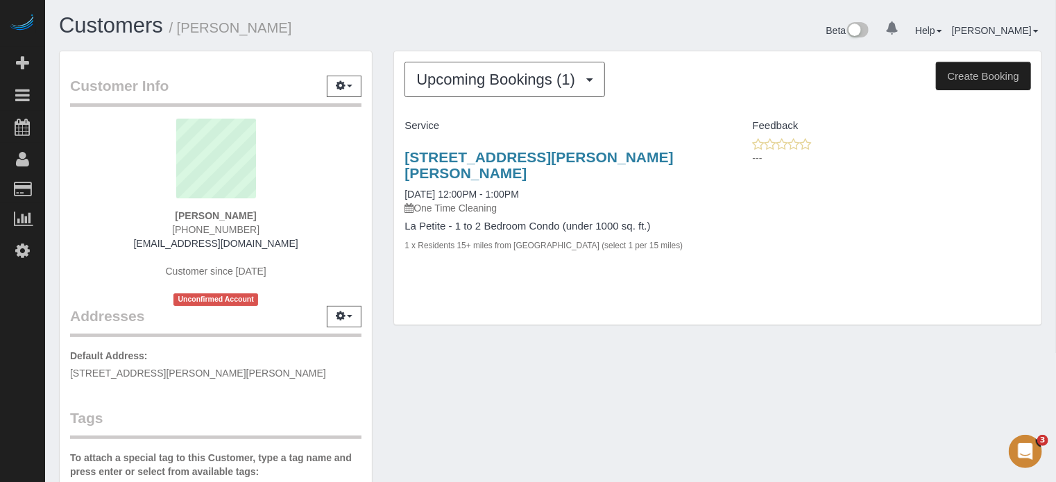
click at [232, 210] on strong "Zachary Dill" at bounding box center [215, 215] width 81 height 11
copy div "Zachary Dill"
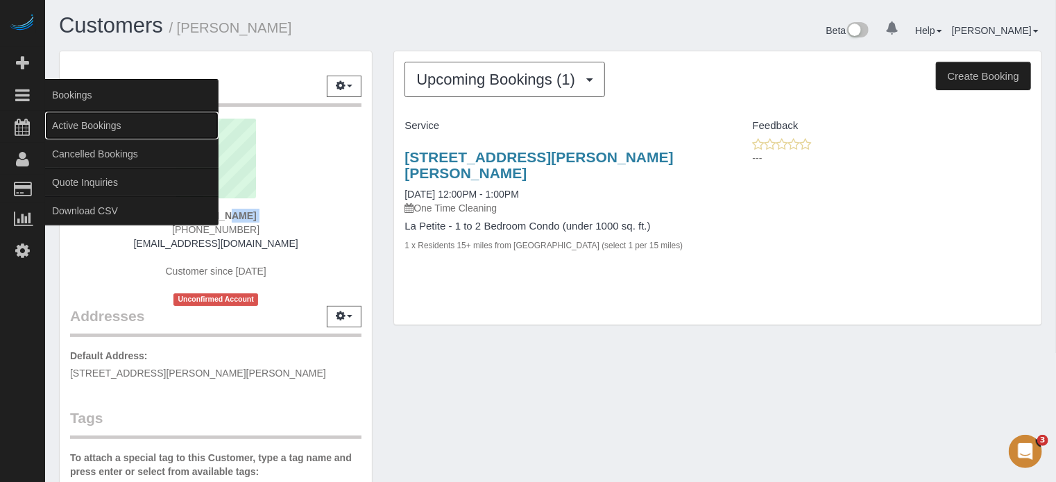
click at [85, 125] on link "Active Bookings" at bounding box center [131, 126] width 173 height 28
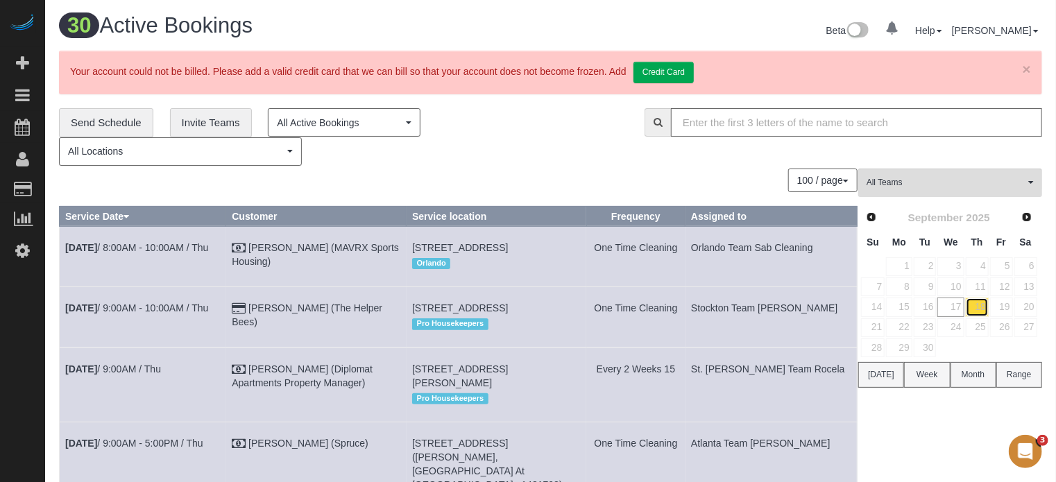
click at [975, 307] on link "18" at bounding box center [976, 307] width 23 height 19
click at [956, 306] on link "17" at bounding box center [950, 307] width 26 height 19
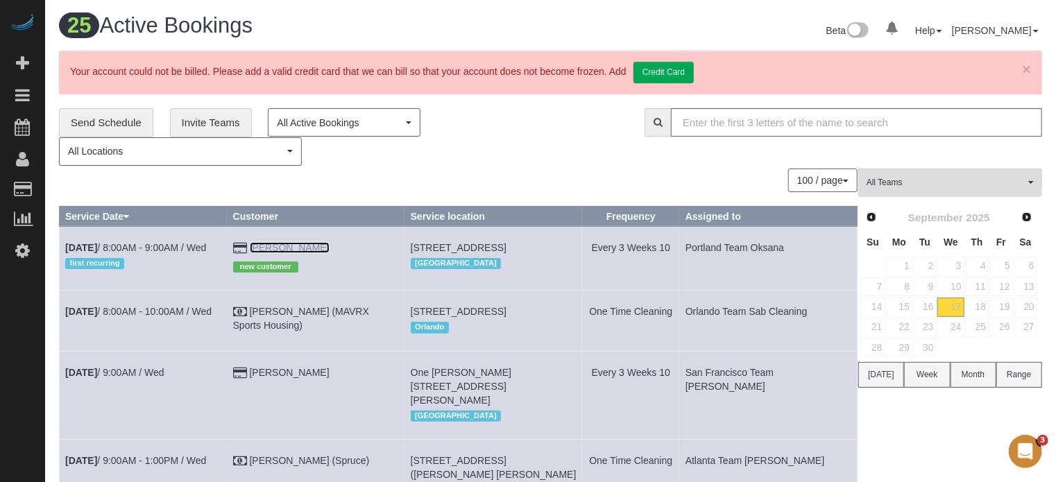
click at [273, 248] on link "Vita Yang" at bounding box center [290, 247] width 80 height 11
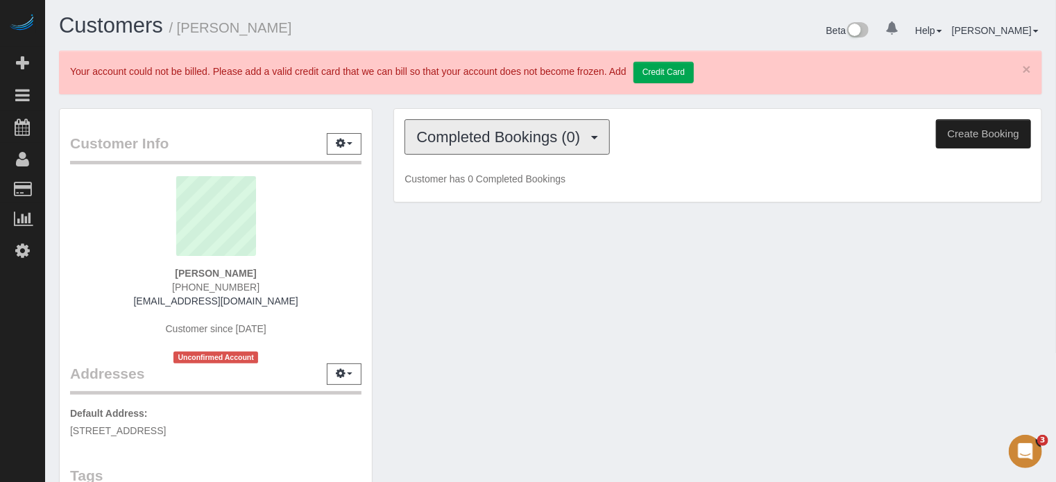
click at [466, 148] on button "Completed Bookings (0)" at bounding box center [506, 136] width 205 height 35
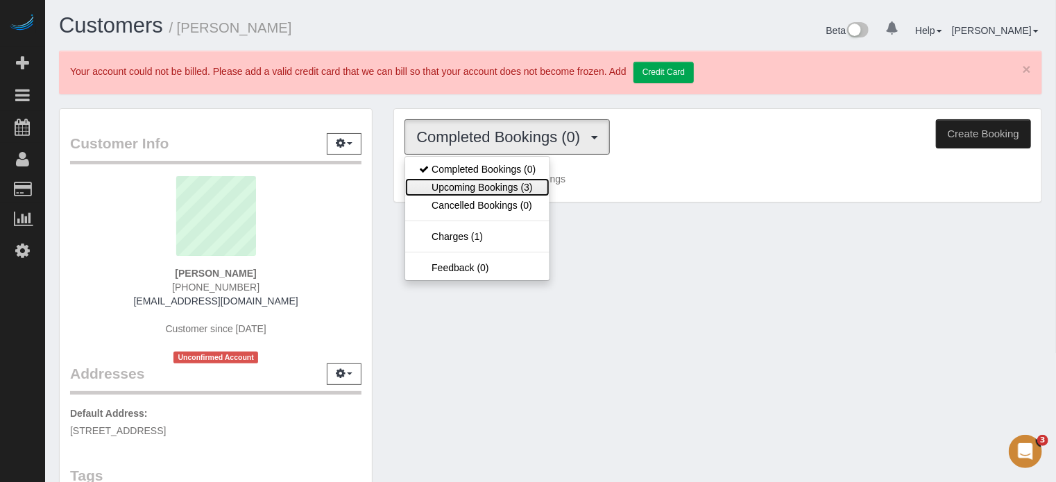
click at [469, 190] on link "Upcoming Bookings (3)" at bounding box center [477, 187] width 144 height 18
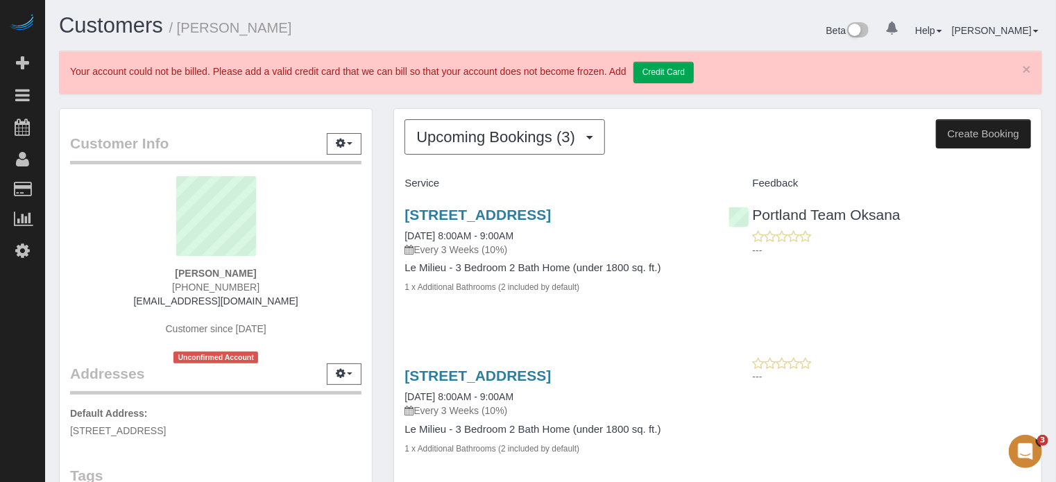
click at [388, 186] on div "Upcoming Bookings (3) Completed Bookings (0) Upcoming Bookings (3) Cancelled Bo…" at bounding box center [717, 412] width 669 height 609
click at [381, 171] on div "Customer Info Edit Contact Info Send Message Email Preferences Special Sales Ta…" at bounding box center [216, 450] width 334 height 685
click at [1027, 73] on link "×" at bounding box center [1026, 69] width 8 height 15
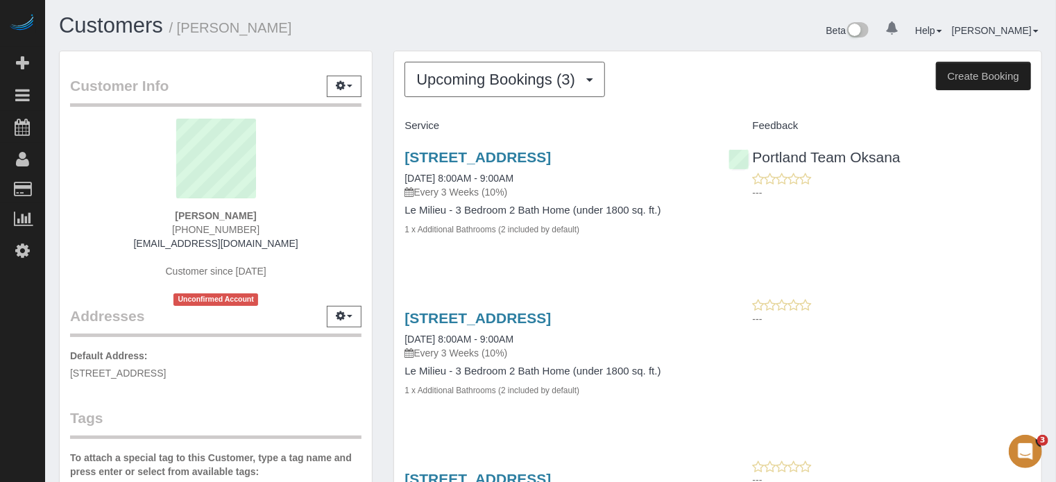
click at [382, 209] on div "Customer Info Edit Contact Info Send Message Email Preferences Special Sales Ta…" at bounding box center [216, 393] width 334 height 685
click at [238, 224] on span "(585) 369-9927" at bounding box center [215, 229] width 87 height 11
copy div "(585) 369-9927"
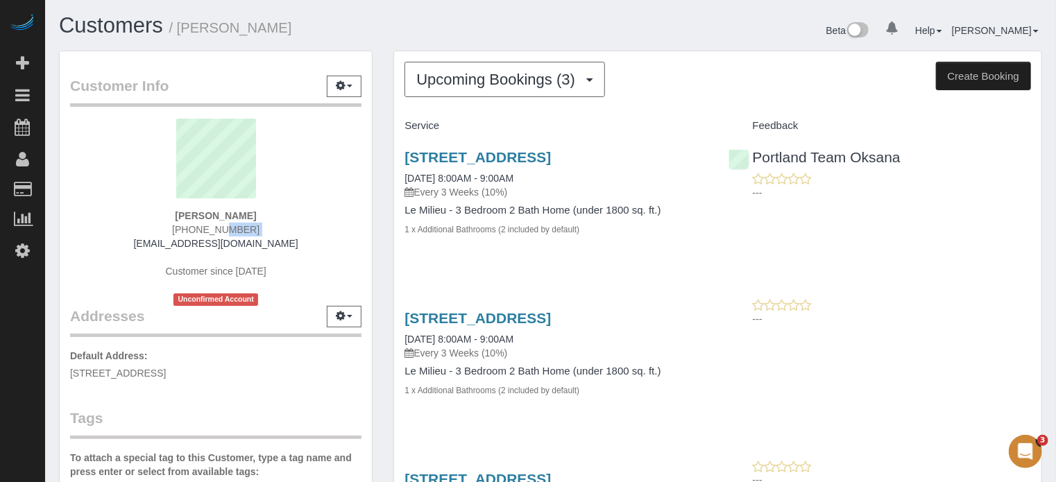
click at [239, 228] on span "(585) 369-9927" at bounding box center [215, 229] width 87 height 11
click at [383, 236] on div "Upcoming Bookings (3) Completed Bookings (0) Upcoming Bookings (3) Cancelled Bo…" at bounding box center [717, 355] width 669 height 609
click at [239, 219] on div "Vita Yang (585) 369-9927 nmura@comcast.net Customer since 2025 Unconfirmed Acco…" at bounding box center [215, 212] width 291 height 187
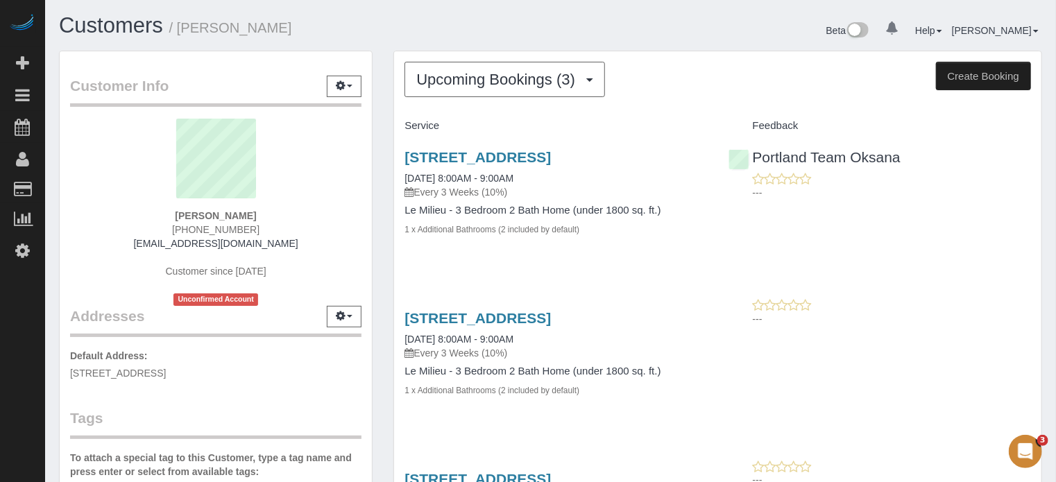
click at [233, 229] on span "(585) 369-9927" at bounding box center [215, 229] width 87 height 11
copy div "(585) 369-9927"
click at [240, 229] on span "(585) 369-9927" at bounding box center [215, 229] width 87 height 11
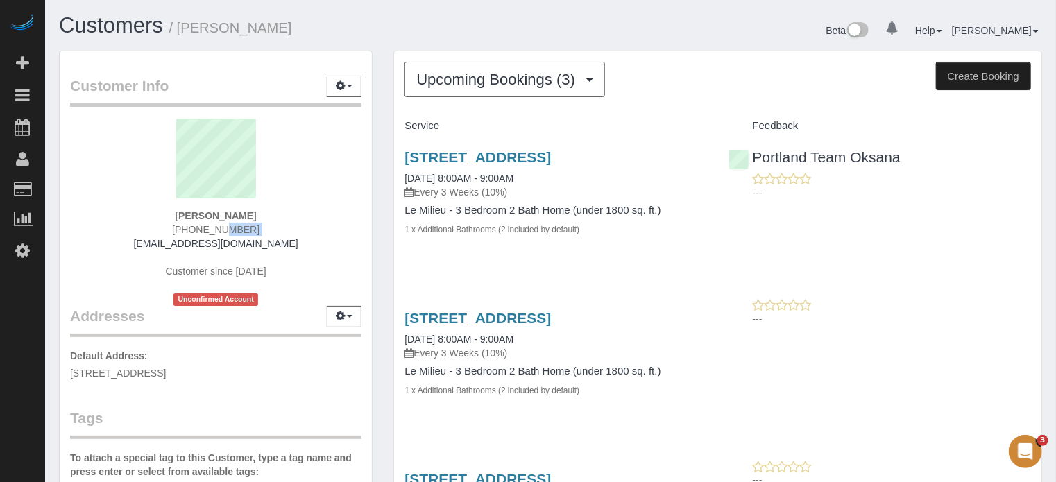
click at [240, 229] on span "(585) 369-9927" at bounding box center [215, 229] width 87 height 11
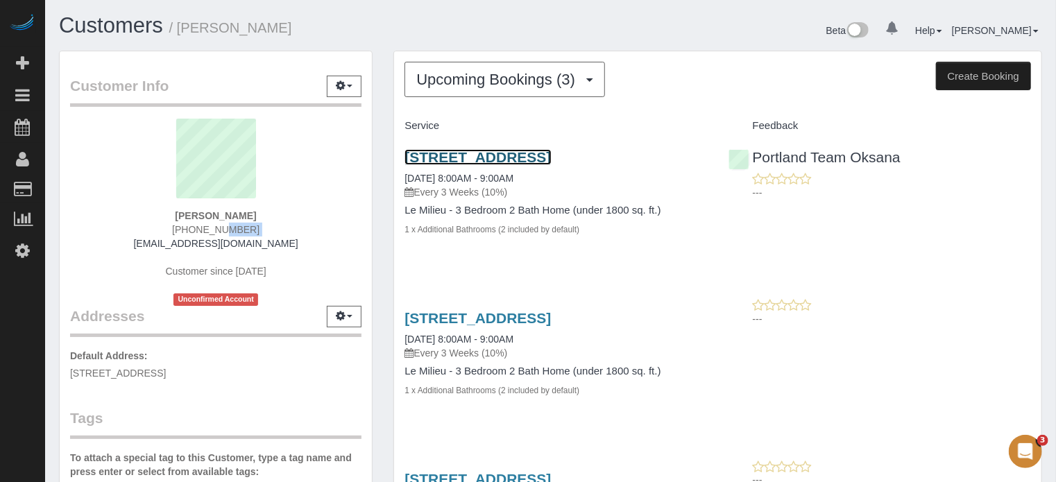
click at [469, 160] on link "120 Kingsgate Rd, Lake Oswego, OR 97035" at bounding box center [477, 157] width 146 height 16
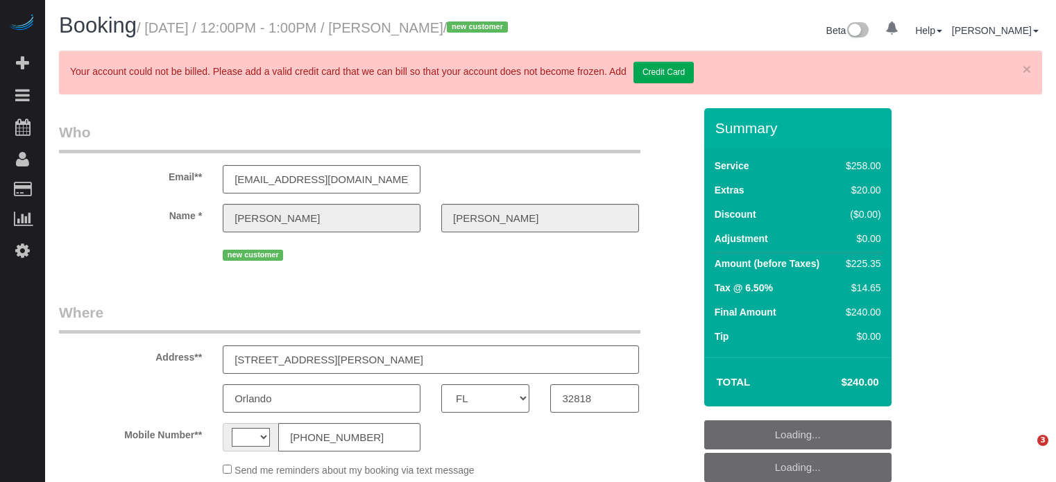
select select "FL"
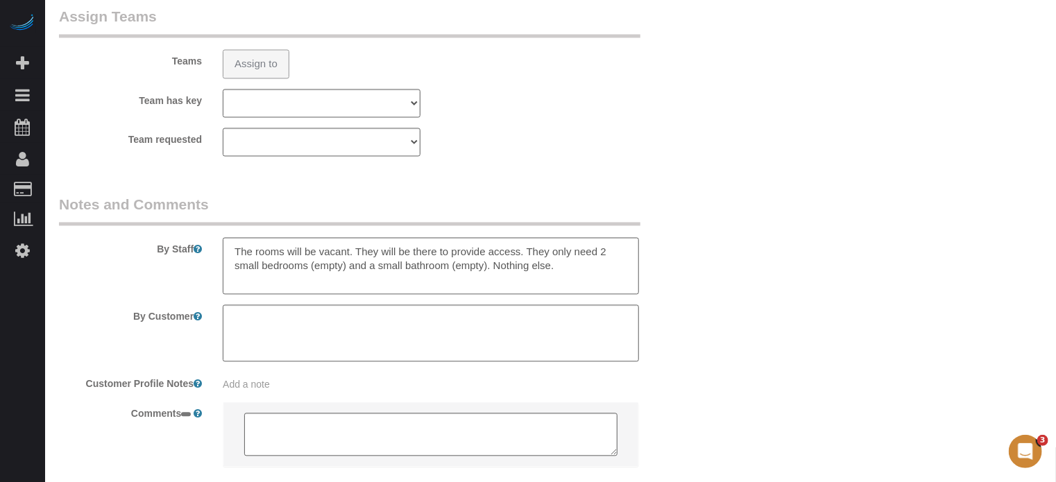
select select "string:US"
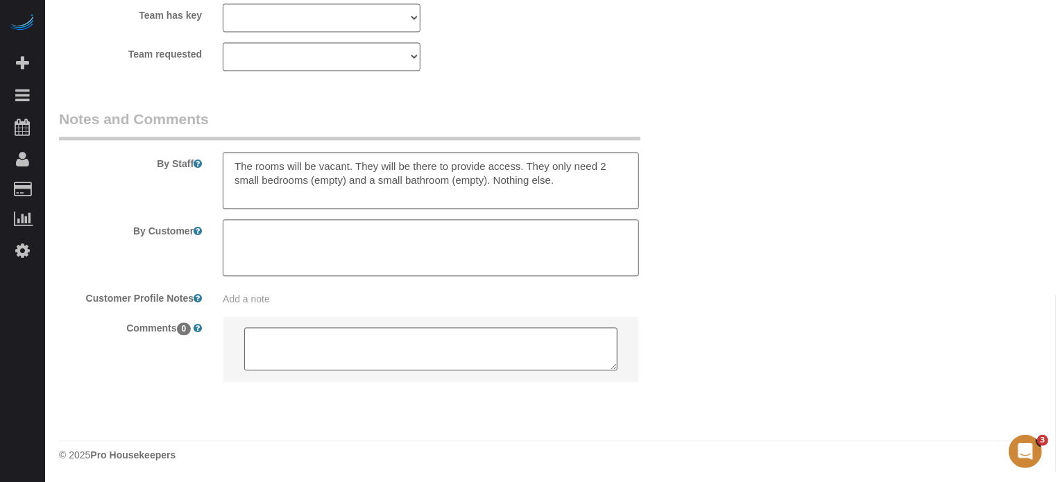
select select "object:685"
select select "5"
select select "number:9"
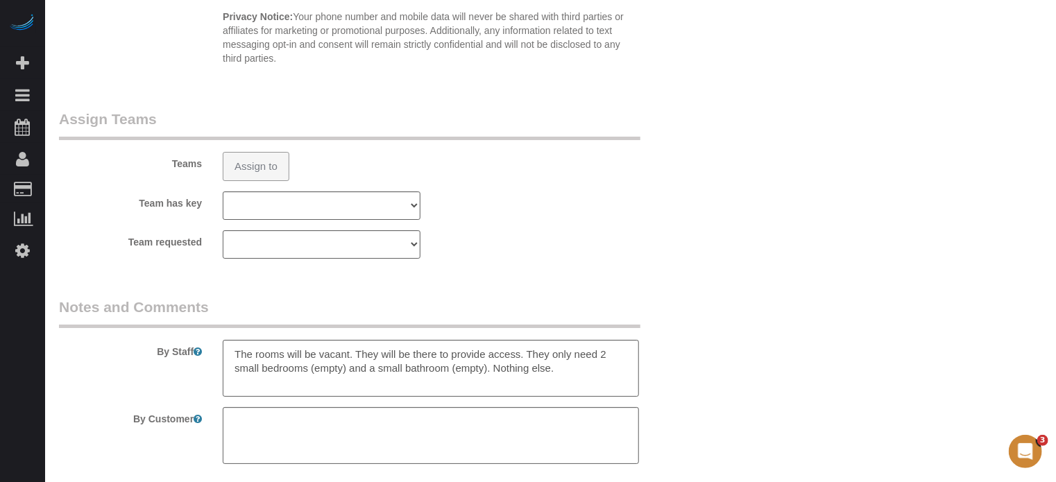
select select "string:fspay-5d427f47-ce18-4c7b-af7d-c97a37b47bf5"
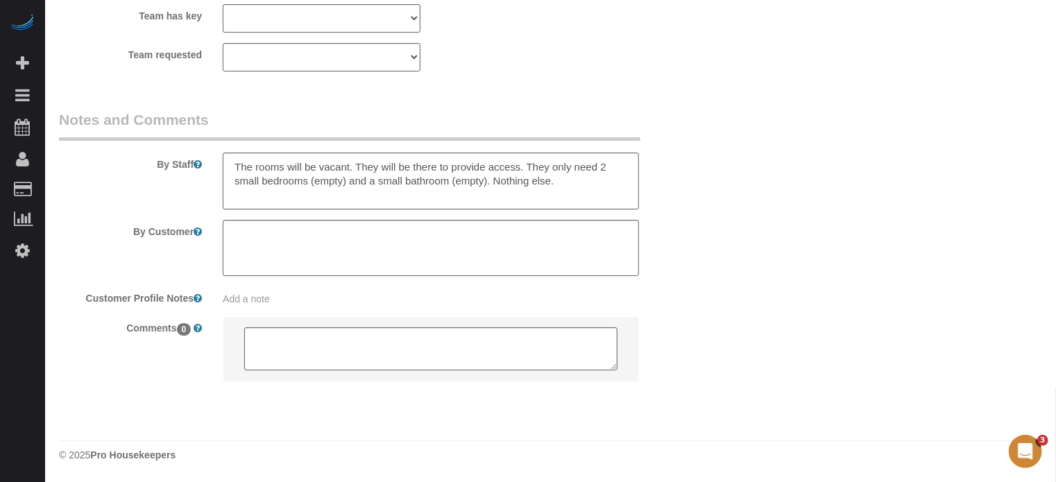
scroll to position [2496, 0]
select select "spot1"
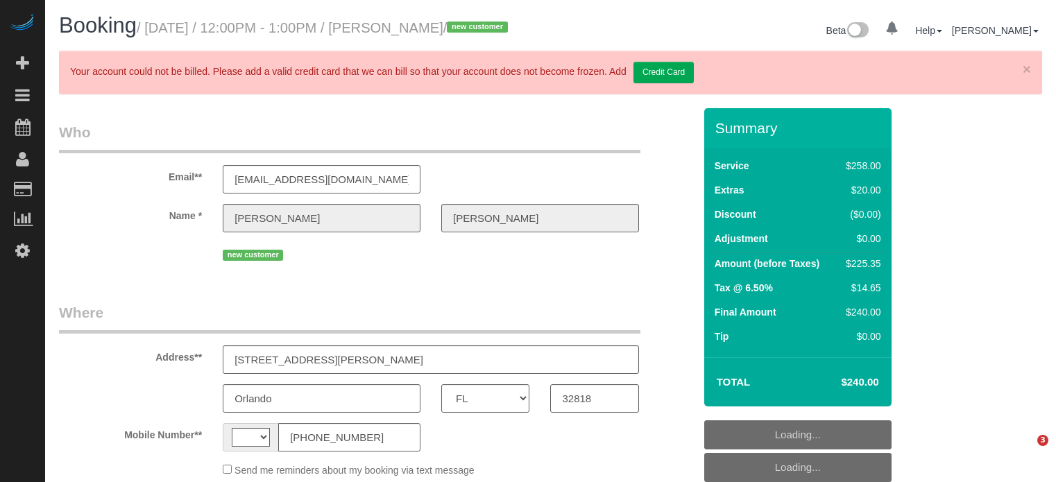
select select "FL"
select select "string:[GEOGRAPHIC_DATA]"
select select "string:fspay-5d427f47-ce18-4c7b-af7d-c97a37b47bf5"
select select "number:9"
select select "object:850"
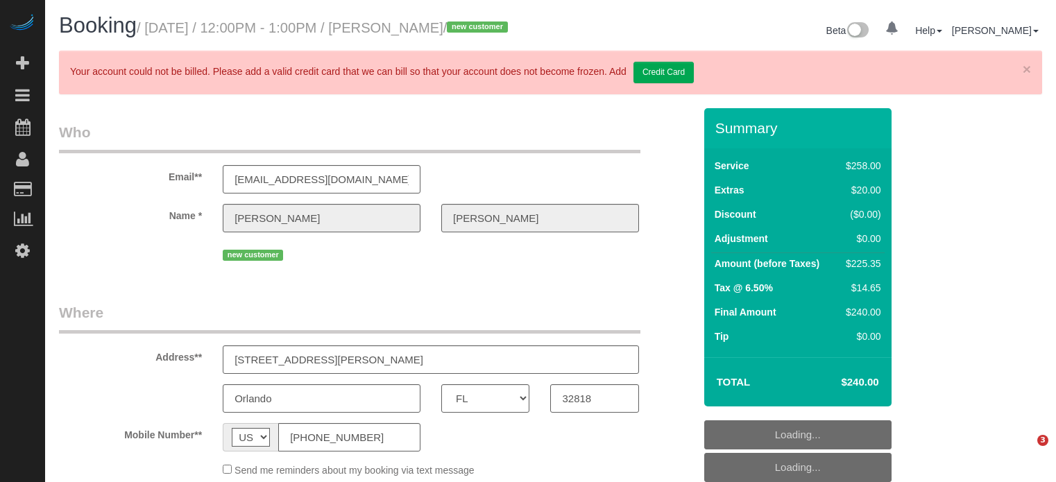
select select "5"
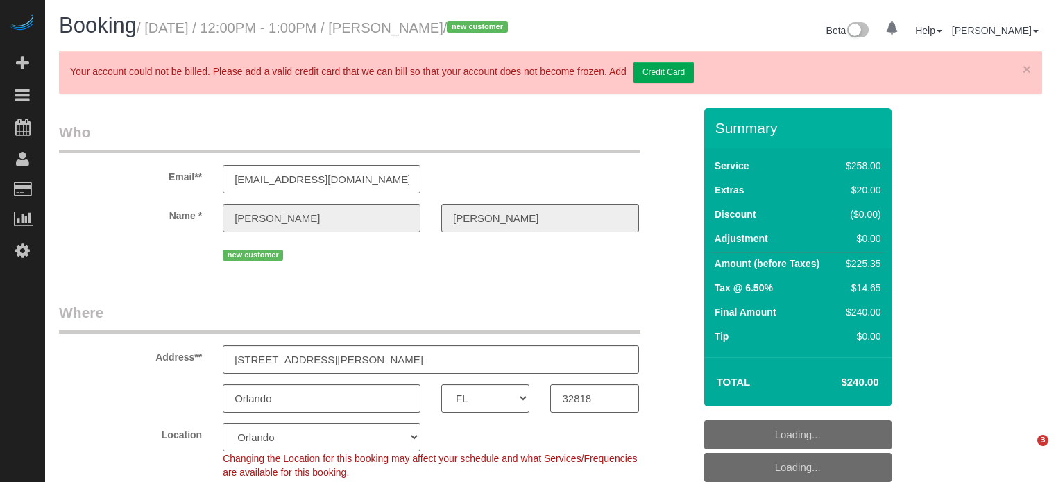
select select "spot1"
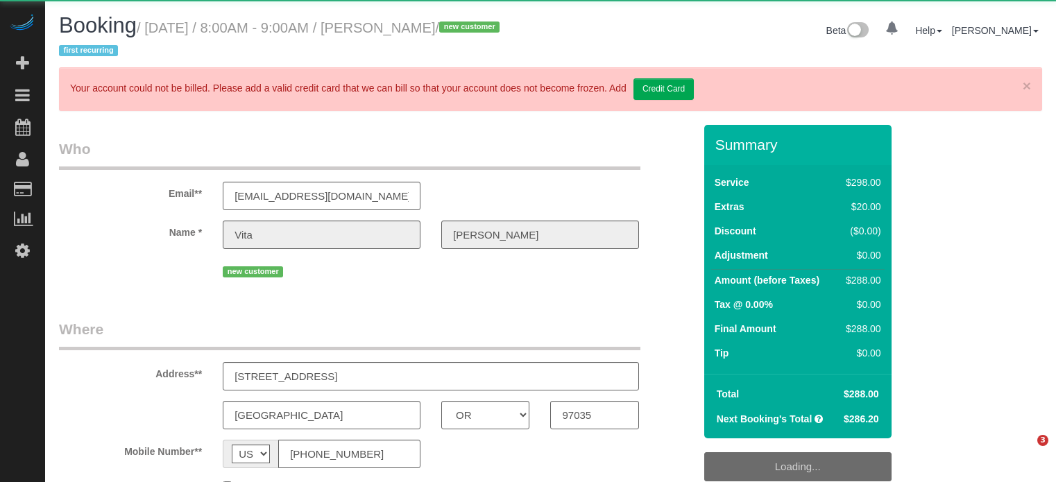
select select "OR"
select select "object:840"
select select "5"
select select "spot1"
select select "number:9"
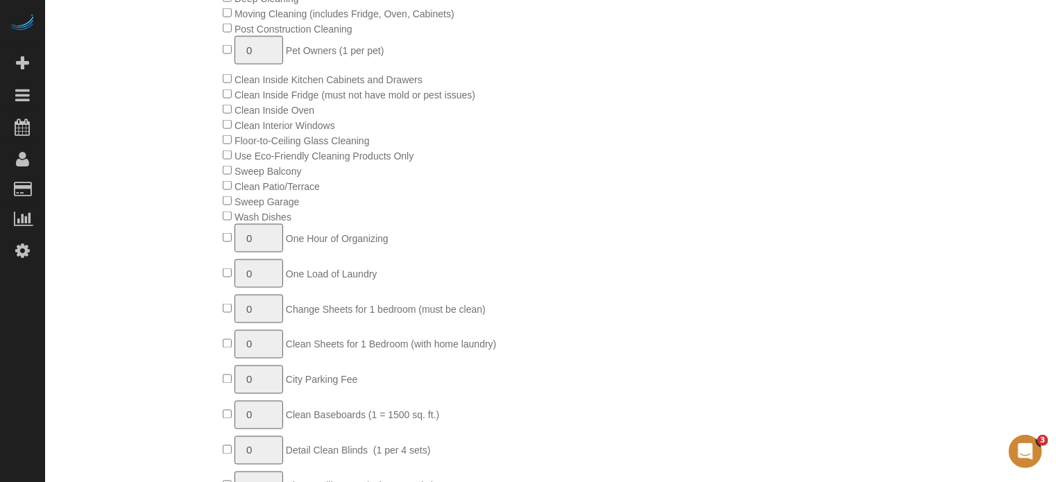
scroll to position [2579, 0]
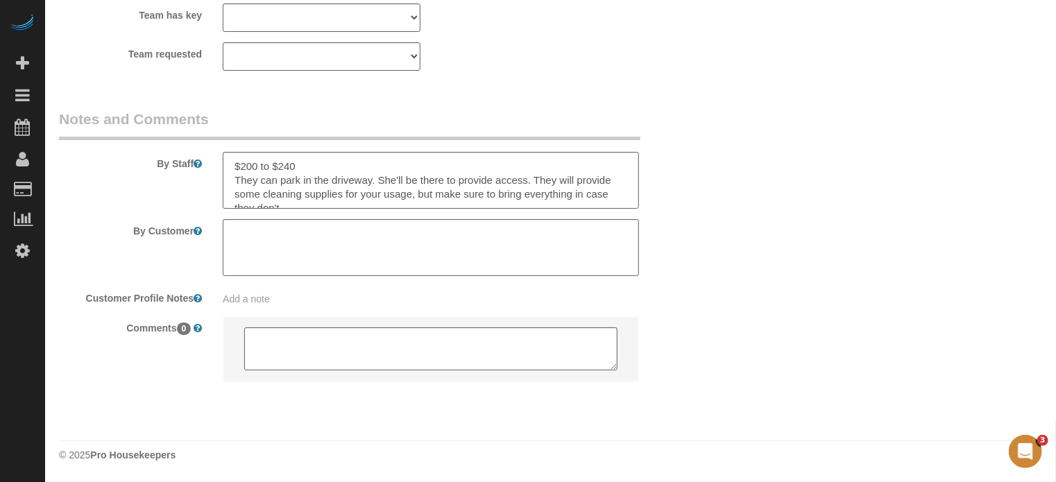
drag, startPoint x: 1033, startPoint y: 341, endPoint x: 810, endPoint y: 399, distance: 230.8
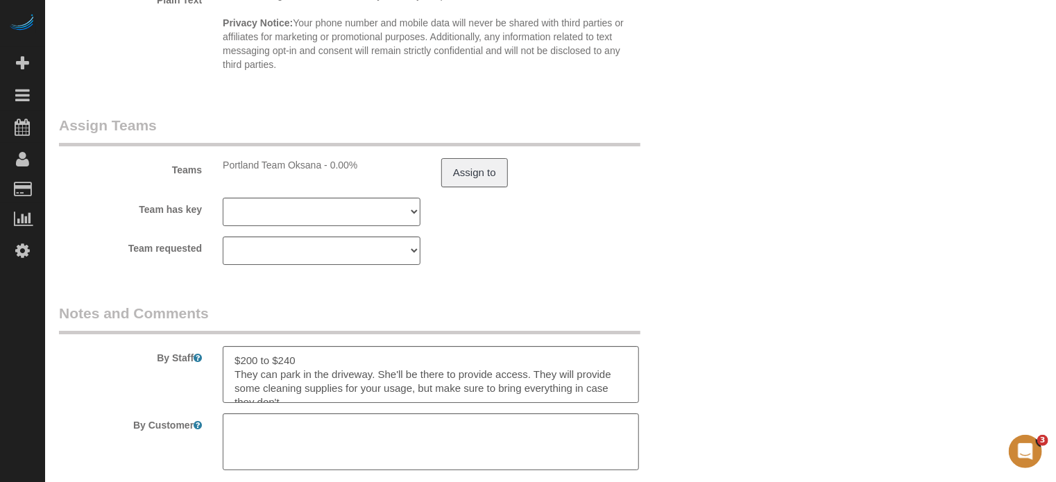
scroll to position [2163, 0]
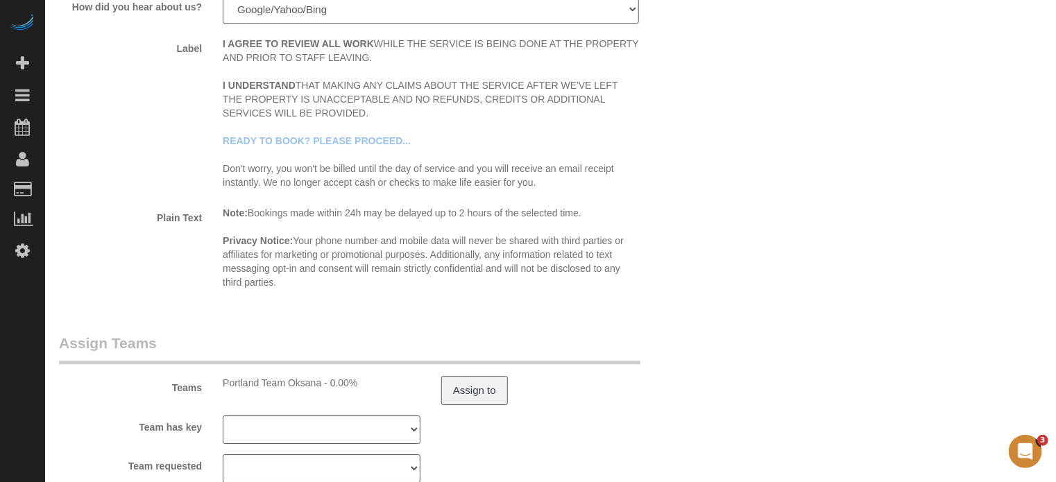
drag, startPoint x: 1032, startPoint y: 259, endPoint x: 977, endPoint y: 249, distance: 56.3
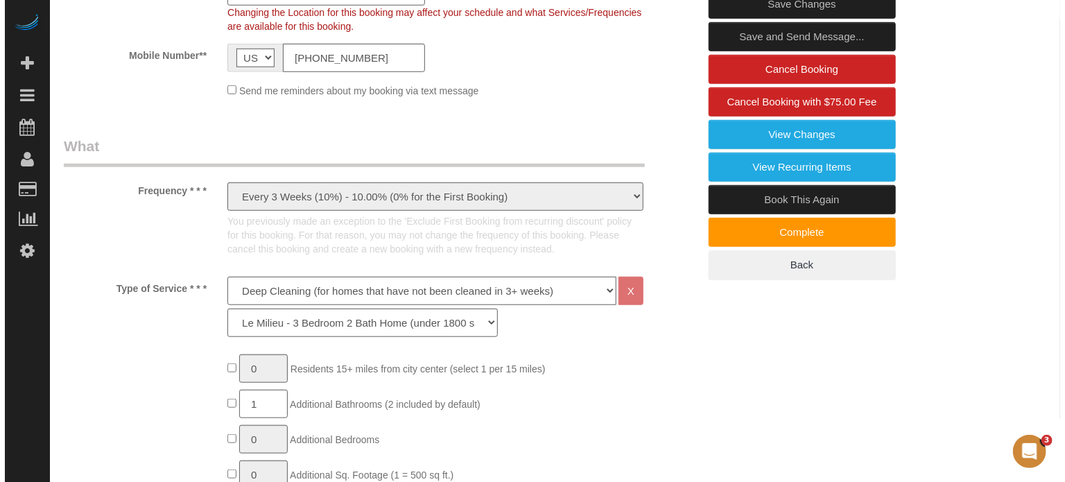
scroll to position [429, 0]
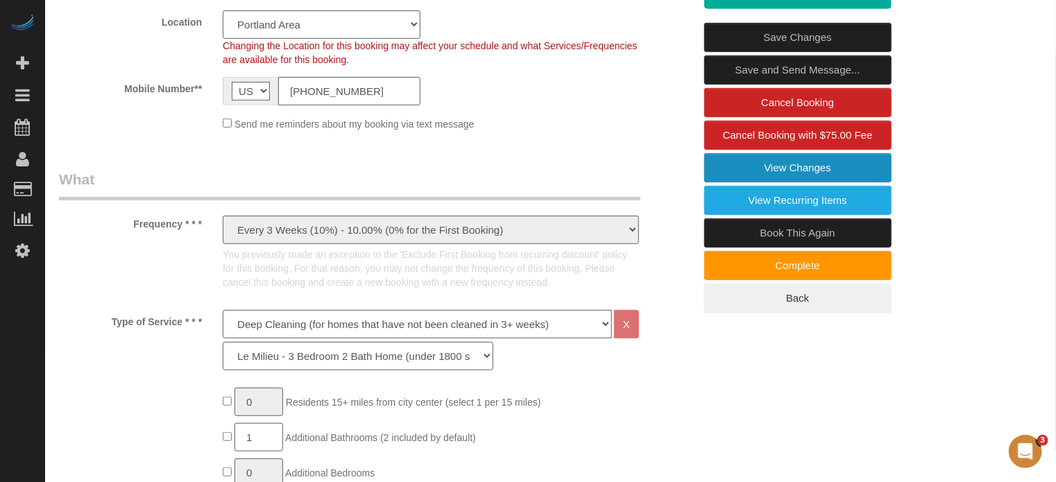
click at [771, 166] on link "View Changes" at bounding box center [797, 167] width 187 height 29
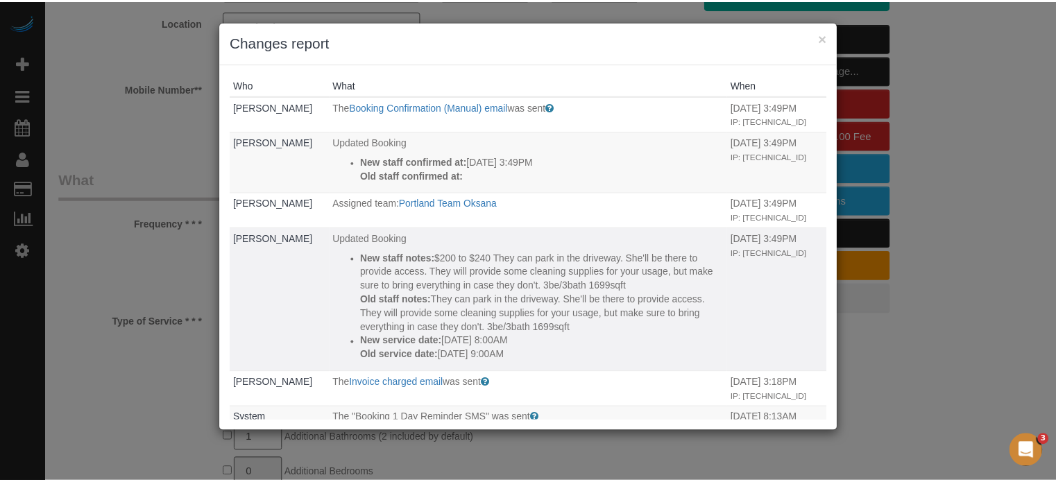
scroll to position [139, 0]
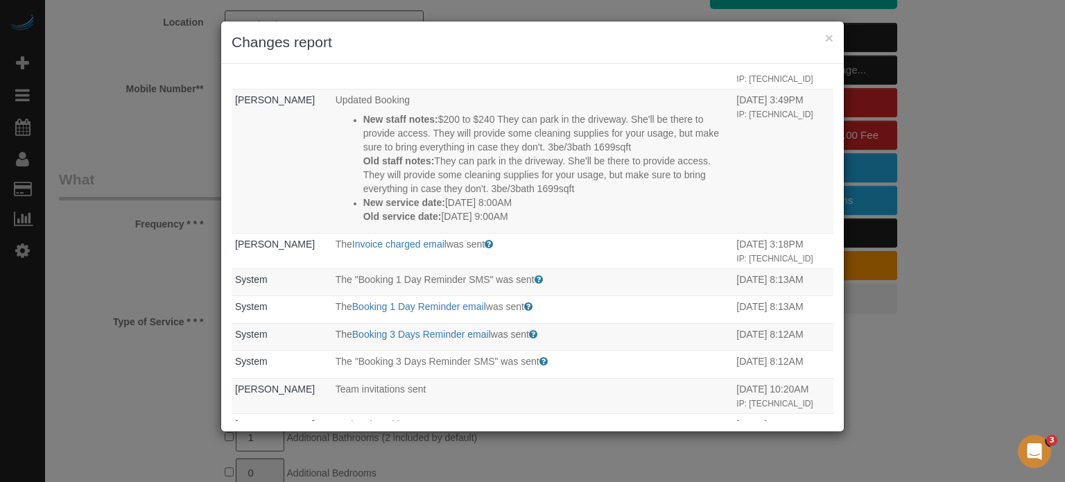
click at [974, 335] on div "× Changes report Who What When Javier Vargas The Booking Confirmation (Manual) …" at bounding box center [532, 241] width 1065 height 482
click at [834, 35] on div "× Changes report" at bounding box center [532, 43] width 623 height 42
click at [830, 35] on button "×" at bounding box center [829, 38] width 8 height 15
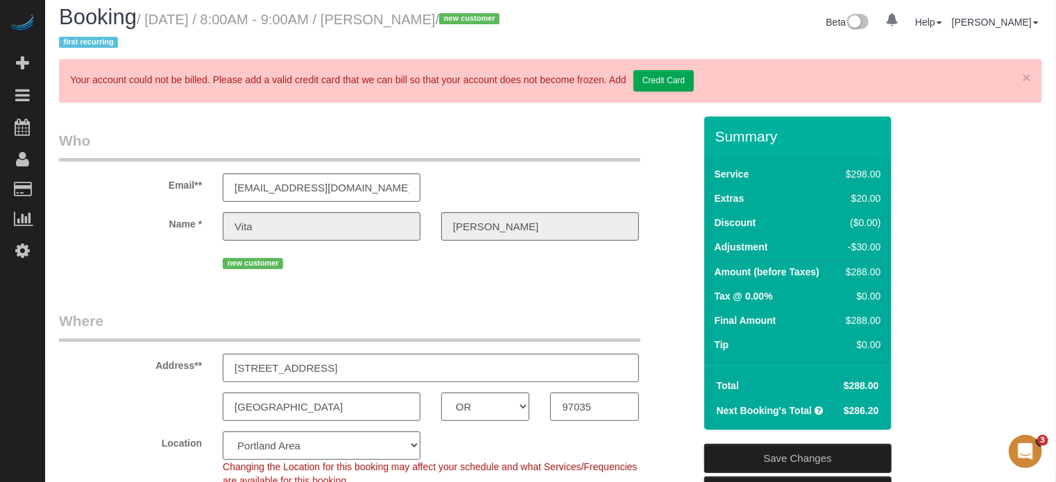
scroll to position [0, 0]
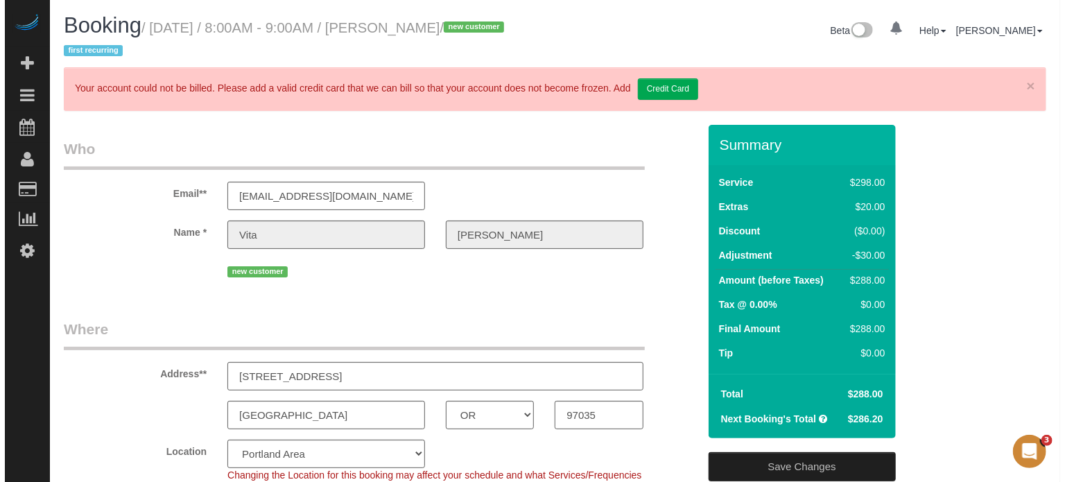
scroll to position [416, 0]
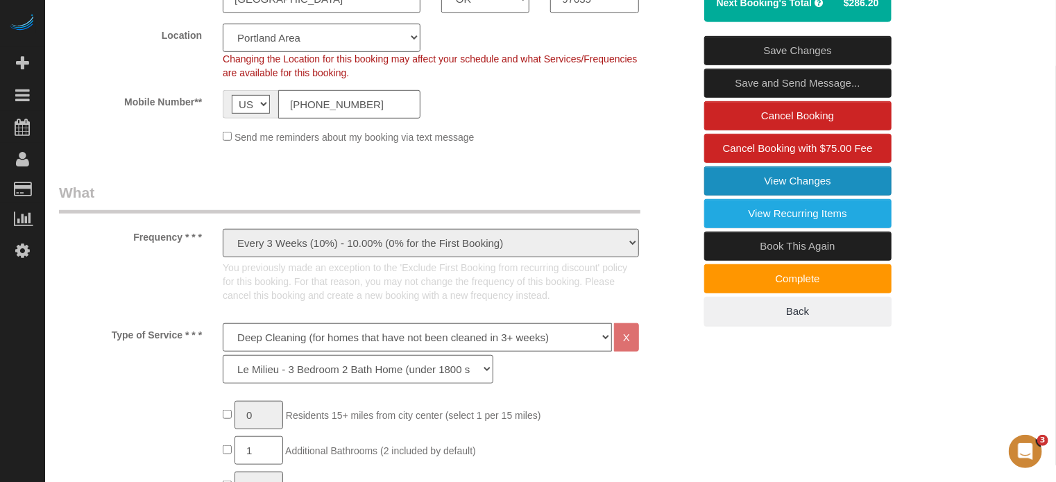
click at [741, 173] on link "View Changes" at bounding box center [797, 180] width 187 height 29
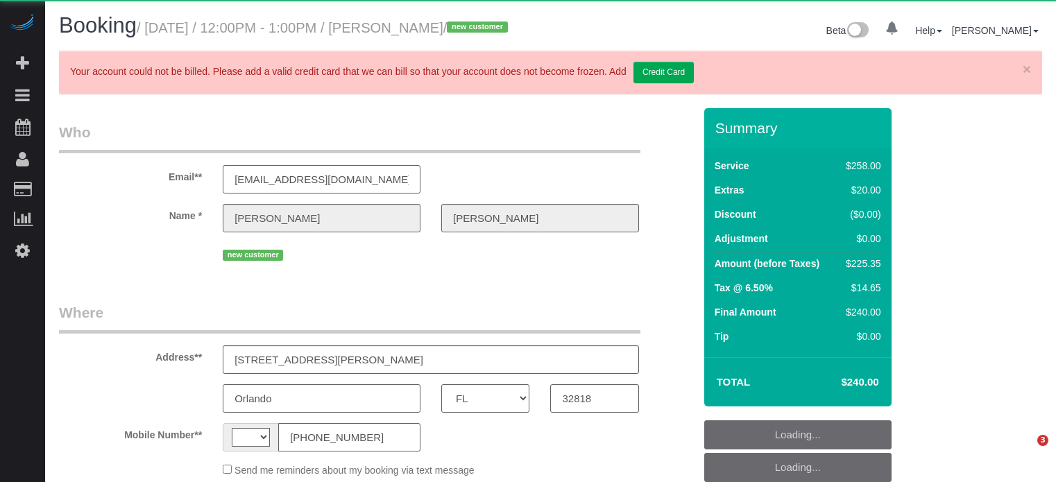
select select "FL"
select select "string:[GEOGRAPHIC_DATA]"
select select "object:721"
select select "string:fspay-5d427f47-ce18-4c7b-af7d-c97a37b47bf5"
select select "5"
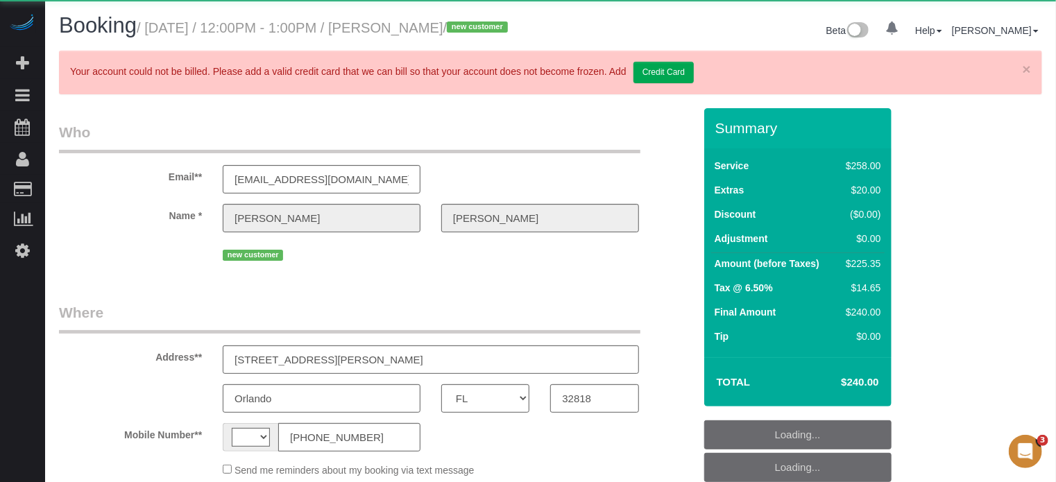
select select "spot1"
select select "number:9"
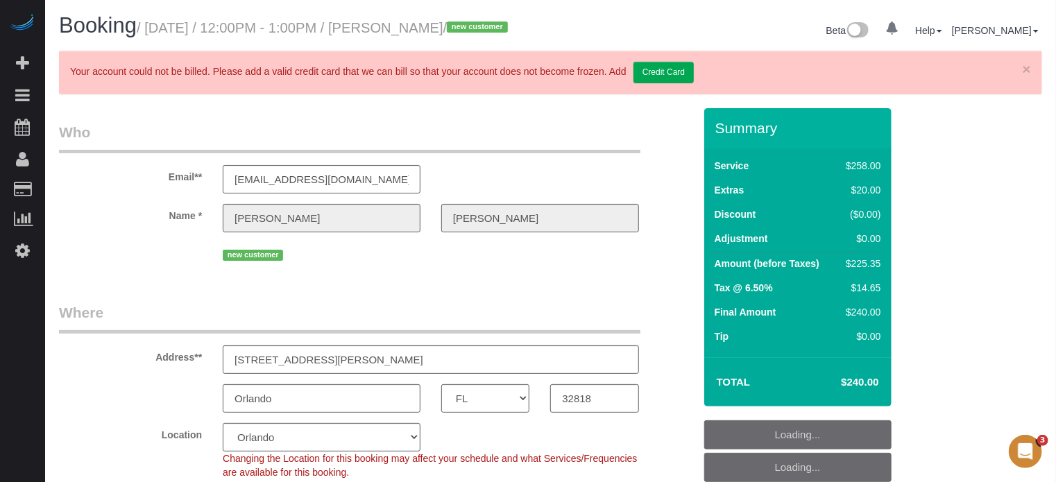
select select "spot19"
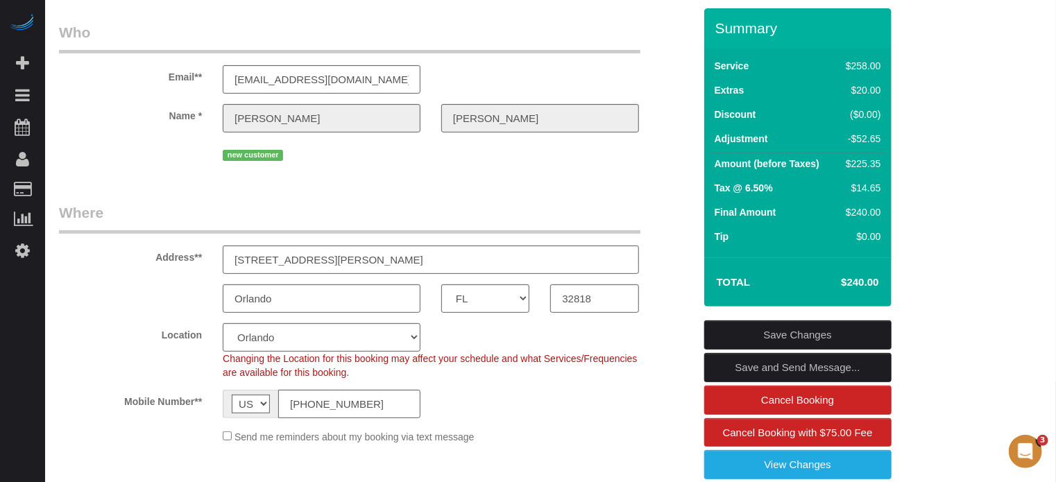
scroll to position [208, 0]
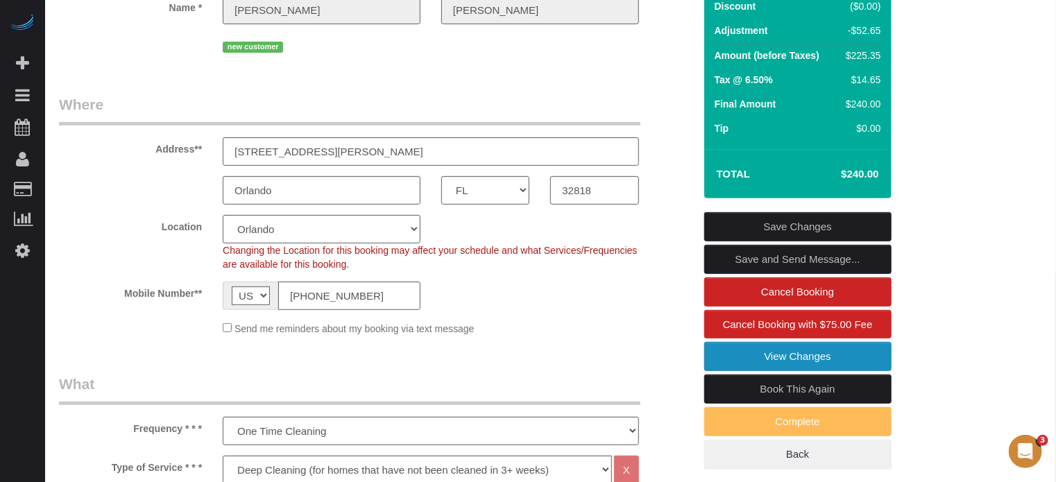
click at [721, 371] on link "View Changes" at bounding box center [797, 356] width 187 height 29
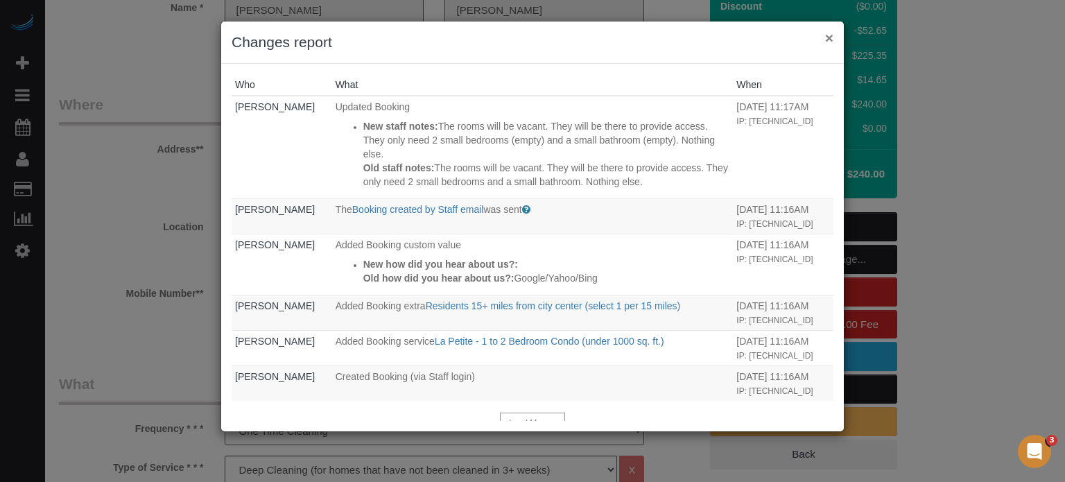
click at [830, 42] on button "×" at bounding box center [829, 38] width 8 height 15
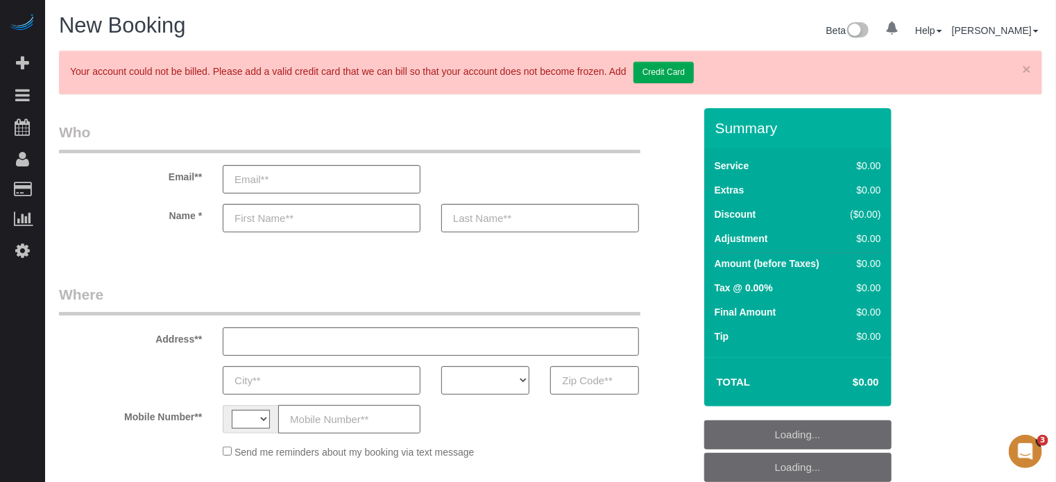
select select "string:US"
select select "object:344"
select select "number:9"
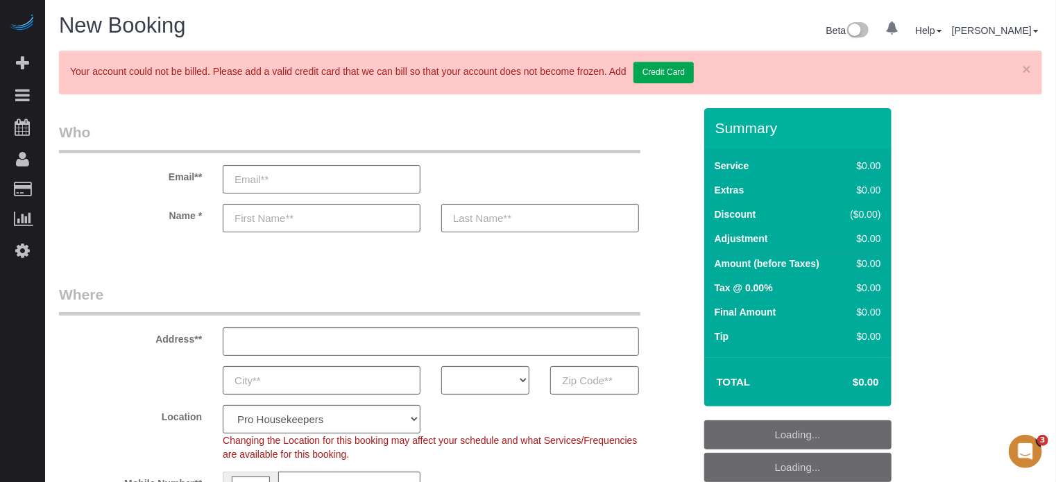
select select "object:646"
select select "4"
